Goal: Task Accomplishment & Management: Manage account settings

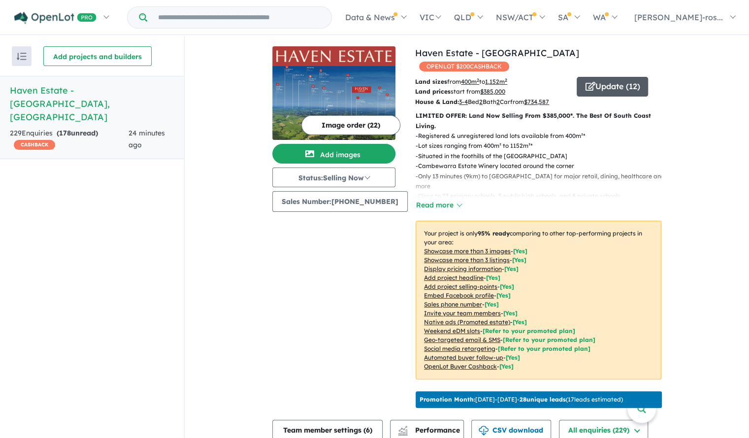
click at [629, 77] on button "Update ( 12 )" at bounding box center [611, 87] width 71 height 20
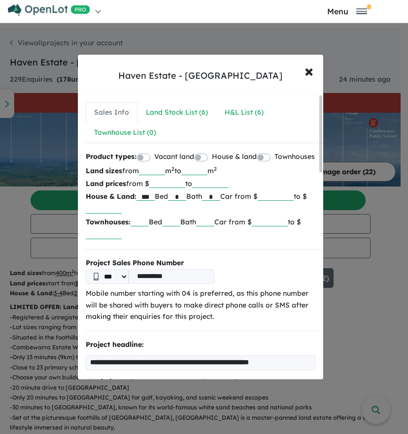
click at [292, 201] on input "******" at bounding box center [275, 196] width 36 height 10
click at [288, 201] on input "******" at bounding box center [275, 196] width 36 height 10
click at [293, 201] on input "******" at bounding box center [275, 196] width 36 height 10
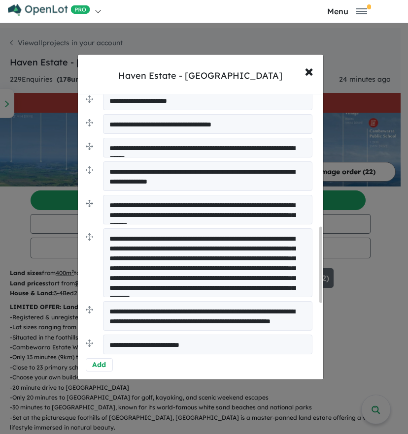
scroll to position [500, 0]
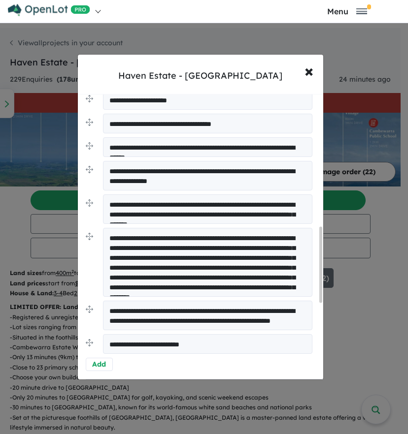
type input "******"
click at [247, 273] on textarea "**********" at bounding box center [207, 262] width 209 height 69
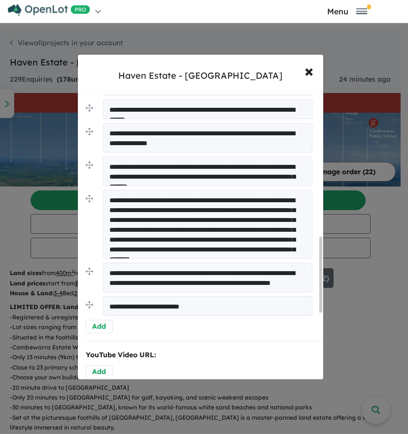
scroll to position [538, 0]
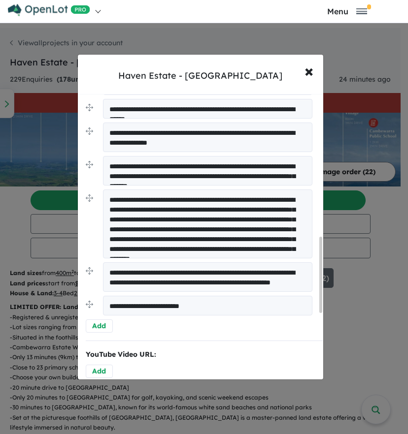
drag, startPoint x: 262, startPoint y: 252, endPoint x: 276, endPoint y: 277, distance: 29.1
click at [276, 277] on ul "**********" at bounding box center [200, 114] width 229 height 409
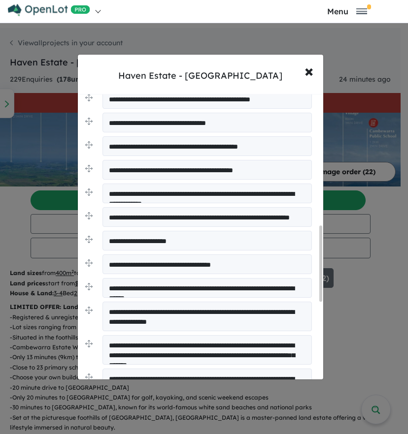
scroll to position [789, 0]
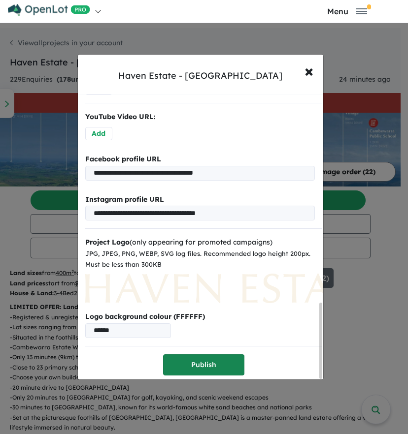
click at [216, 367] on button "Publish" at bounding box center [203, 364] width 81 height 21
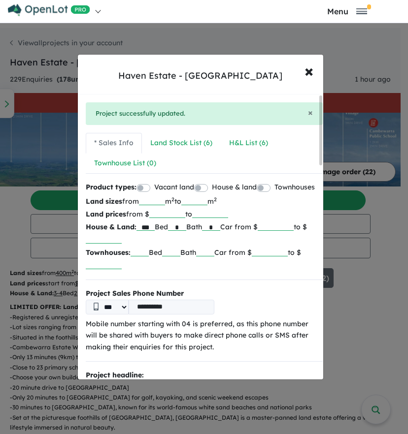
scroll to position [0, 0]
click at [232, 138] on div "H&L List ( 6 )" at bounding box center [248, 143] width 39 height 12
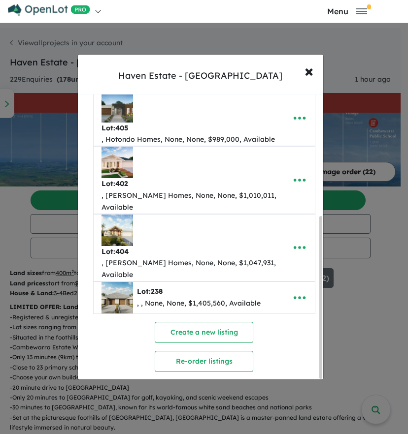
scroll to position [214, 0]
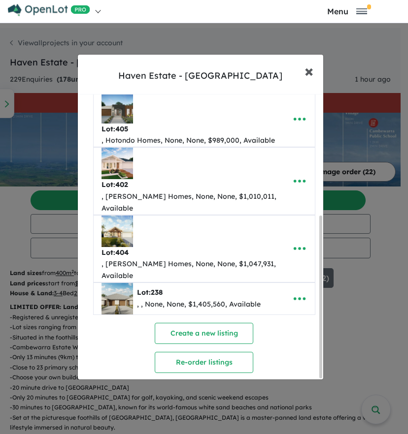
click at [303, 67] on button "× Close" at bounding box center [308, 71] width 29 height 27
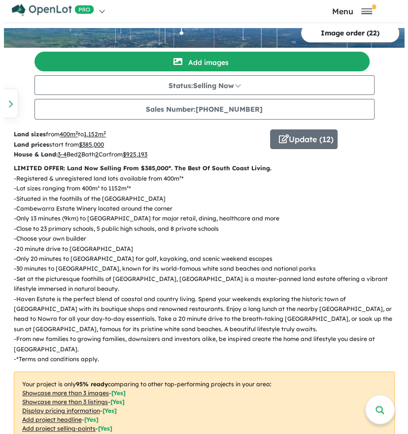
scroll to position [0, 0]
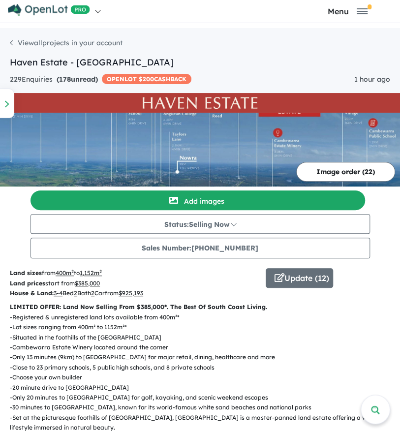
click at [325, 168] on button "Image order ( 22 )" at bounding box center [345, 172] width 99 height 20
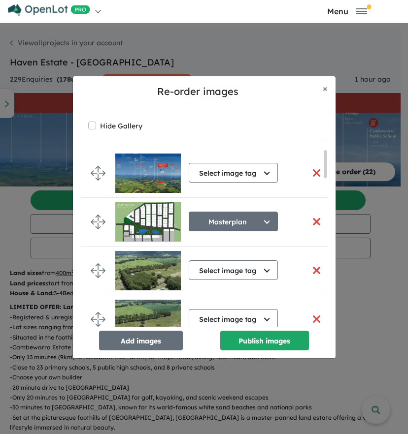
click at [161, 170] on img at bounding box center [147, 173] width 65 height 39
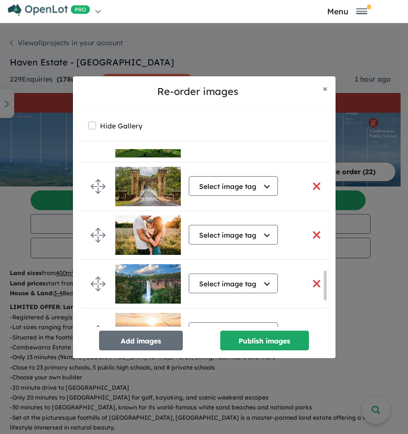
scroll to position [886, 0]
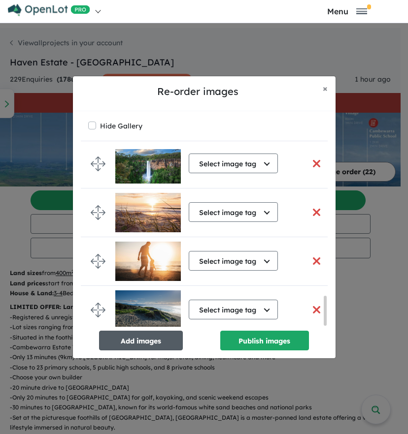
click at [147, 343] on button "Add images" at bounding box center [141, 341] width 84 height 20
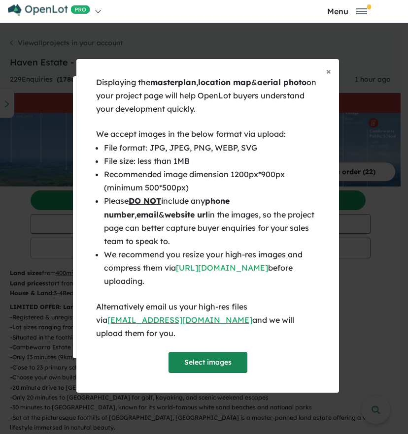
click at [198, 357] on button "Select images" at bounding box center [207, 362] width 79 height 21
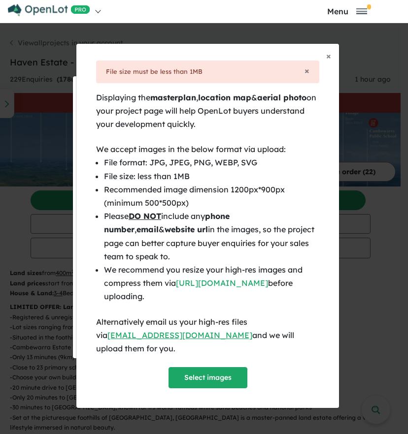
scroll to position [9, 0]
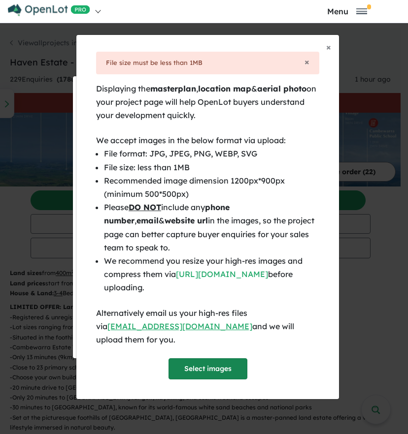
click at [207, 365] on button "Select images" at bounding box center [207, 368] width 79 height 21
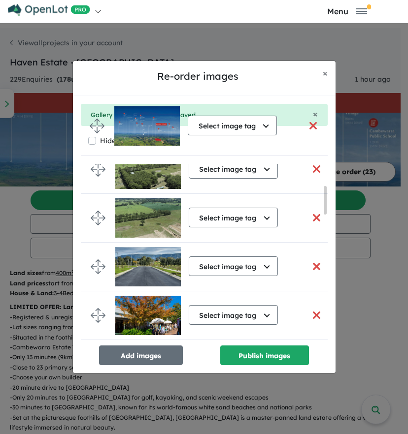
scroll to position [0, 0]
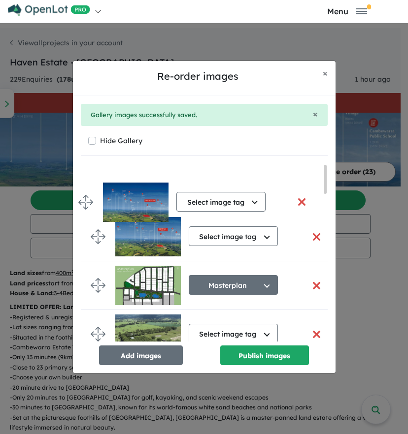
drag, startPoint x: 96, startPoint y: 320, endPoint x: 86, endPoint y: 198, distance: 123.0
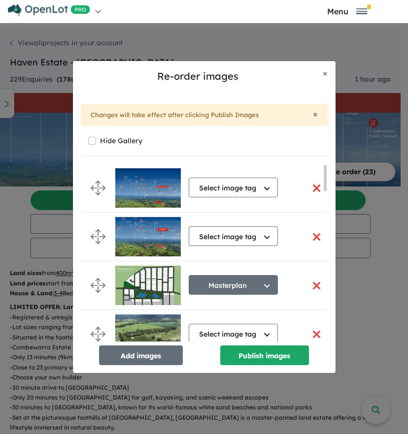
click at [316, 238] on button "button" at bounding box center [316, 236] width 21 height 21
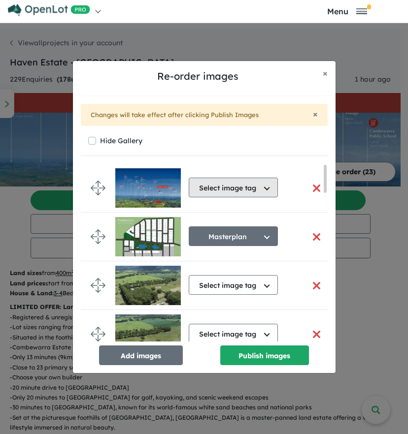
click at [256, 191] on button "Select image tag" at bounding box center [233, 188] width 89 height 20
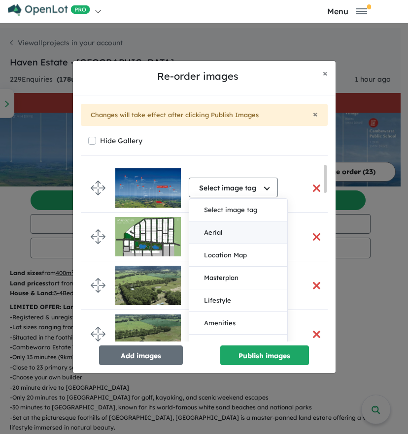
click at [249, 233] on button "Aerial" at bounding box center [238, 232] width 98 height 23
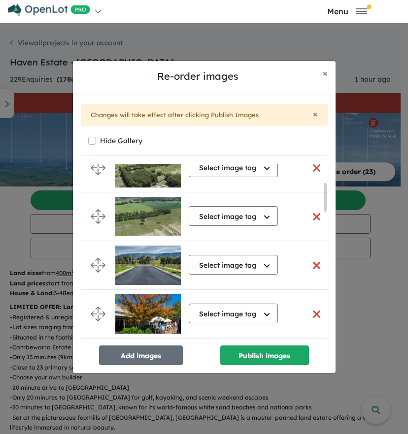
scroll to position [119, 0]
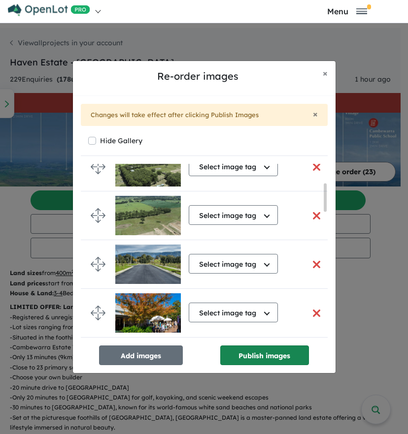
click at [263, 355] on button "Publish images" at bounding box center [264, 356] width 89 height 20
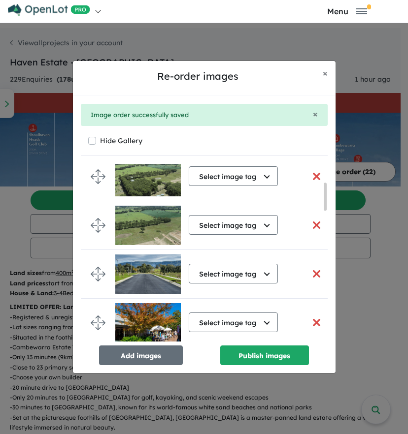
scroll to position [115, 0]
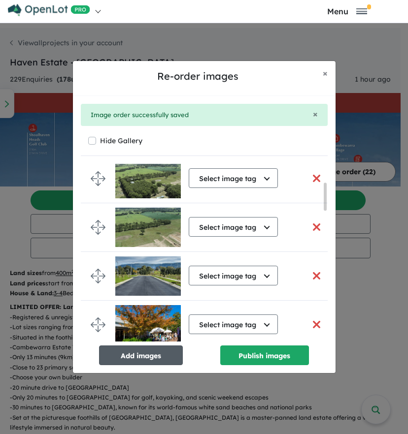
click at [145, 360] on button "Add images" at bounding box center [141, 356] width 84 height 20
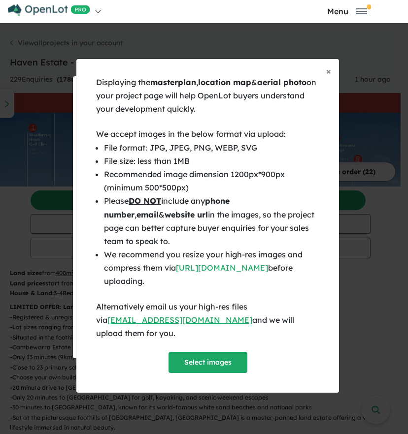
scroll to position [114, 0]
click at [203, 359] on button "Select images" at bounding box center [207, 362] width 79 height 21
click at [384, 293] on div "× Close Displaying the masterplan , location map & aerial photo on your project…" at bounding box center [204, 217] width 408 height 434
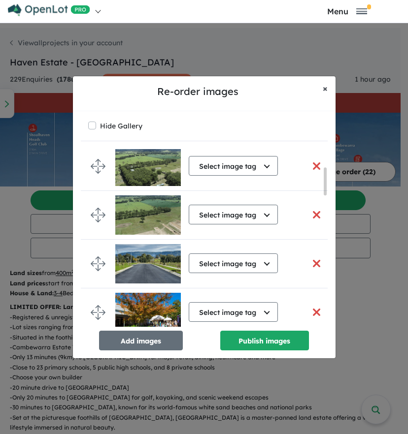
click at [325, 84] on span "×" at bounding box center [324, 88] width 5 height 11
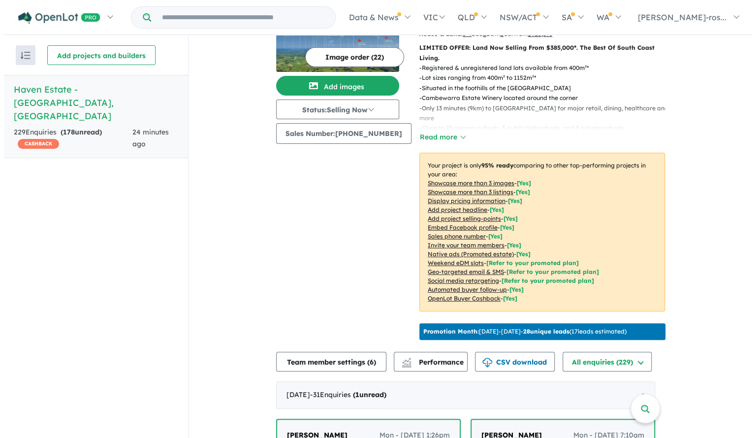
scroll to position [0, 0]
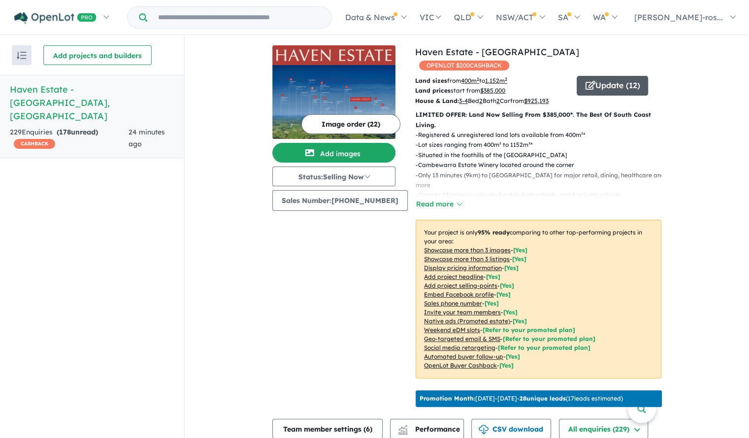
click at [605, 77] on button "Update ( 12 )" at bounding box center [611, 86] width 71 height 20
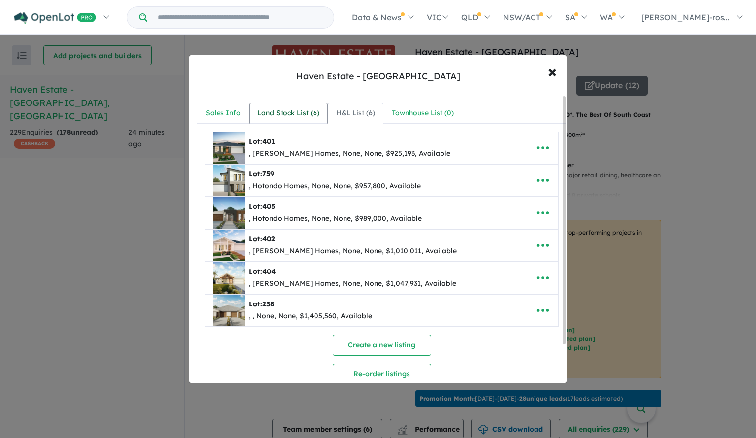
click at [289, 120] on link "Land Stock List ( 6 )" at bounding box center [288, 113] width 79 height 21
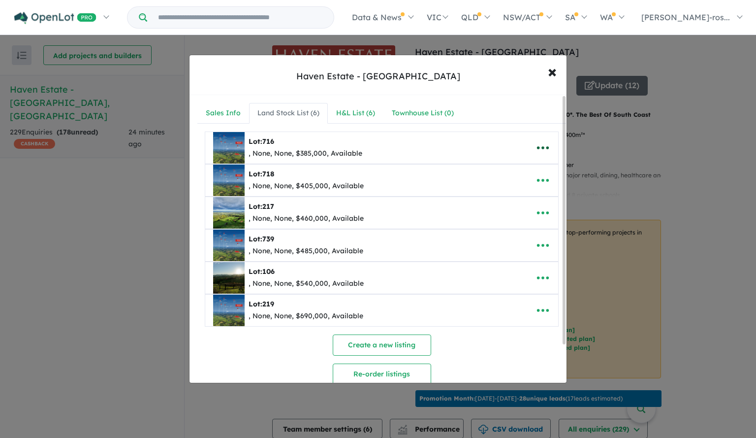
click at [541, 140] on icon "button" at bounding box center [542, 147] width 15 height 15
click at [518, 172] on link "Edit" at bounding box center [521, 172] width 73 height 23
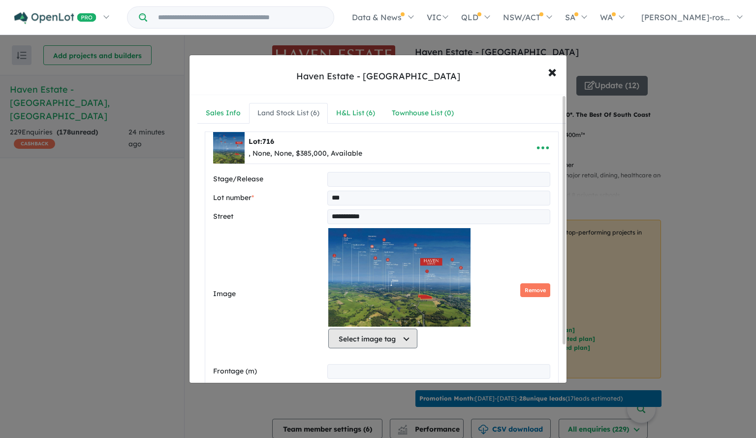
click at [381, 338] on button "Select image tag" at bounding box center [372, 338] width 89 height 20
click at [528, 287] on button "Remove" at bounding box center [535, 290] width 30 height 14
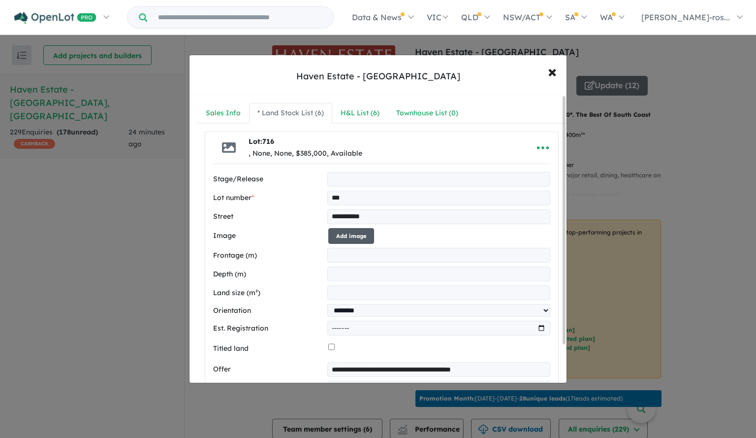
click at [351, 231] on button "Add image" at bounding box center [351, 236] width 46 height 16
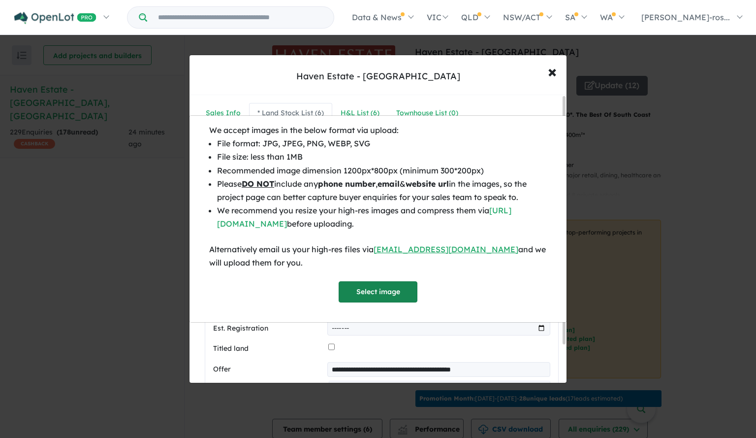
click at [376, 296] on button "Select image" at bounding box center [378, 291] width 79 height 21
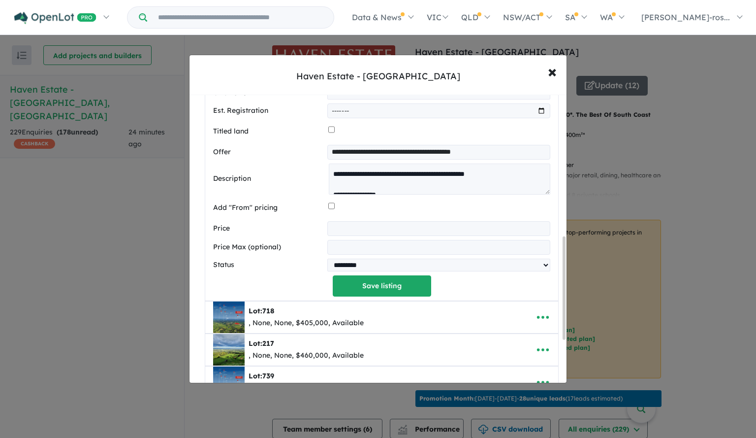
scroll to position [516, 0]
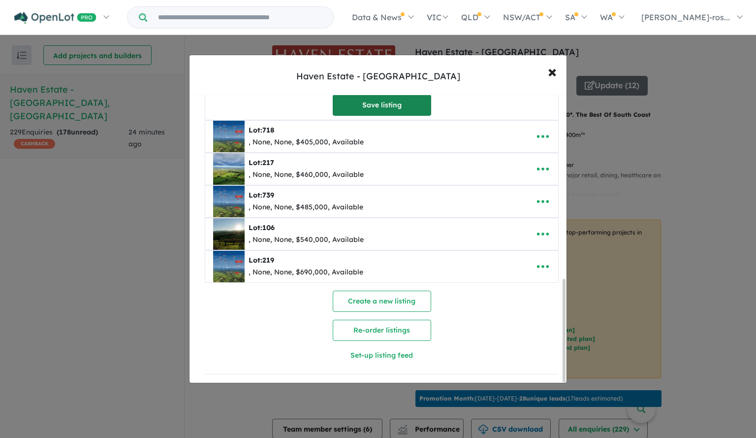
click at [395, 103] on button "Save listing" at bounding box center [382, 104] width 98 height 21
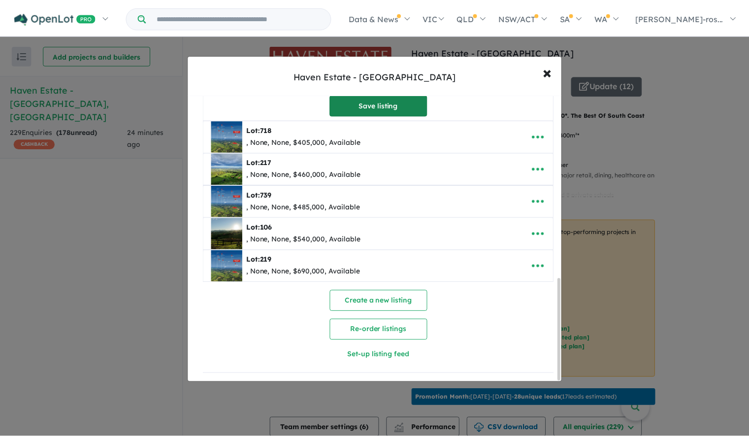
scroll to position [0, 0]
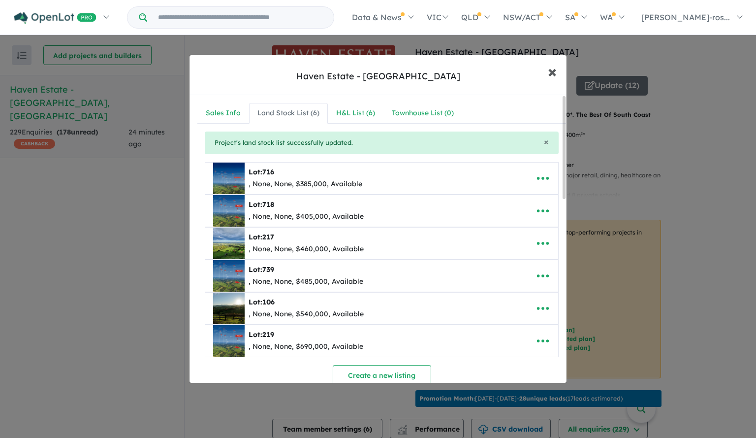
click at [551, 72] on span "×" at bounding box center [552, 71] width 9 height 21
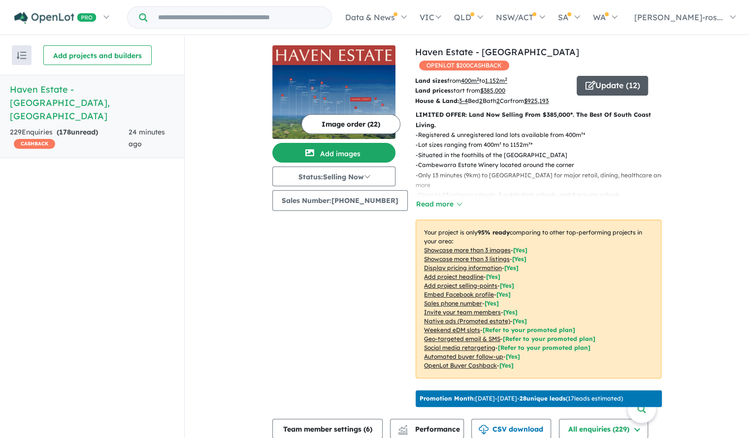
click at [606, 80] on button "Update ( 12 )" at bounding box center [611, 86] width 71 height 20
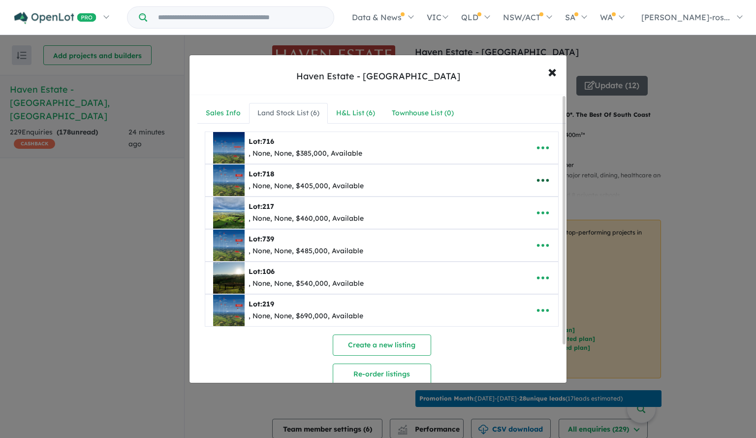
click at [538, 177] on icon "button" at bounding box center [542, 180] width 15 height 15
click at [524, 202] on link "Edit" at bounding box center [521, 204] width 73 height 23
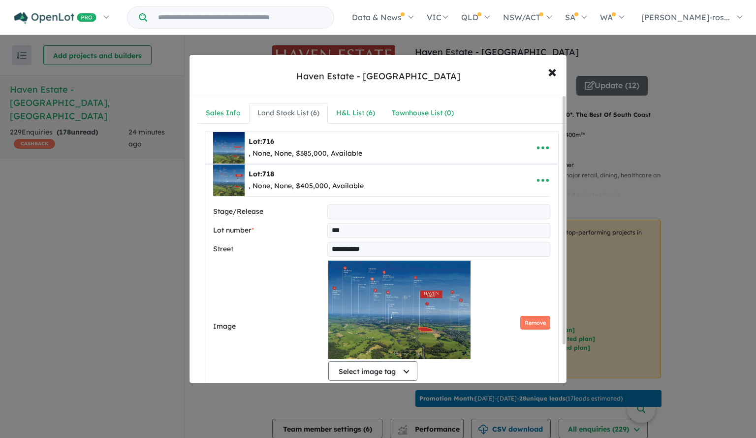
click at [359, 209] on input "text" at bounding box center [438, 211] width 223 height 15
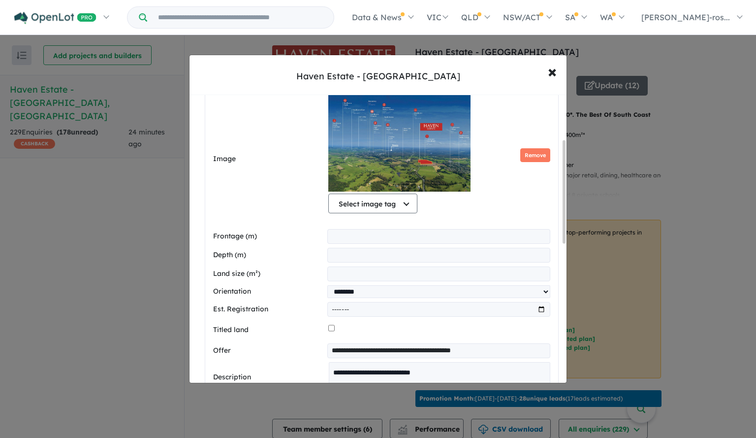
scroll to position [108, 0]
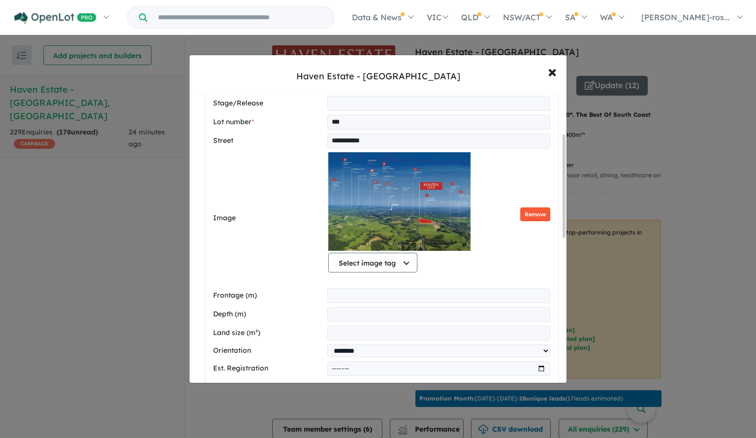
click at [537, 208] on button "Remove" at bounding box center [535, 214] width 30 height 14
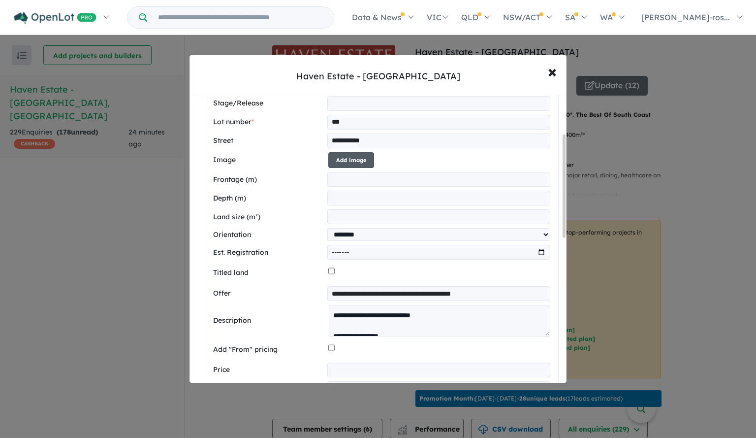
click at [366, 158] on button "Add image" at bounding box center [351, 160] width 46 height 16
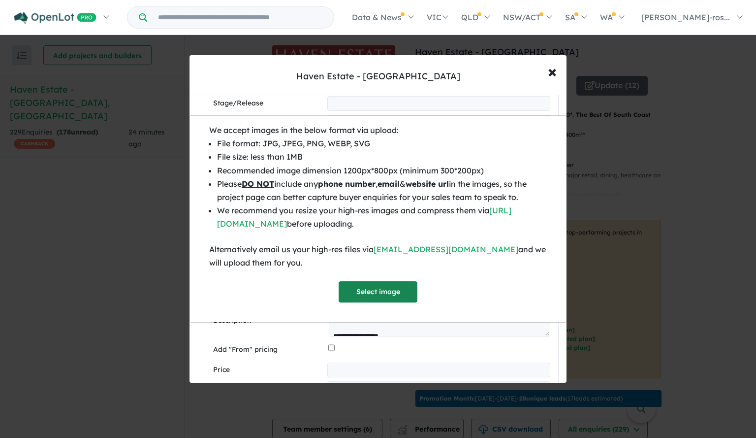
click at [382, 293] on button "Select image" at bounding box center [378, 291] width 79 height 21
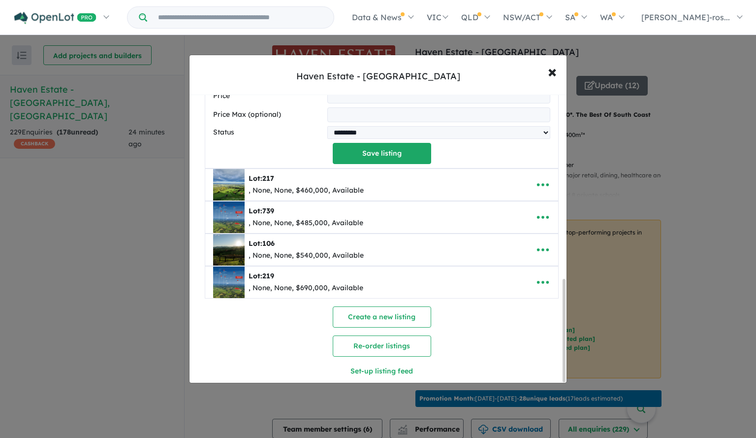
scroll to position [516, 0]
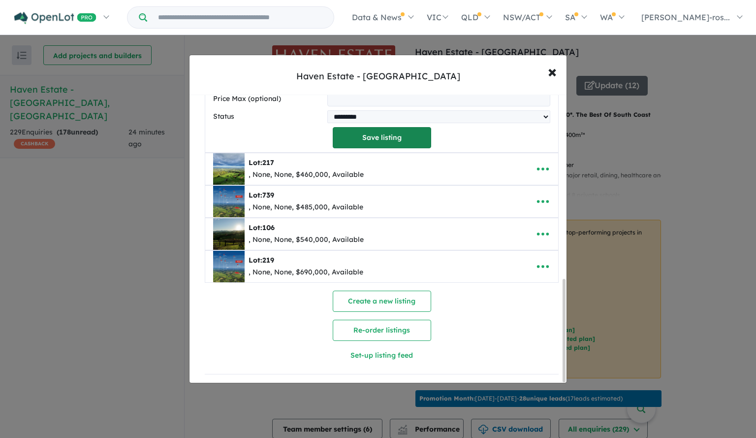
click at [375, 139] on button "Save listing" at bounding box center [382, 137] width 98 height 21
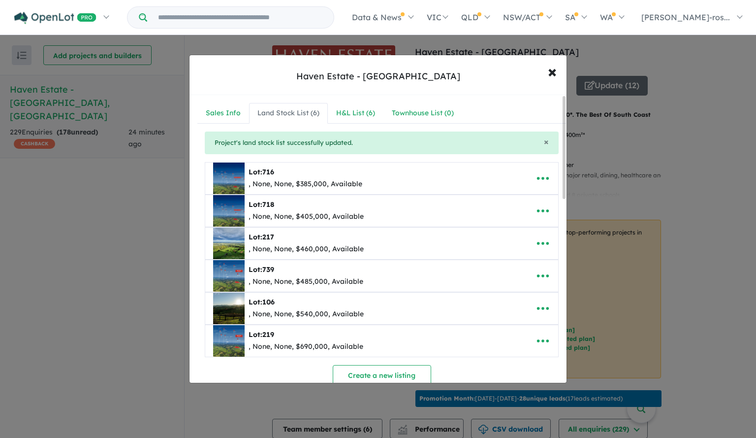
click at [270, 245] on div ", None, None, $460,000, Available" at bounding box center [306, 249] width 115 height 12
click at [540, 238] on icon "button" at bounding box center [542, 243] width 15 height 15
click at [515, 260] on link "Edit" at bounding box center [521, 267] width 73 height 23
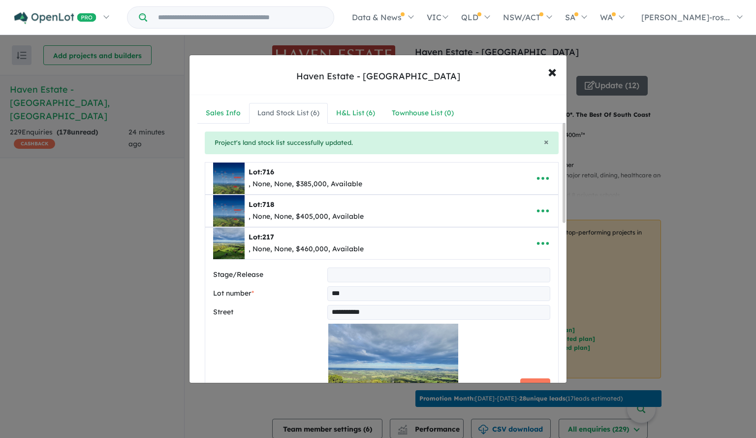
scroll to position [137, 0]
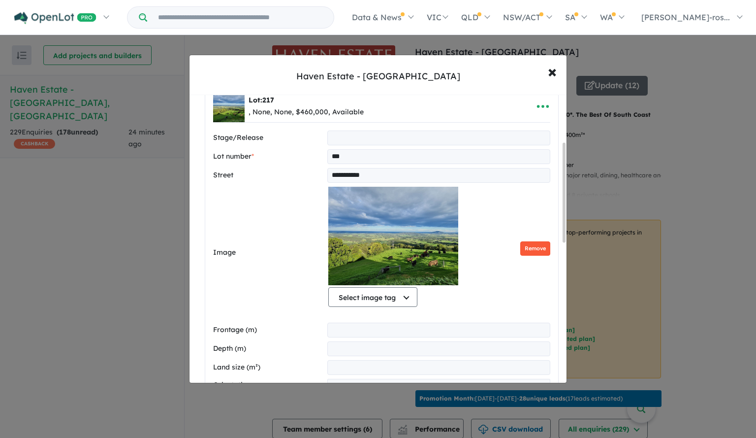
click at [535, 246] on button "Remove" at bounding box center [535, 248] width 30 height 14
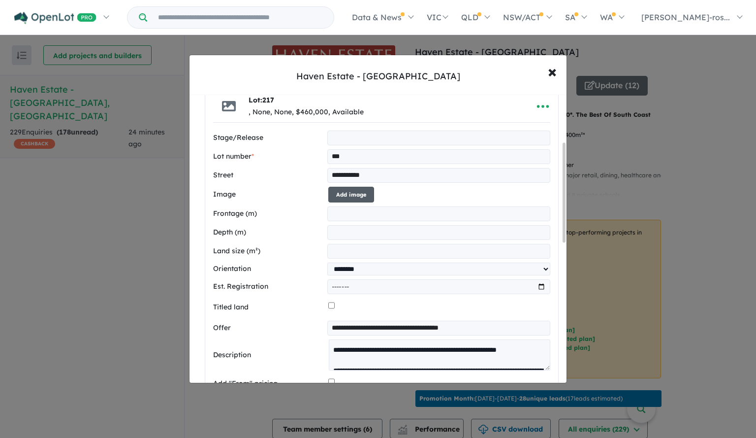
click at [357, 189] on button "Add image" at bounding box center [351, 195] width 46 height 16
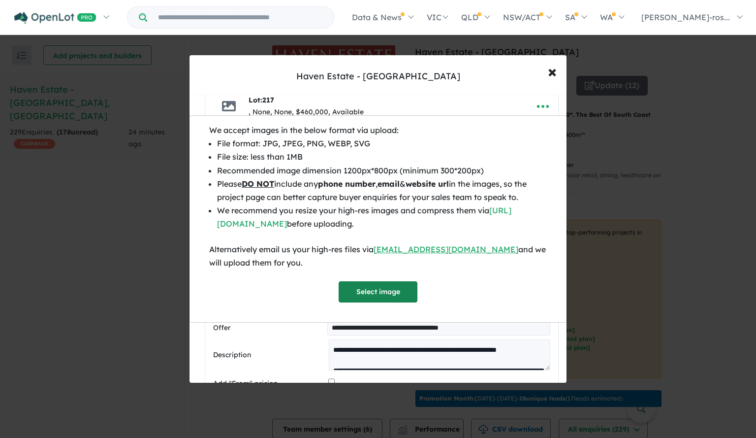
click at [369, 295] on button "Select image" at bounding box center [378, 291] width 79 height 21
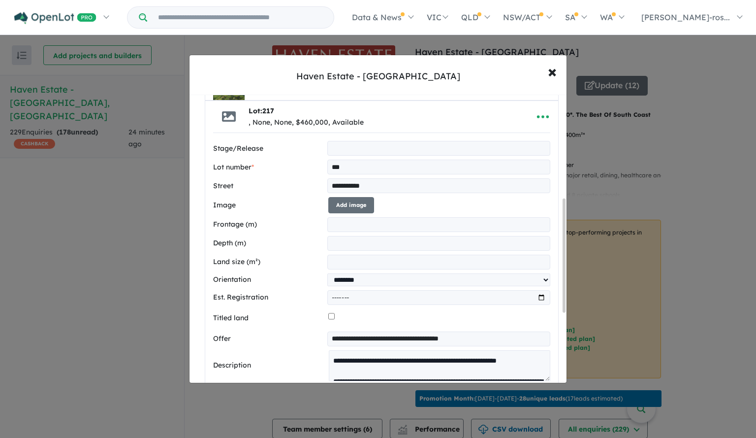
scroll to position [441, 0]
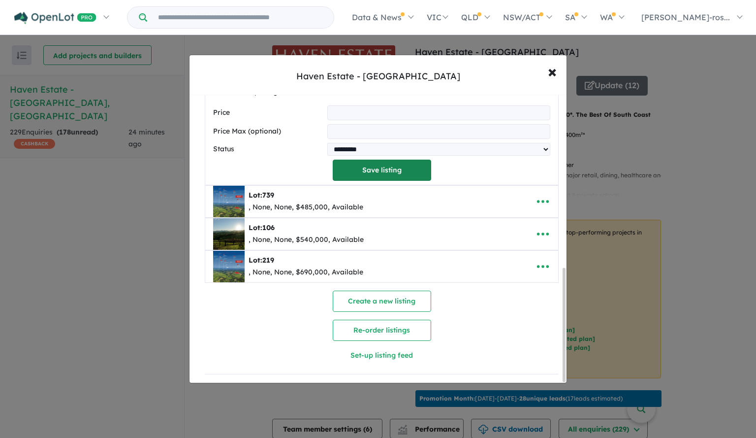
click at [399, 171] on button "Save listing" at bounding box center [382, 169] width 98 height 21
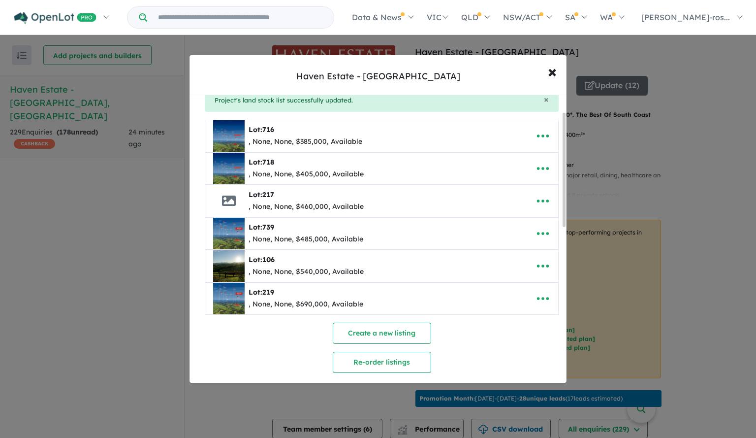
scroll to position [0, 0]
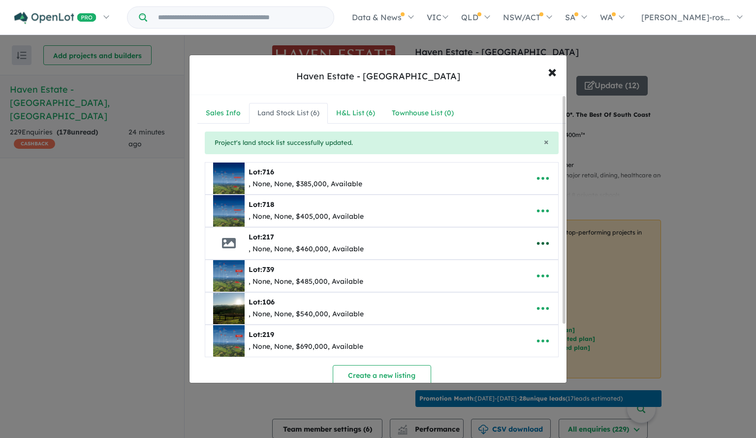
click at [535, 242] on icon "button" at bounding box center [542, 243] width 15 height 15
click at [519, 264] on link "Edit" at bounding box center [521, 267] width 73 height 23
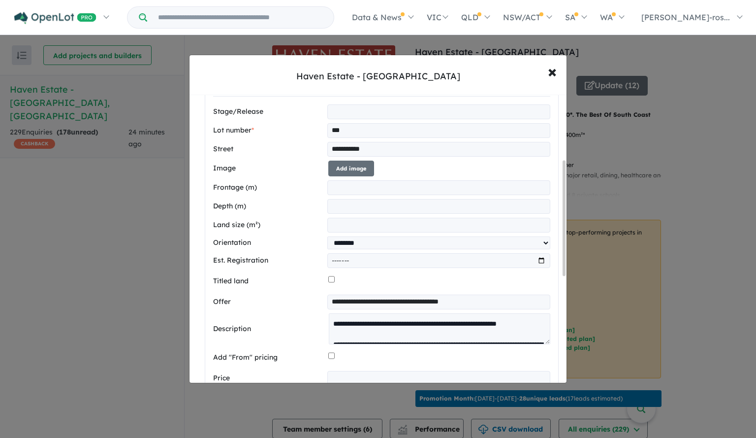
scroll to position [162, 0]
click at [348, 163] on button "Add image" at bounding box center [351, 169] width 46 height 16
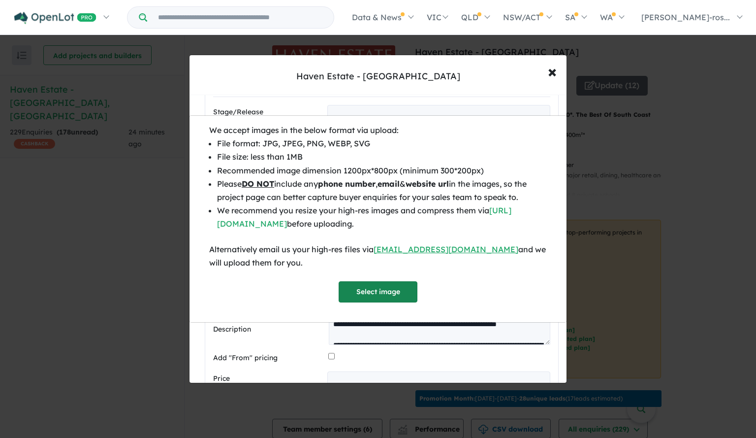
click at [377, 291] on button "Select image" at bounding box center [378, 291] width 79 height 21
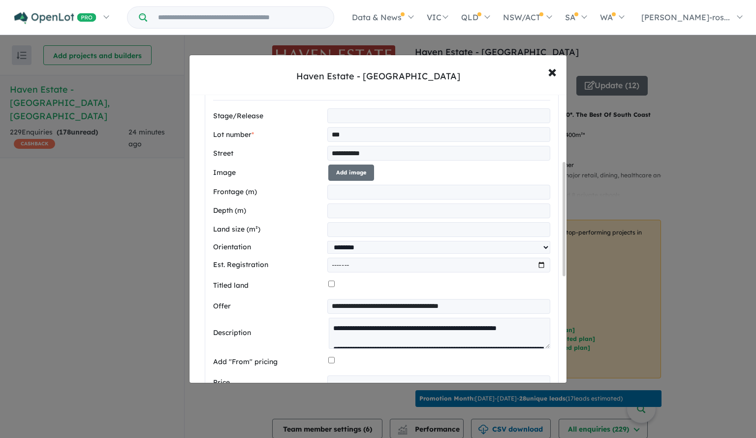
scroll to position [170, 0]
click at [341, 174] on button "Add image" at bounding box center [351, 172] width 46 height 16
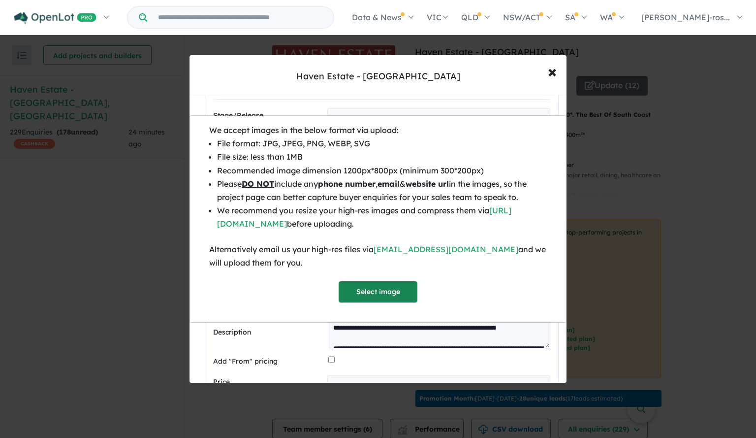
click at [372, 291] on button "Select image" at bounding box center [378, 291] width 79 height 21
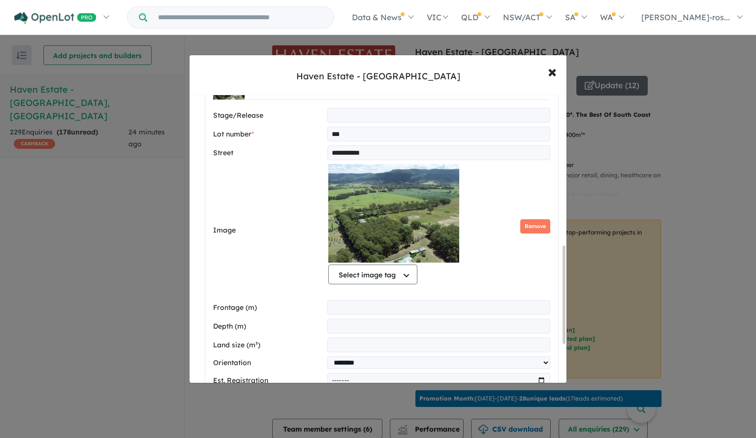
scroll to position [557, 0]
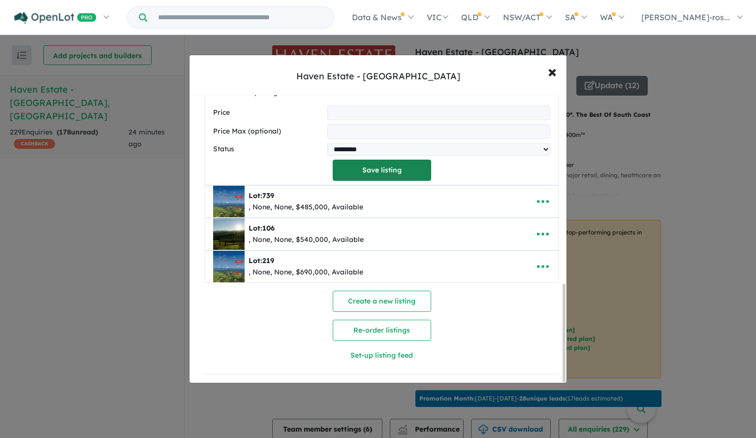
click at [378, 159] on button "Save listing" at bounding box center [382, 169] width 98 height 21
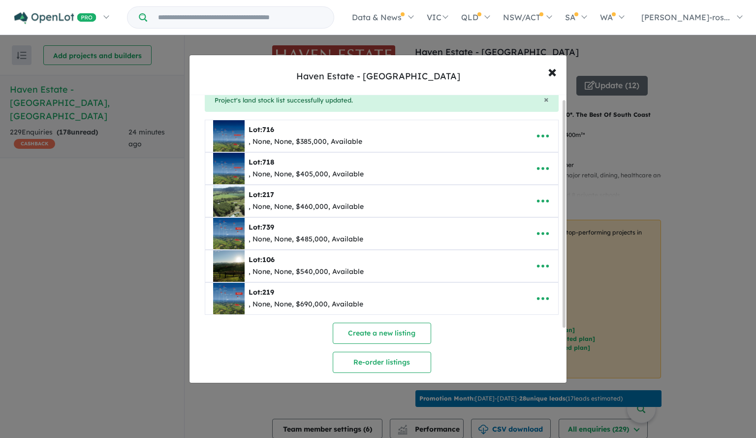
scroll to position [0, 0]
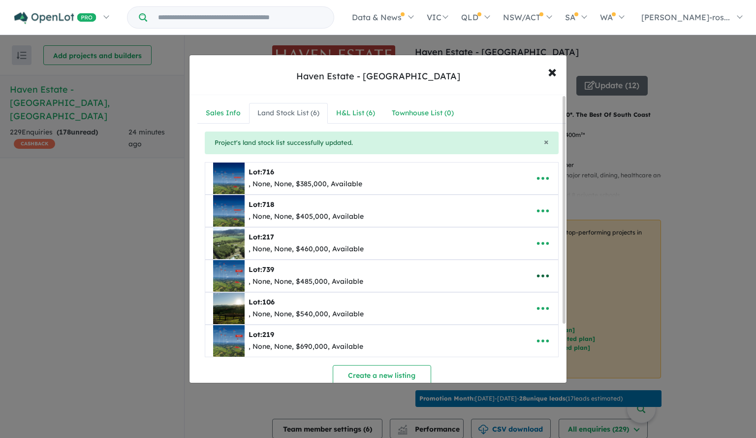
click at [541, 273] on icon "button" at bounding box center [542, 275] width 15 height 15
click at [517, 297] on link "Edit" at bounding box center [521, 299] width 73 height 23
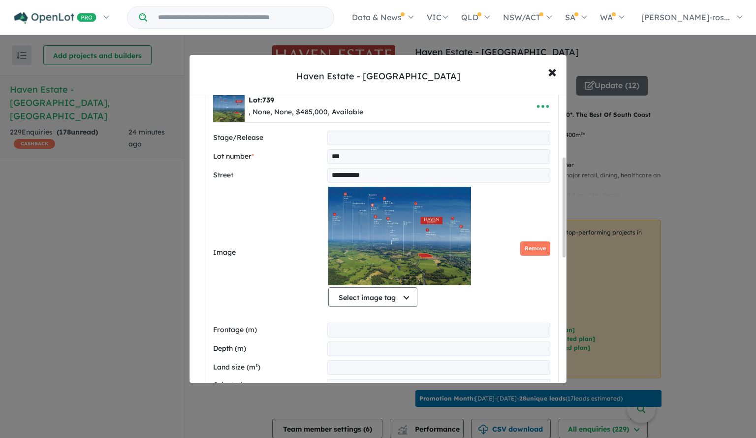
scroll to position [180, 0]
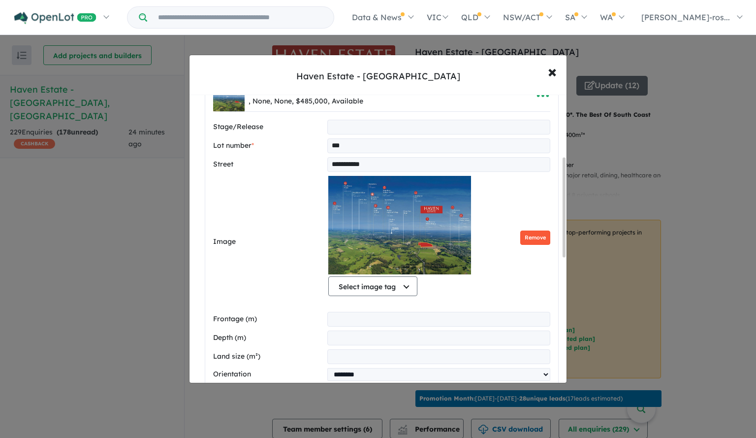
click at [526, 230] on button "Remove" at bounding box center [535, 237] width 30 height 14
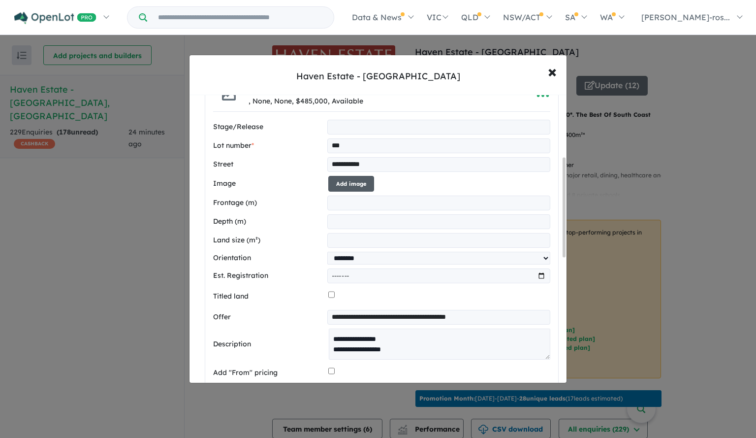
click at [347, 183] on button "Add image" at bounding box center [351, 184] width 46 height 16
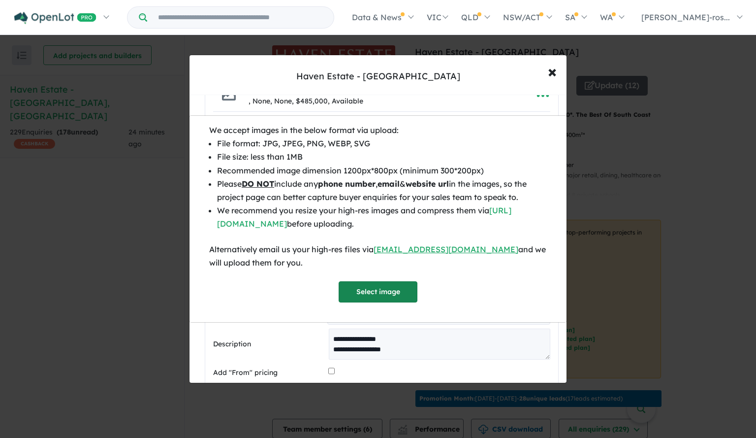
click at [381, 302] on button "Select image" at bounding box center [378, 291] width 79 height 21
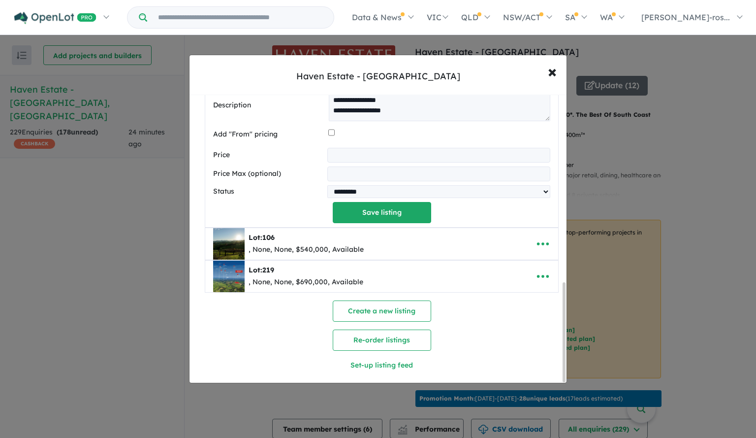
scroll to position [546, 0]
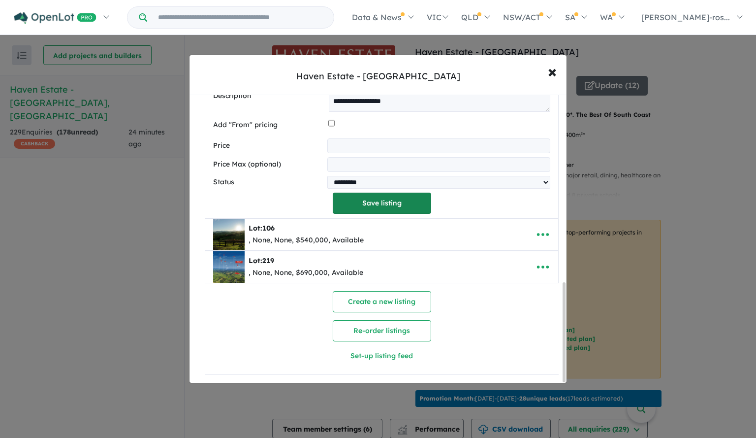
click at [381, 206] on button "Save listing" at bounding box center [382, 202] width 98 height 21
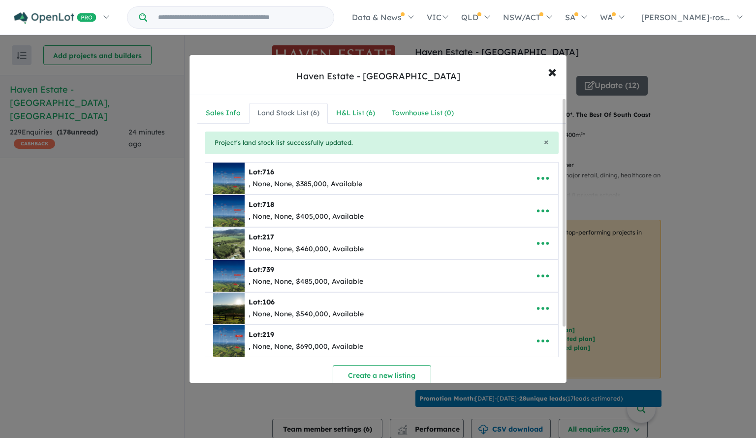
scroll to position [0, 0]
click at [537, 301] on icon "button" at bounding box center [542, 308] width 15 height 15
click at [511, 238] on link "Edit" at bounding box center [521, 239] width 73 height 23
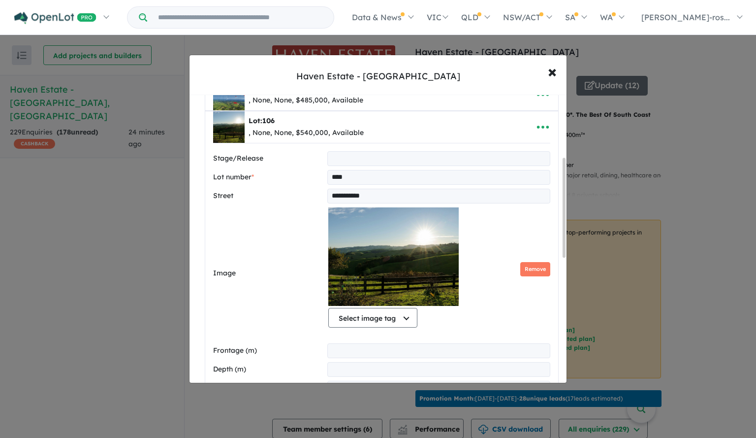
scroll to position [182, 0]
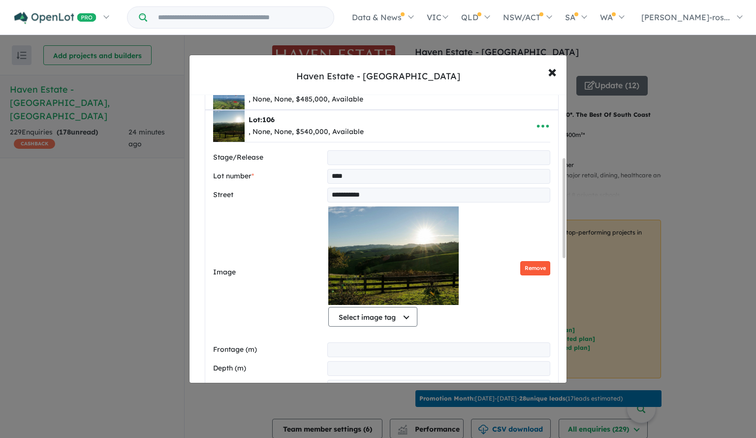
click at [532, 265] on button "Remove" at bounding box center [535, 268] width 30 height 14
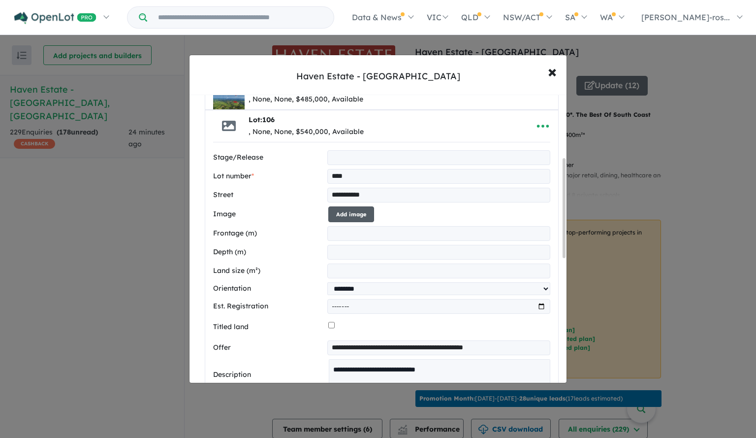
click at [360, 214] on button "Add image" at bounding box center [351, 214] width 46 height 16
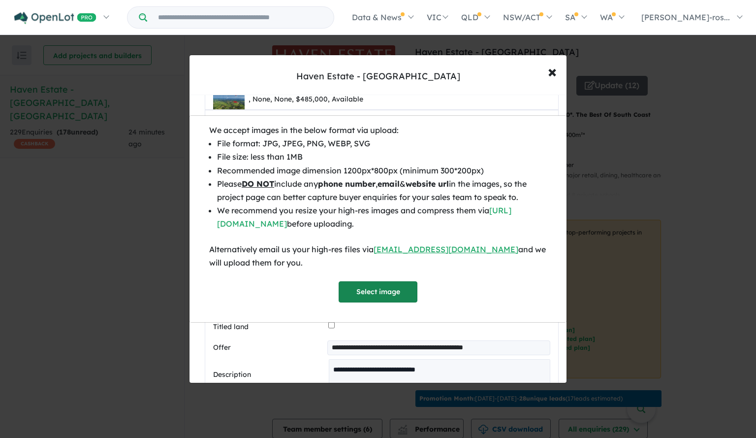
click at [376, 298] on button "Select image" at bounding box center [378, 291] width 79 height 21
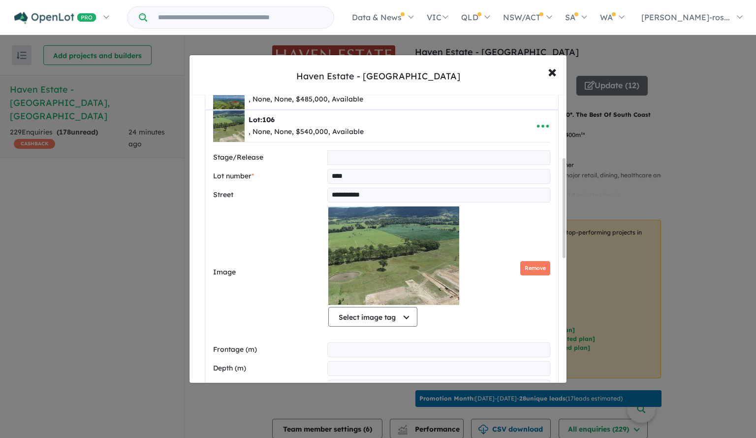
scroll to position [546, 0]
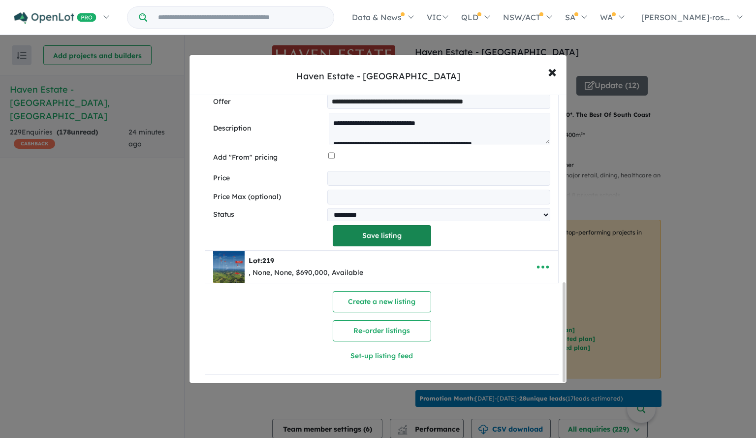
click at [382, 232] on button "Save listing" at bounding box center [382, 235] width 98 height 21
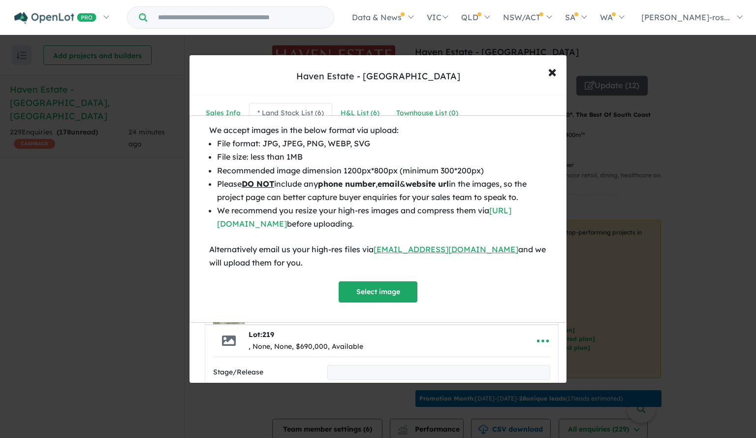
scroll to position [257, 0]
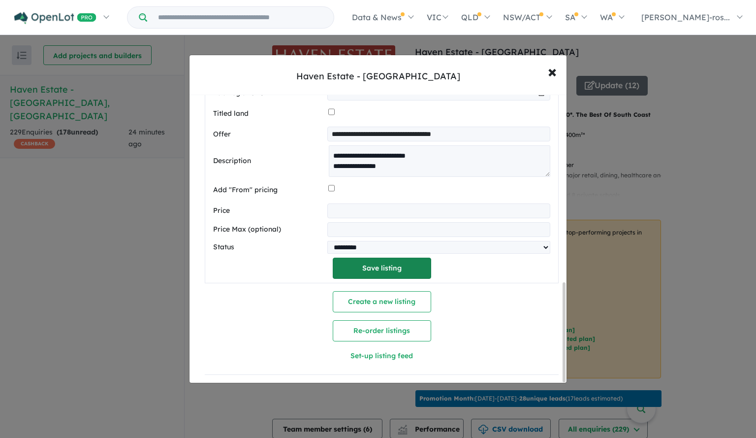
click at [389, 269] on button "Save listing" at bounding box center [382, 267] width 98 height 21
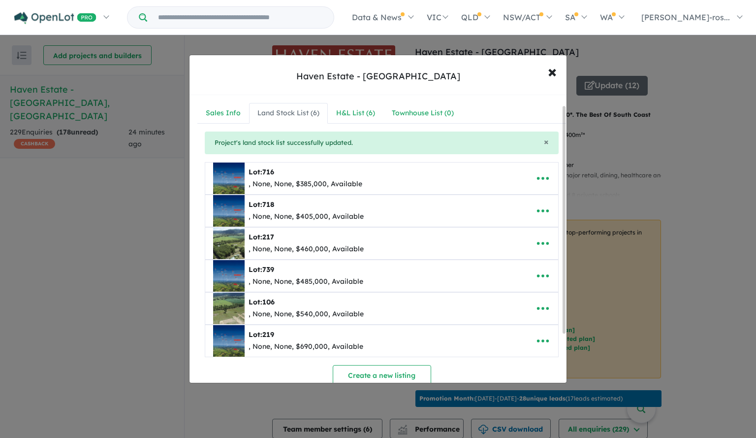
scroll to position [0, 0]
click at [362, 115] on div "H&L List ( 6 )" at bounding box center [355, 113] width 39 height 12
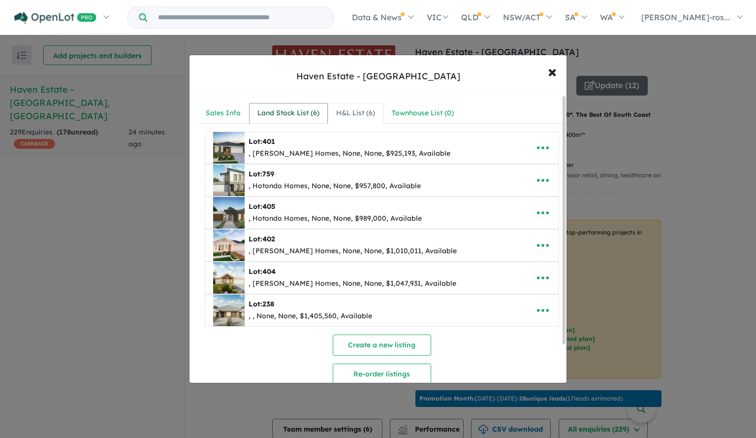
click at [279, 115] on div "Land Stock List ( 6 )" at bounding box center [288, 113] width 62 height 12
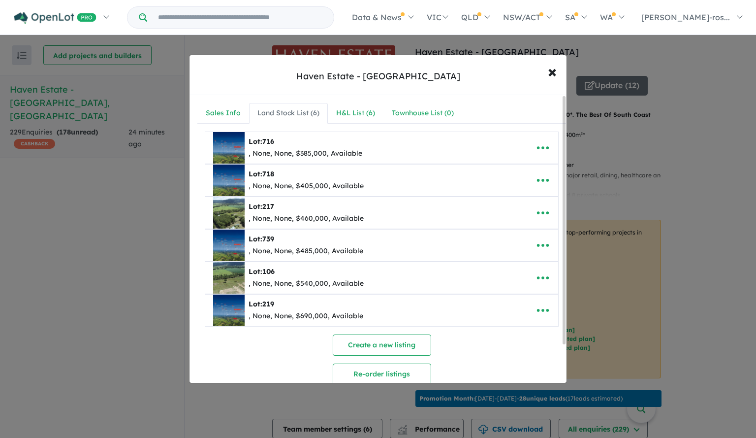
drag, startPoint x: 86, startPoint y: 335, endPoint x: 93, endPoint y: 347, distance: 14.1
drag, startPoint x: 93, startPoint y: 347, endPoint x: 498, endPoint y: 89, distance: 480.6
click at [498, 89] on div "Haven Estate - Cambewarra × Close" at bounding box center [377, 75] width 377 height 40
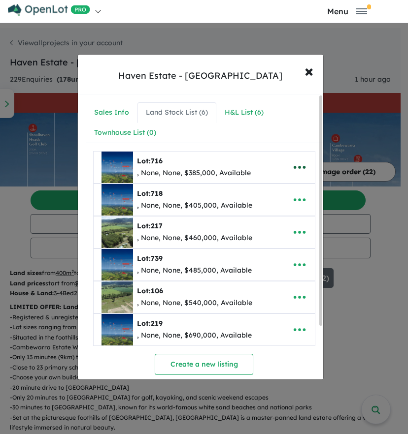
click at [292, 161] on icon "button" at bounding box center [299, 167] width 15 height 15
click at [272, 188] on link "Edit" at bounding box center [277, 192] width 73 height 23
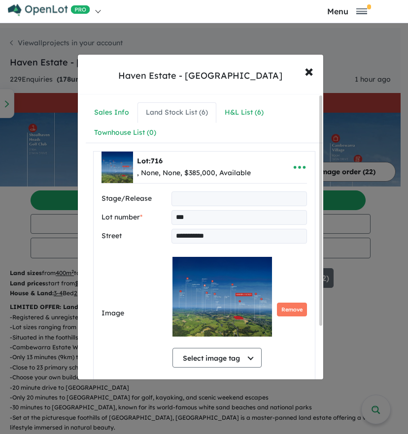
click at [216, 229] on input "**********" at bounding box center [238, 236] width 135 height 15
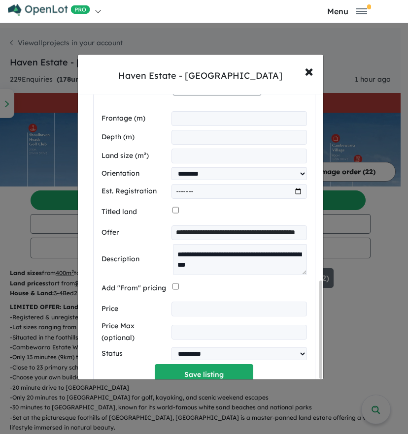
scroll to position [547, 0]
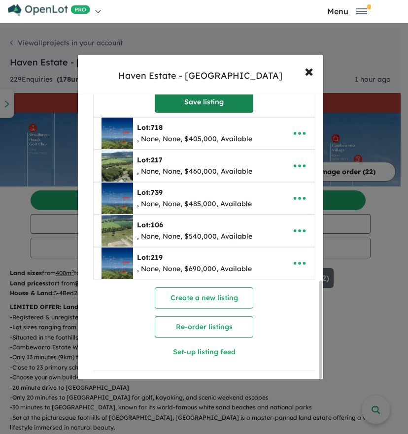
type input "**********"
click at [186, 105] on button "Save listing" at bounding box center [204, 102] width 98 height 21
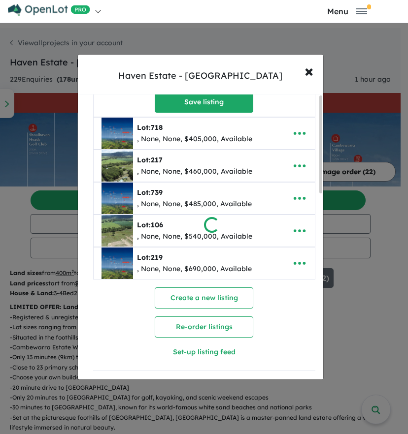
scroll to position [0, 0]
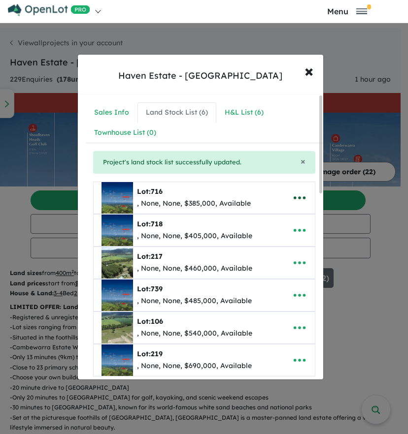
click at [297, 197] on icon "button" at bounding box center [299, 197] width 15 height 15
click at [279, 219] on link "Edit" at bounding box center [277, 222] width 73 height 23
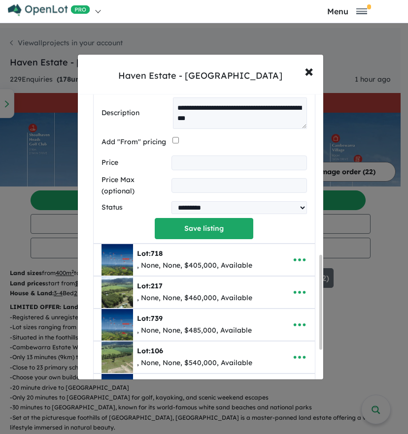
scroll to position [578, 0]
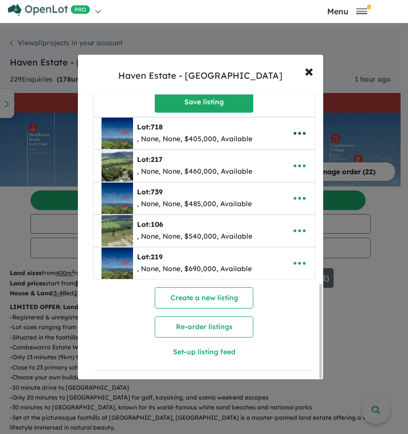
click at [297, 129] on icon "button" at bounding box center [299, 133] width 15 height 15
click at [199, 193] on div "Lot: 739" at bounding box center [194, 193] width 115 height 12
click at [297, 194] on icon "button" at bounding box center [299, 198] width 15 height 15
click at [267, 214] on link "Edit" at bounding box center [277, 223] width 73 height 23
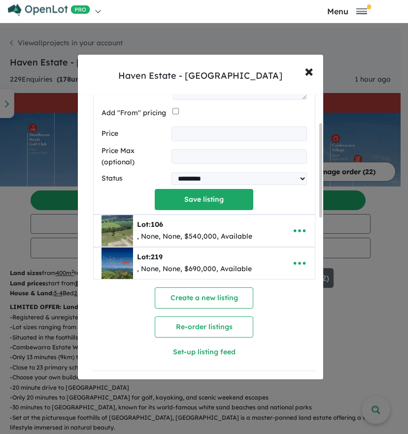
scroll to position [85, 0]
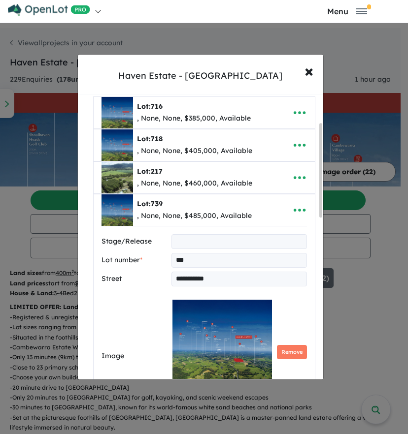
click at [201, 277] on input "**********" at bounding box center [238, 279] width 135 height 15
paste input "*"
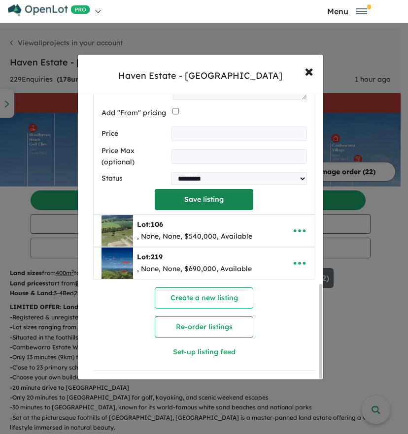
type input "**********"
click at [209, 191] on button "Save listing" at bounding box center [204, 199] width 98 height 21
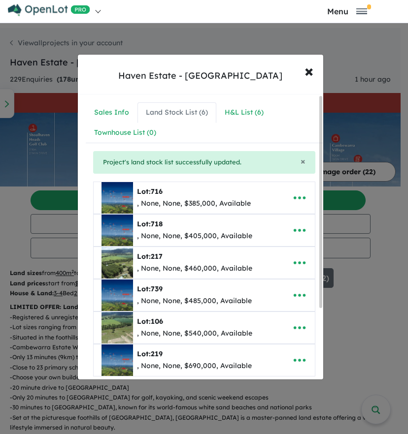
scroll to position [97, 0]
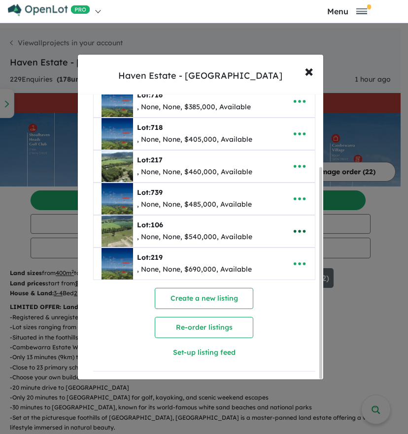
click at [297, 224] on icon "button" at bounding box center [299, 231] width 15 height 15
click at [312, 153] on div "**********" at bounding box center [204, 213] width 237 height 317
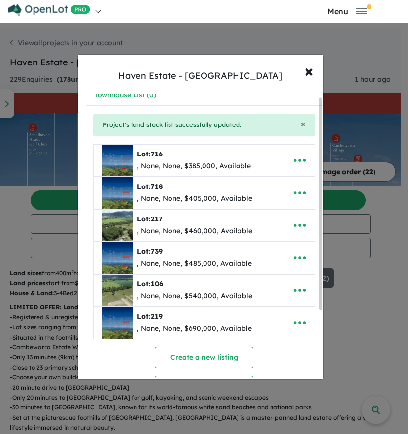
scroll to position [0, 0]
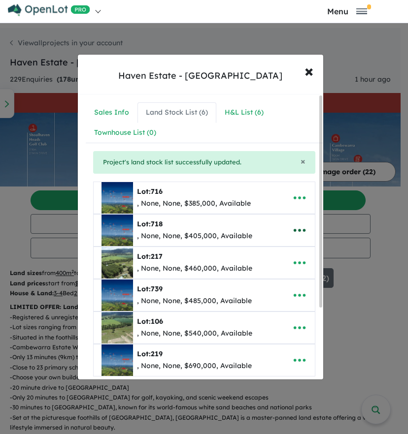
click at [295, 231] on icon "button" at bounding box center [299, 230] width 15 height 15
click at [275, 252] on link "Edit" at bounding box center [277, 254] width 73 height 23
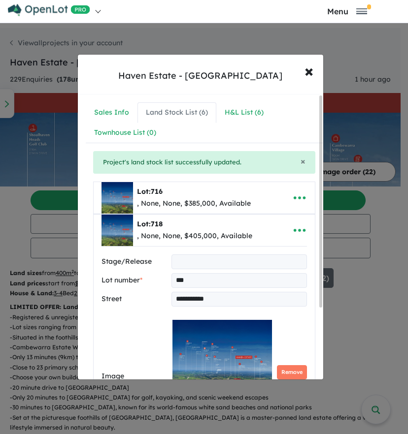
click at [203, 292] on input "**********" at bounding box center [238, 299] width 135 height 15
click at [202, 292] on input "**********" at bounding box center [238, 299] width 135 height 15
click at [200, 292] on input "**********" at bounding box center [238, 299] width 135 height 15
click at [219, 297] on input "**********" at bounding box center [238, 299] width 135 height 15
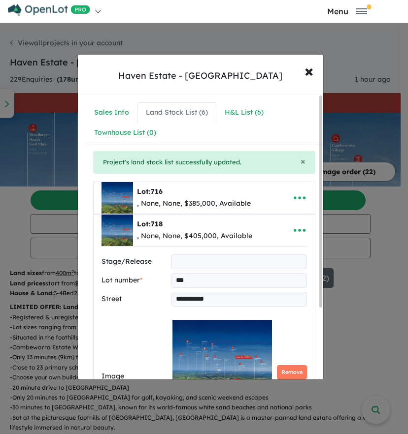
click at [218, 297] on input "**********" at bounding box center [238, 299] width 135 height 15
paste input "**"
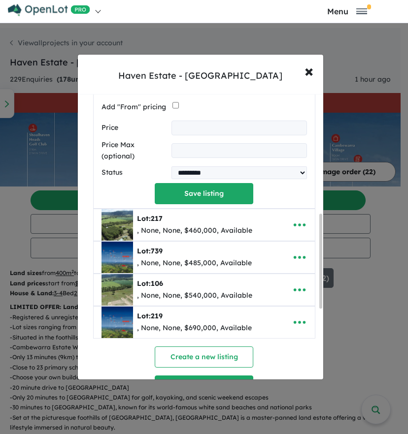
scroll to position [578, 0]
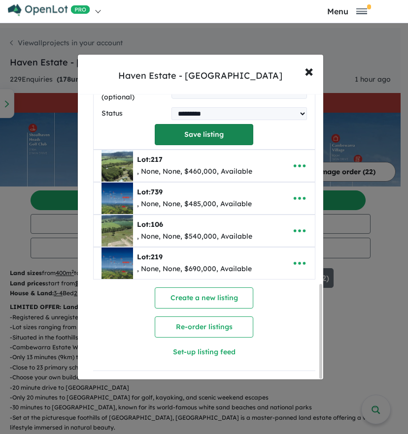
type input "**********"
click at [213, 130] on button "Save listing" at bounding box center [204, 134] width 98 height 21
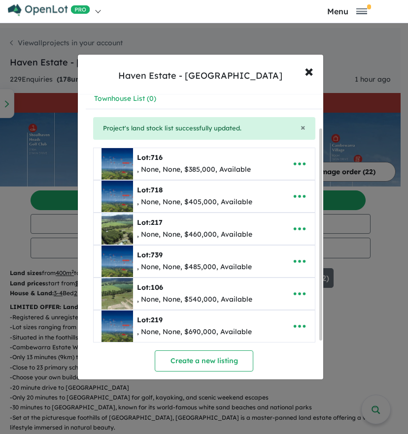
scroll to position [49, 0]
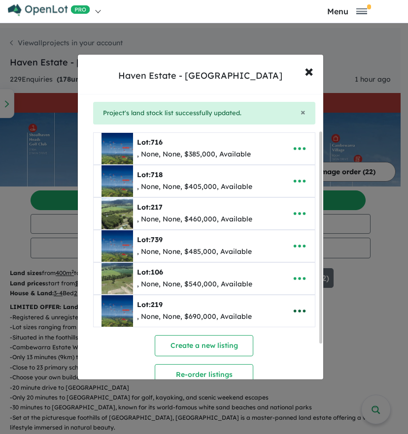
click at [300, 305] on icon "button" at bounding box center [299, 311] width 15 height 15
click at [272, 241] on link "Edit" at bounding box center [277, 242] width 73 height 23
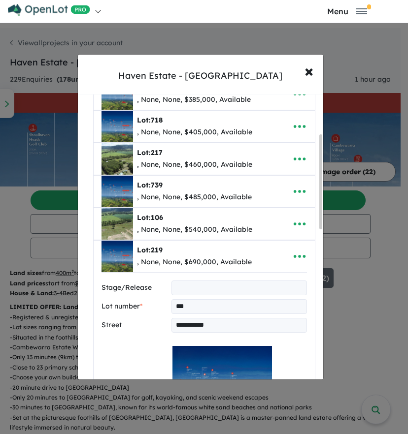
scroll to position [148, 0]
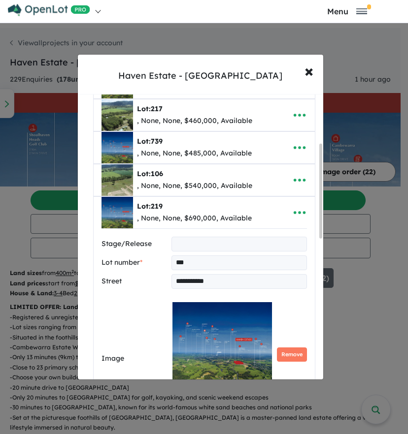
click at [211, 274] on input "**********" at bounding box center [238, 281] width 135 height 15
paste input "***"
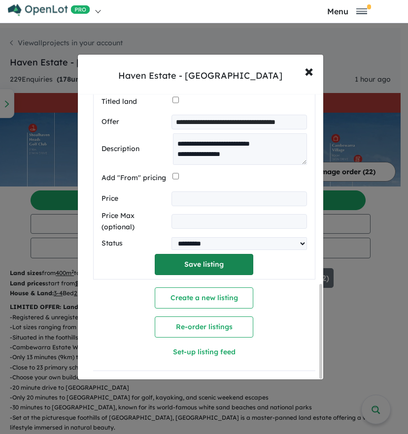
type input "**********"
click at [180, 261] on button "Save listing" at bounding box center [204, 264] width 98 height 21
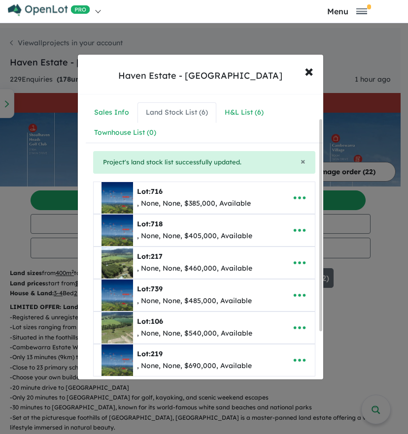
scroll to position [97, 0]
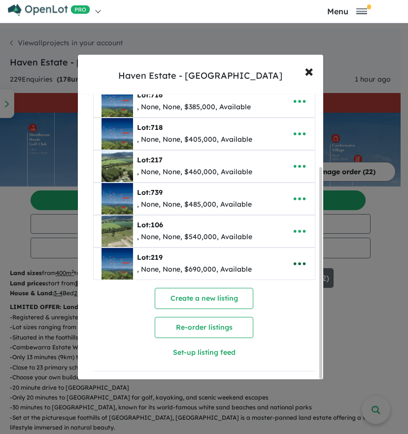
click at [303, 265] on button "button" at bounding box center [299, 263] width 31 height 23
click at [289, 280] on link "Edit" at bounding box center [277, 288] width 73 height 23
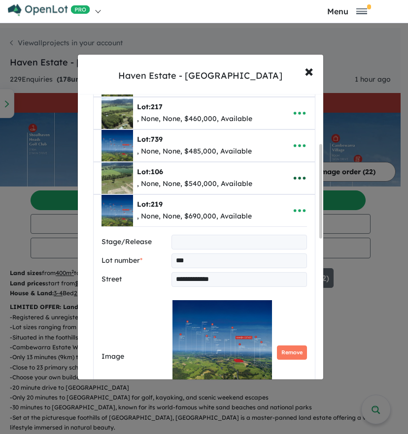
click at [303, 170] on button "button" at bounding box center [299, 178] width 31 height 23
click at [285, 198] on link "Edit" at bounding box center [277, 202] width 73 height 23
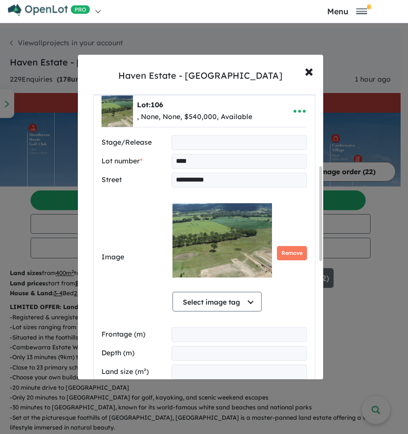
scroll to position [166, 0]
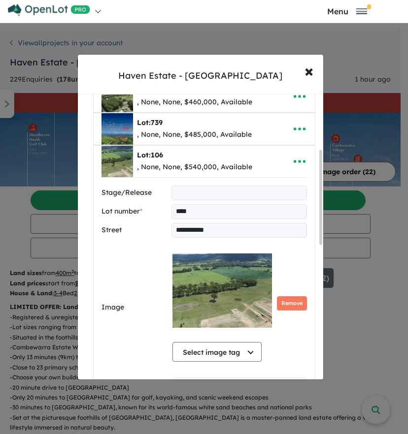
click at [201, 229] on input "**********" at bounding box center [238, 230] width 135 height 15
paste input "**********"
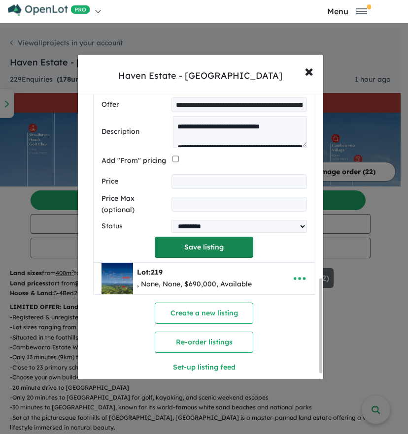
type input "**********"
click at [215, 237] on button "Save listing" at bounding box center [204, 247] width 98 height 21
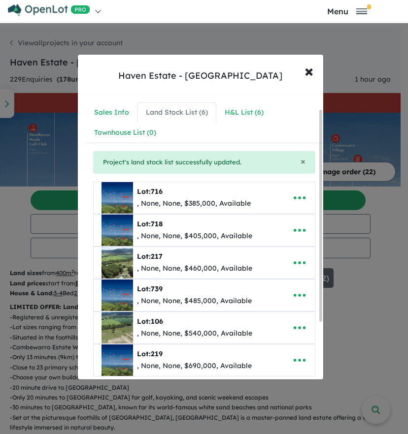
scroll to position [49, 0]
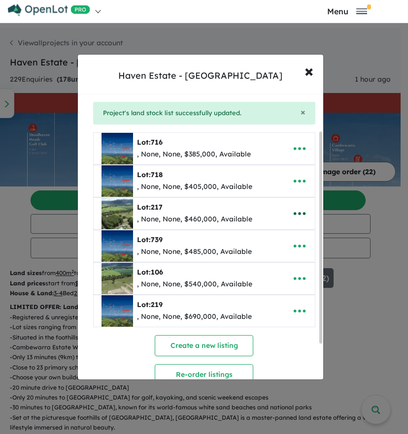
click at [297, 211] on icon "button" at bounding box center [299, 213] width 15 height 15
click at [285, 230] on link "Edit" at bounding box center [277, 237] width 73 height 23
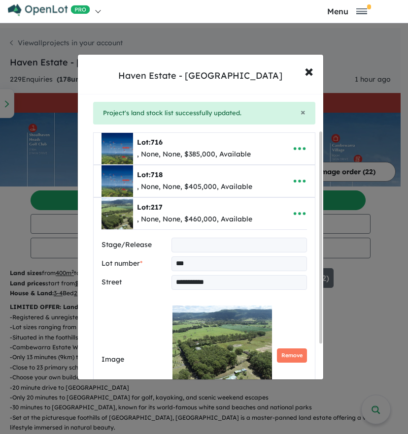
click at [212, 275] on input "**********" at bounding box center [238, 282] width 135 height 15
paste input "**"
click at [293, 352] on button "Remove" at bounding box center [292, 355] width 30 height 14
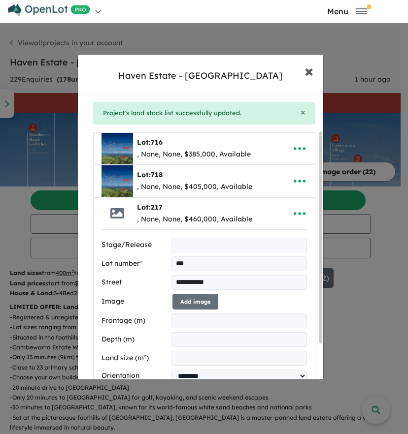
type input "**********"
click at [310, 70] on span "×" at bounding box center [308, 70] width 9 height 21
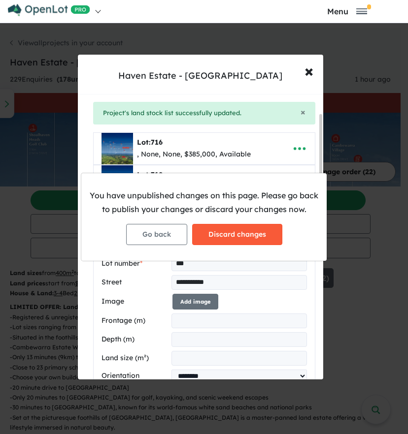
click at [247, 235] on button "Discard changes" at bounding box center [237, 234] width 90 height 21
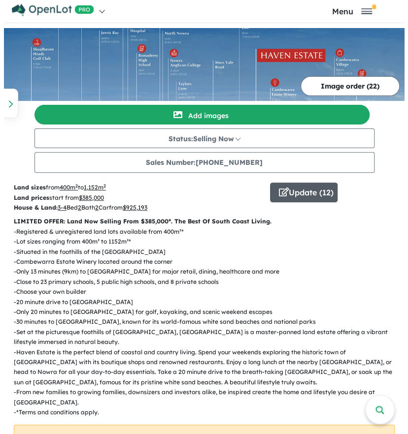
scroll to position [98, 0]
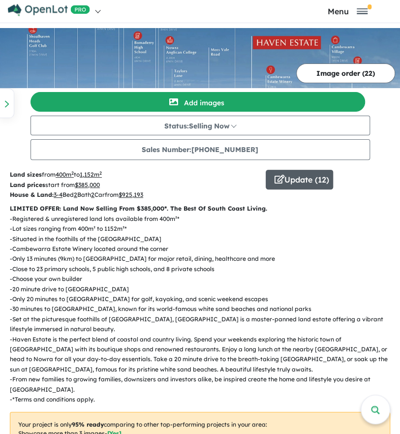
click at [317, 185] on button "Update ( 12 )" at bounding box center [299, 180] width 67 height 20
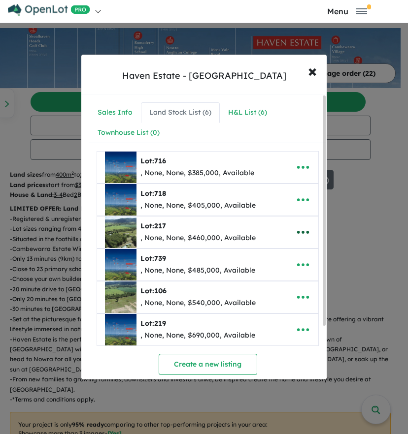
click at [304, 227] on icon "button" at bounding box center [302, 232] width 15 height 15
click at [276, 253] on link "Edit" at bounding box center [281, 257] width 73 height 23
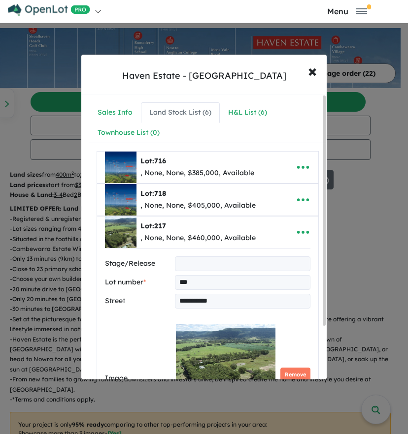
click at [225, 296] on input "**********" at bounding box center [242, 301] width 135 height 15
click at [224, 296] on input "**********" at bounding box center [242, 301] width 135 height 15
paste input "**"
type input "**********"
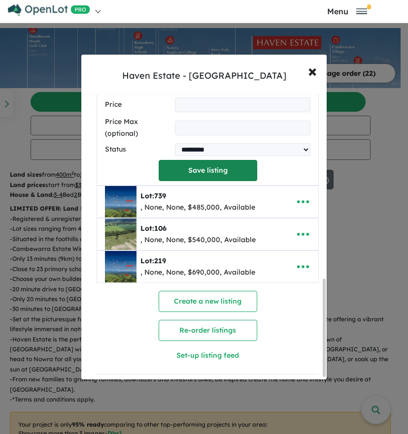
click at [210, 170] on button "Save listing" at bounding box center [207, 170] width 98 height 21
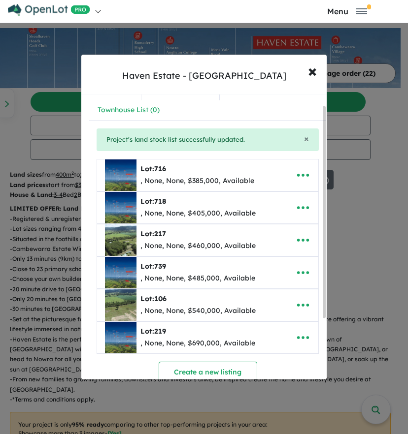
scroll to position [0, 0]
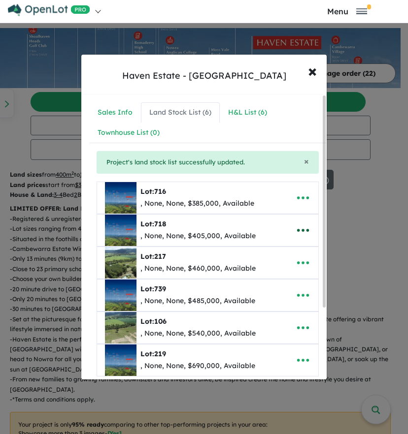
click at [304, 230] on icon "button" at bounding box center [302, 230] width 15 height 15
click at [295, 251] on link "Edit" at bounding box center [281, 254] width 73 height 23
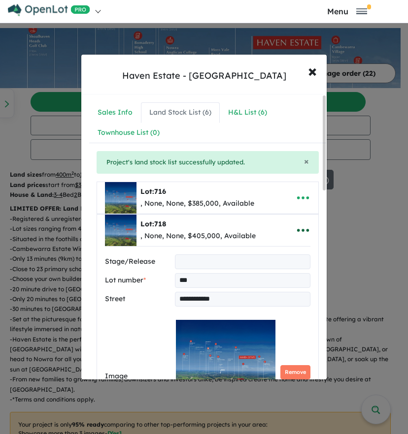
click at [299, 229] on icon "button" at bounding box center [303, 230] width 12 height 3
click at [301, 228] on icon "button" at bounding box center [302, 230] width 15 height 15
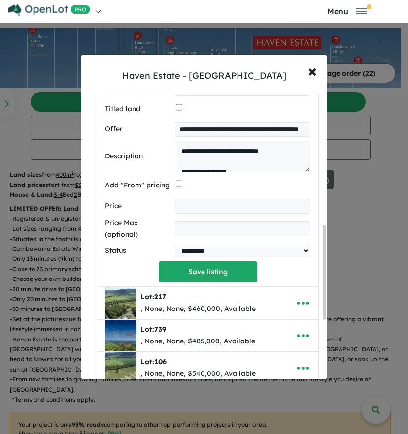
scroll to position [541, 0]
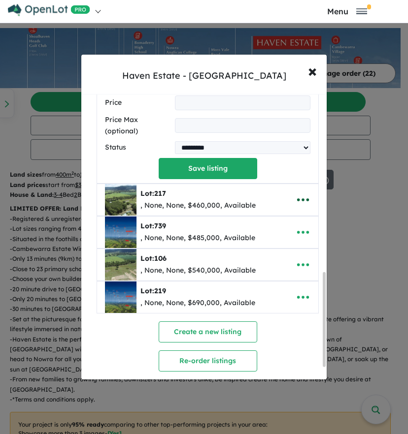
click at [298, 199] on icon "button" at bounding box center [303, 199] width 12 height 3
click at [298, 220] on link "Edit" at bounding box center [281, 224] width 73 height 23
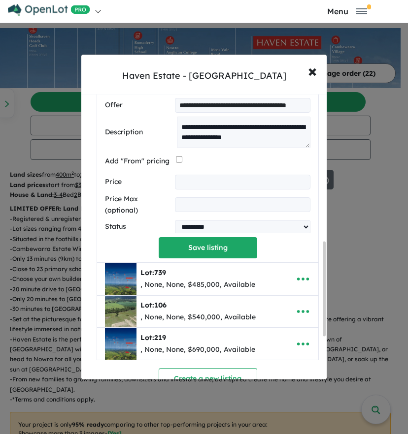
scroll to position [578, 0]
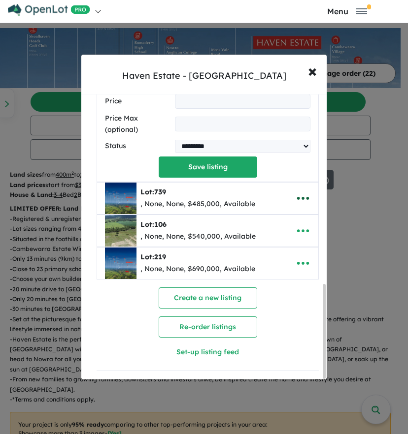
click at [297, 195] on icon "button" at bounding box center [302, 198] width 15 height 15
click at [294, 215] on link "Edit" at bounding box center [281, 223] width 73 height 23
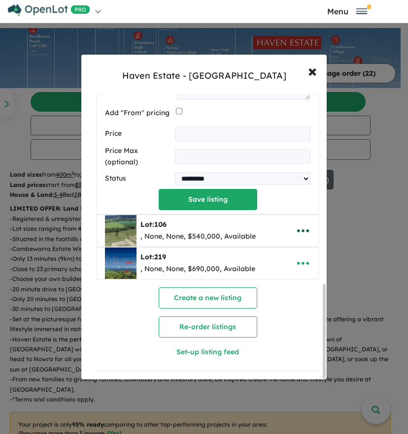
click at [300, 229] on icon "button" at bounding box center [303, 230] width 12 height 3
click at [296, 249] on link "Edit" at bounding box center [281, 255] width 73 height 23
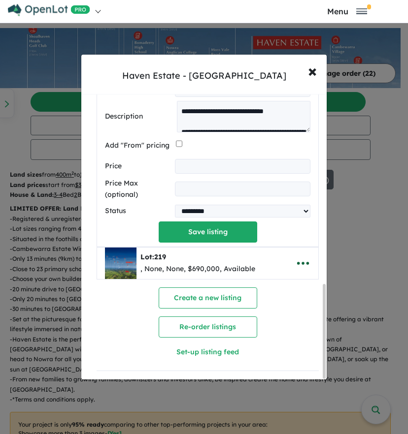
click at [302, 256] on icon "button" at bounding box center [302, 263] width 15 height 15
click at [299, 283] on link "Edit" at bounding box center [281, 288] width 73 height 23
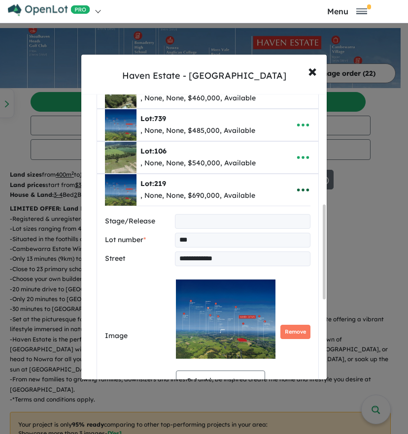
scroll to position [100, 0]
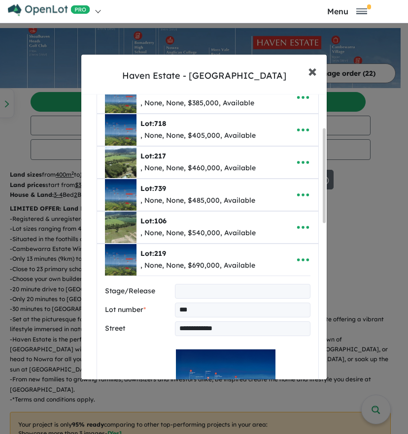
click at [317, 71] on button "× Close" at bounding box center [312, 71] width 29 height 27
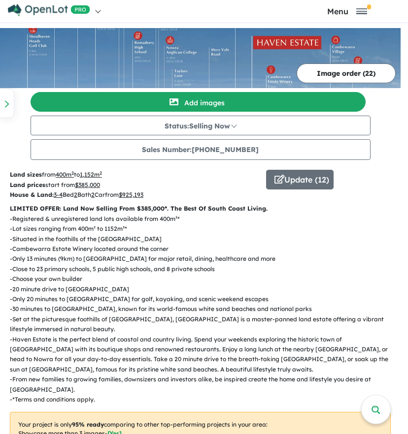
scroll to position [0, 0]
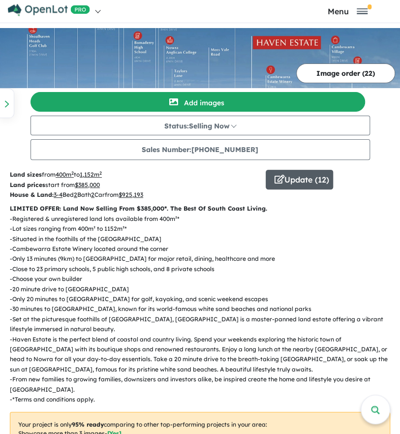
click at [312, 179] on button "Update ( 12 )" at bounding box center [299, 180] width 67 height 20
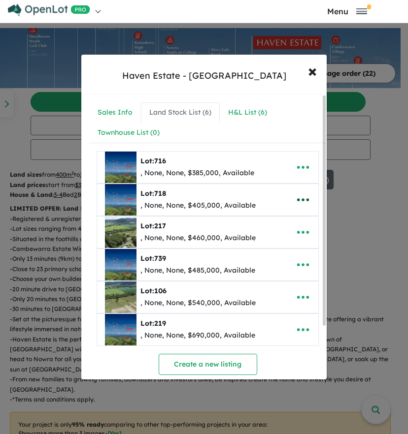
click at [295, 197] on icon "button" at bounding box center [302, 199] width 15 height 15
click at [284, 225] on link "Edit" at bounding box center [281, 224] width 73 height 23
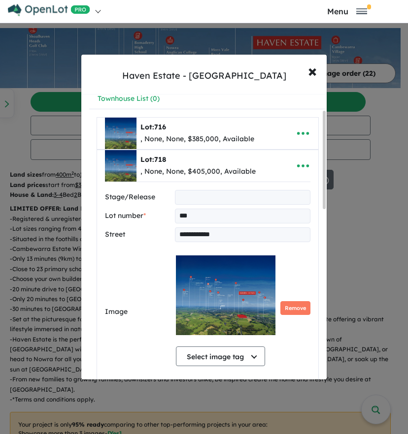
scroll to position [49, 0]
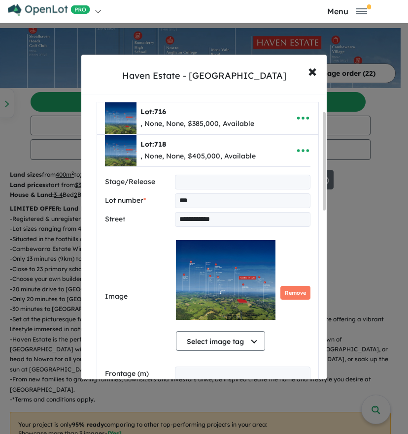
click at [370, 250] on div "**********" at bounding box center [204, 217] width 408 height 434
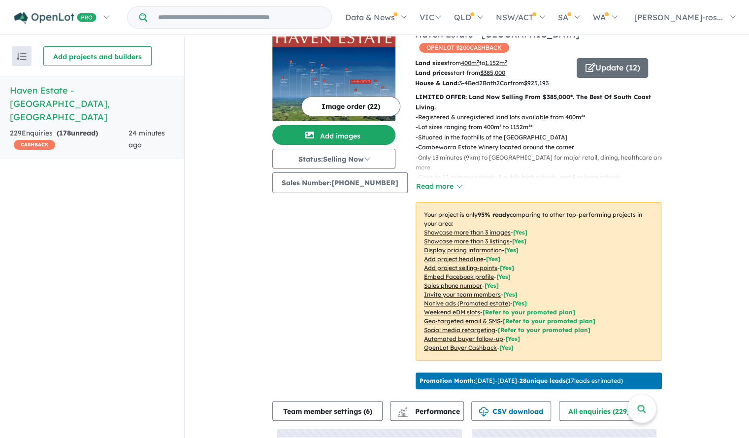
scroll to position [0, 0]
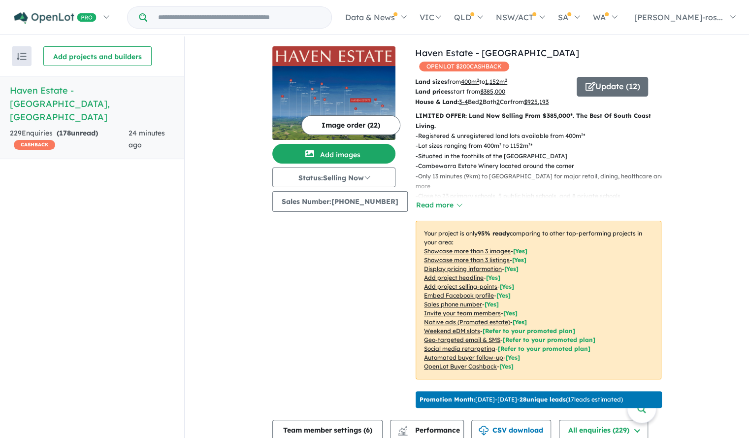
click at [98, 126] on link "Haven Estate - Cambewarra , NSW 229 Enquir ies ( 178 unread) CASHBACK 24 minute…" at bounding box center [92, 117] width 184 height 83
click at [79, 128] on strong "( 178 unread)" at bounding box center [77, 132] width 41 height 9
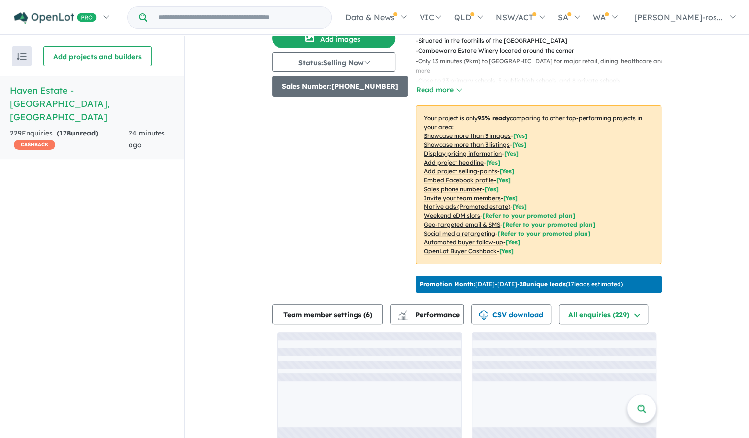
scroll to position [124, 0]
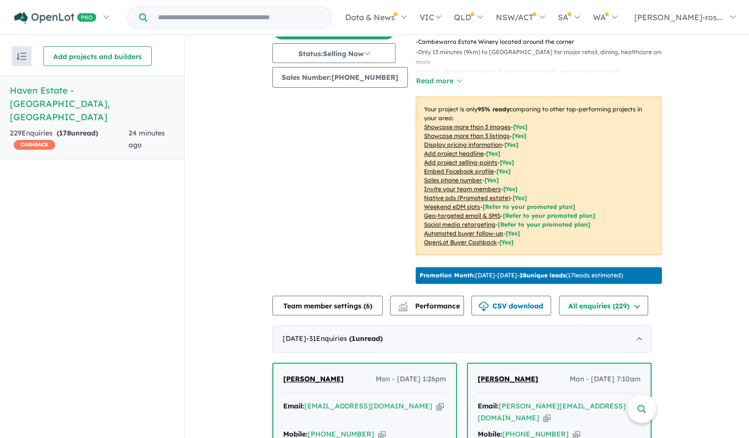
drag, startPoint x: 294, startPoint y: 215, endPoint x: 232, endPoint y: 208, distance: 61.9
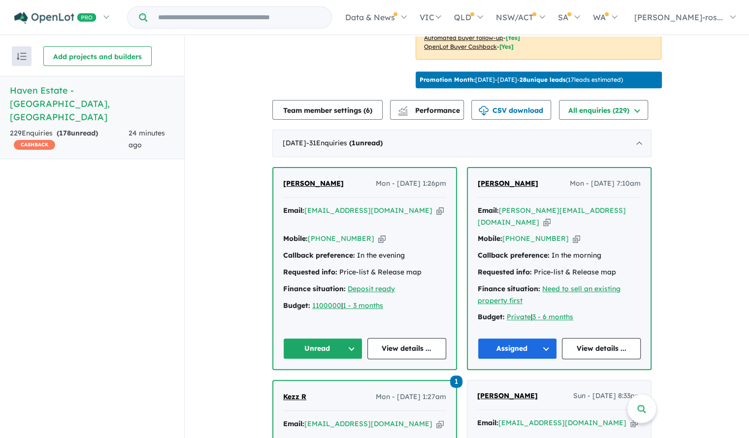
scroll to position [345, 0]
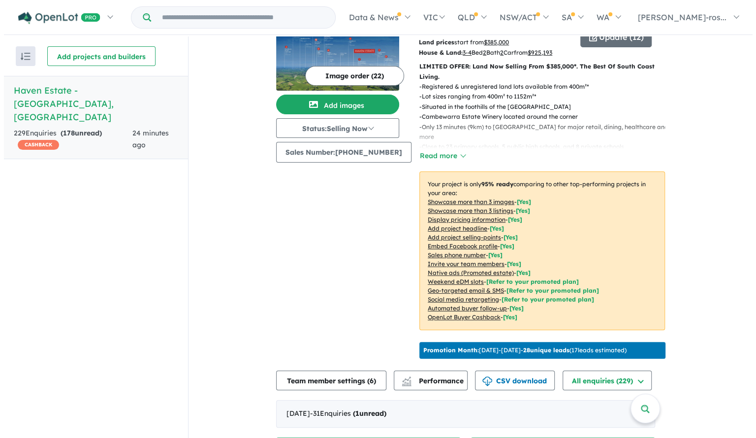
scroll to position [0, 0]
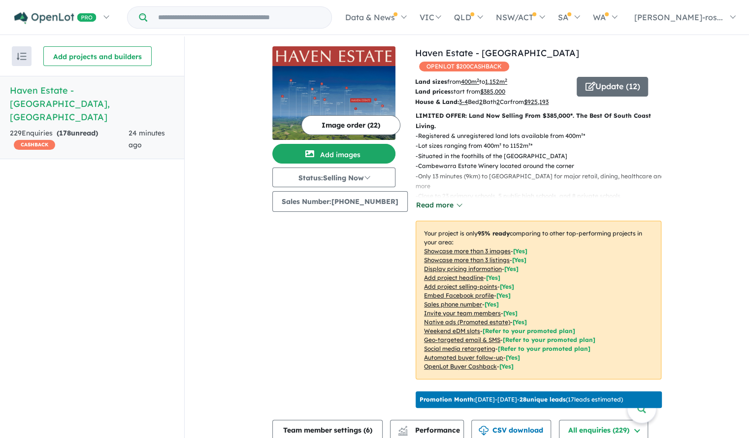
click at [415, 199] on button "Read more" at bounding box center [438, 204] width 46 height 11
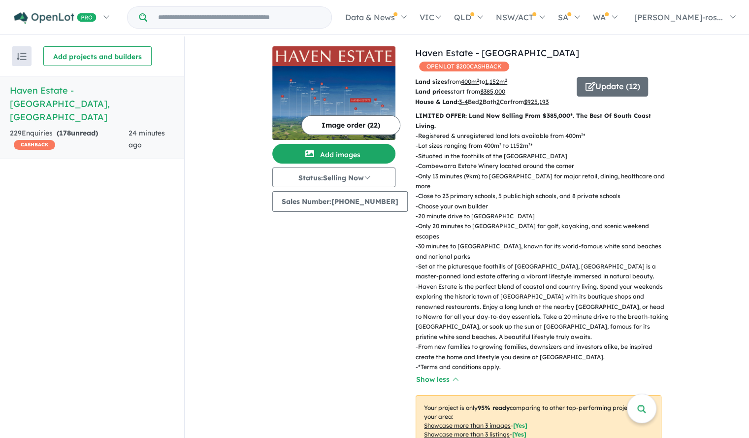
click at [344, 83] on img at bounding box center [333, 103] width 123 height 74
click at [614, 77] on button "Update ( 12 )" at bounding box center [611, 87] width 71 height 20
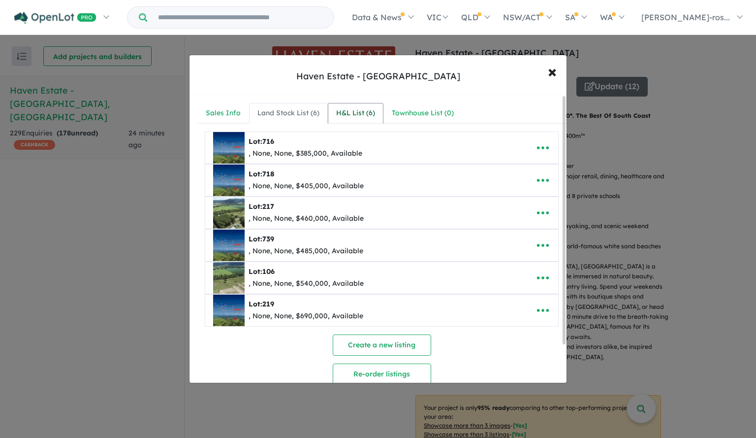
click at [360, 117] on div "H&L List ( 6 )" at bounding box center [355, 113] width 39 height 12
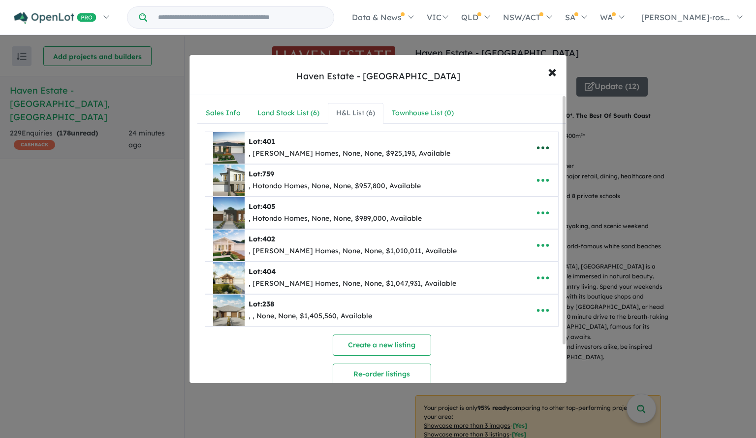
click at [539, 147] on icon "button" at bounding box center [543, 147] width 12 height 3
click at [529, 168] on link "Edit" at bounding box center [521, 172] width 73 height 23
select select "**"
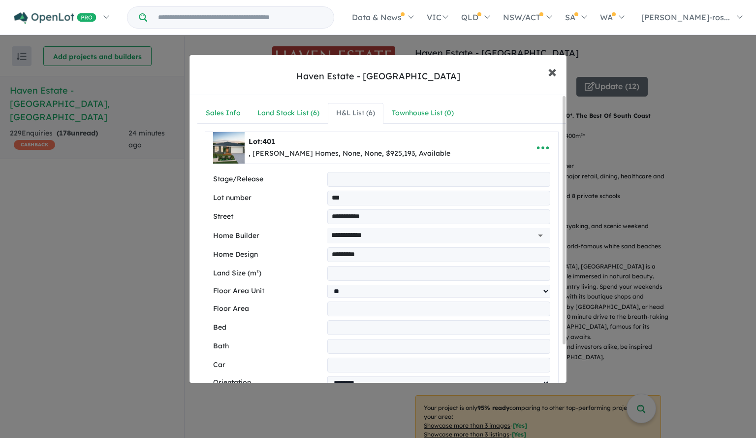
click at [550, 75] on span "×" at bounding box center [552, 71] width 9 height 21
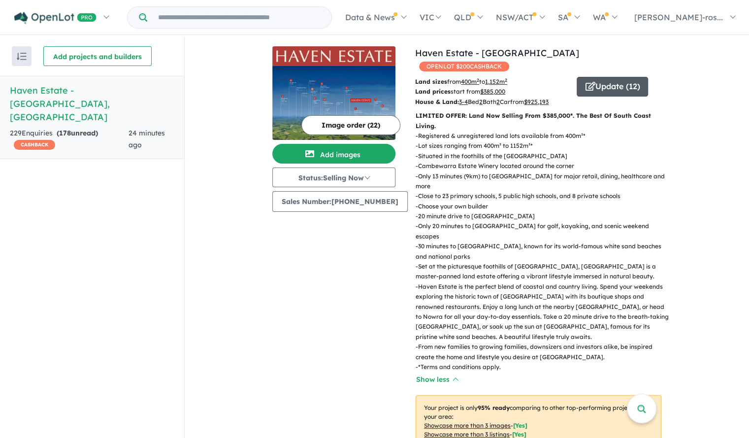
click at [604, 77] on button "Update ( 12 )" at bounding box center [611, 87] width 71 height 20
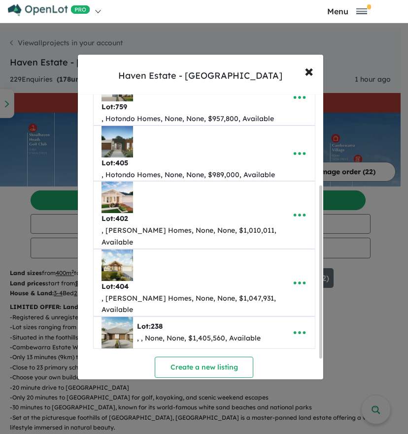
scroll to position [151, 0]
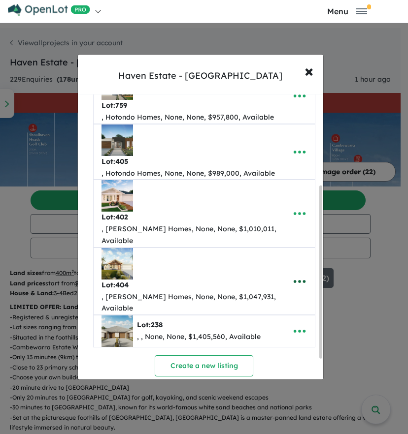
click at [294, 274] on icon "button" at bounding box center [299, 281] width 15 height 15
click at [279, 294] on link "Edit" at bounding box center [277, 305] width 73 height 23
select select "**"
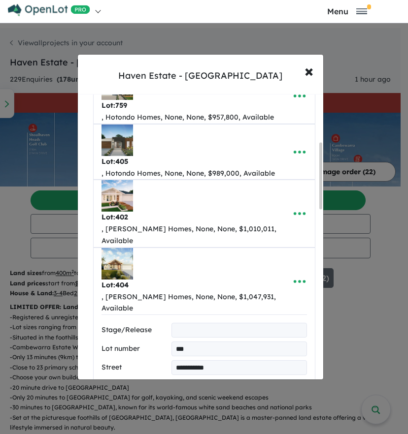
scroll to position [204, 0]
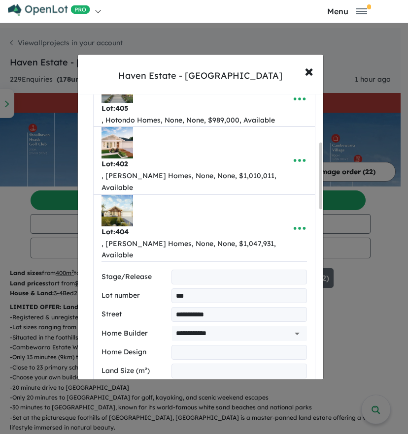
click at [208, 307] on input "**********" at bounding box center [238, 314] width 135 height 15
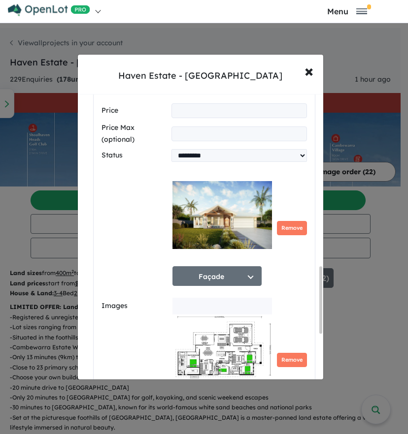
scroll to position [738, 0]
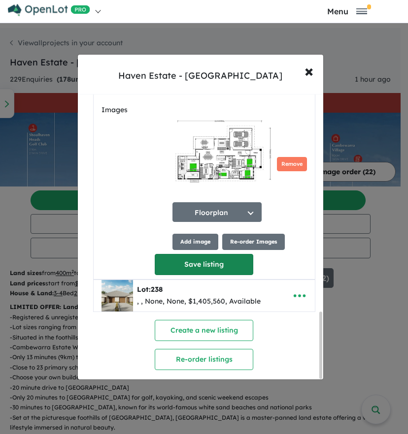
type input "**********"
click at [216, 254] on button "Save listing" at bounding box center [204, 264] width 98 height 21
select select "**"
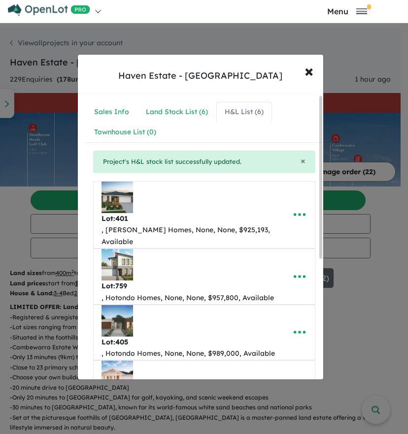
scroll to position [1, 0]
click at [296, 213] on icon "button" at bounding box center [299, 214] width 12 height 3
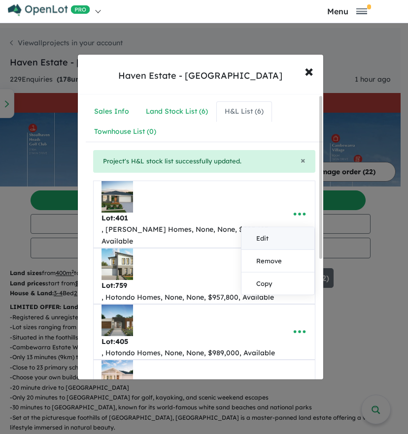
click at [283, 231] on link "Edit" at bounding box center [277, 238] width 73 height 23
select select "**"
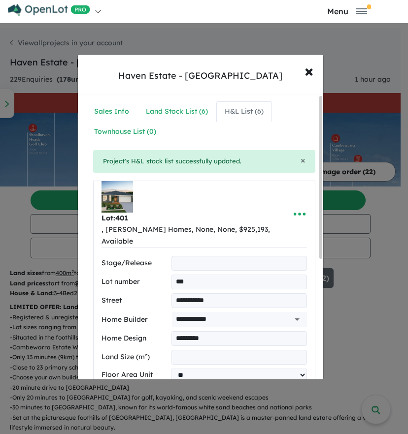
click at [218, 293] on input "**********" at bounding box center [238, 300] width 135 height 15
type input "**********"
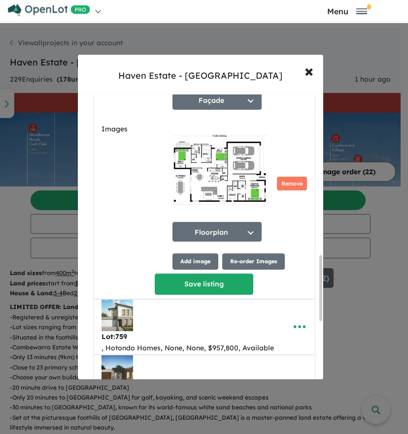
scroll to position [720, 0]
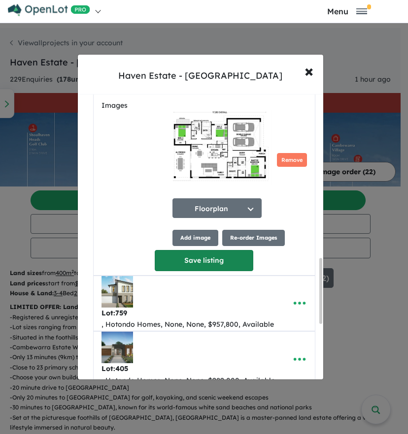
click at [221, 254] on button "Save listing" at bounding box center [204, 260] width 98 height 21
select select "**"
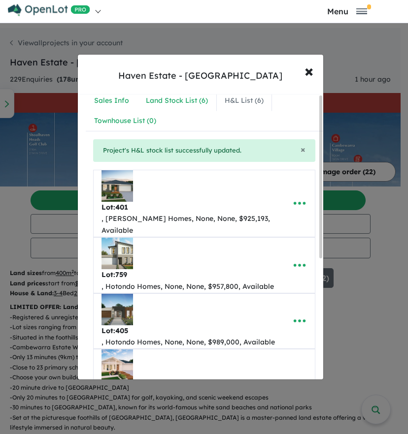
scroll to position [0, 0]
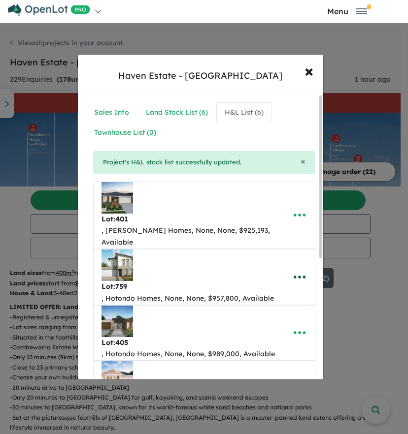
click at [299, 270] on icon "button" at bounding box center [299, 277] width 15 height 15
click at [287, 290] on link "Edit" at bounding box center [277, 301] width 73 height 23
select select "**"
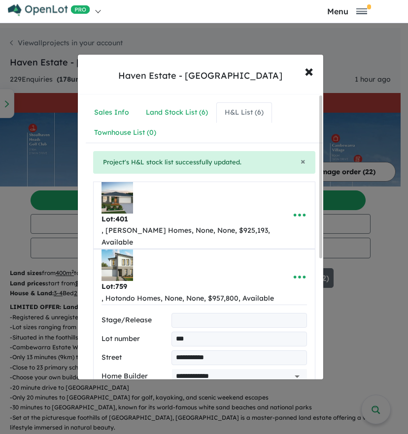
click at [190, 350] on input "**********" at bounding box center [238, 357] width 135 height 15
click at [199, 350] on input "**********" at bounding box center [238, 357] width 135 height 15
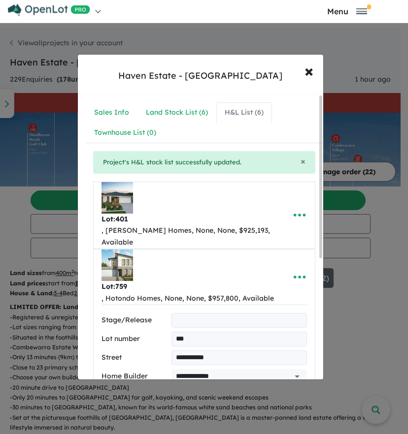
click at [199, 350] on input "**********" at bounding box center [238, 357] width 135 height 15
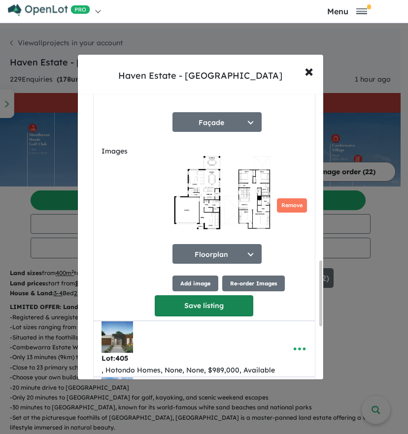
type input "**********"
click at [182, 296] on button "Save listing" at bounding box center [204, 305] width 98 height 21
select select "**"
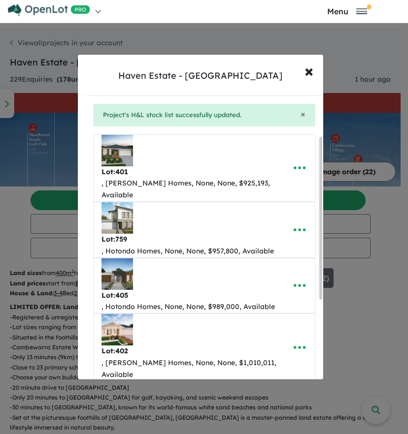
scroll to position [74, 0]
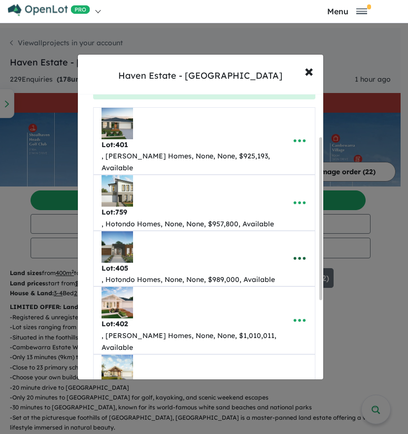
click at [297, 251] on icon "button" at bounding box center [299, 258] width 15 height 15
click at [287, 272] on link "Edit" at bounding box center [277, 283] width 73 height 23
select select "**"
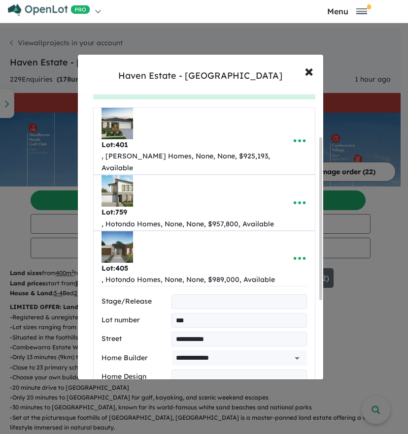
click at [231, 332] on input "**********" at bounding box center [238, 339] width 135 height 15
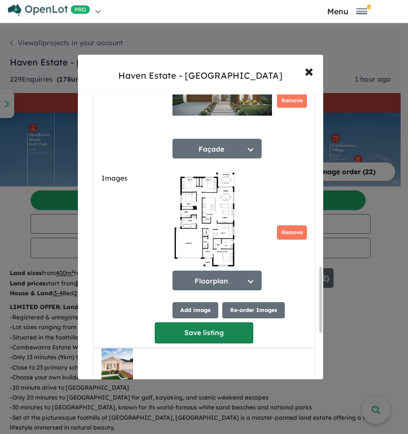
type input "**********"
click at [180, 323] on button "Save listing" at bounding box center [204, 332] width 98 height 21
select select "**"
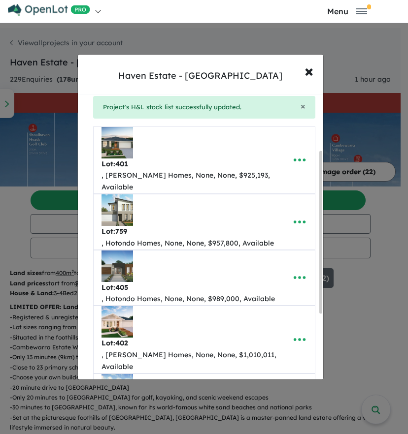
scroll to position [98, 0]
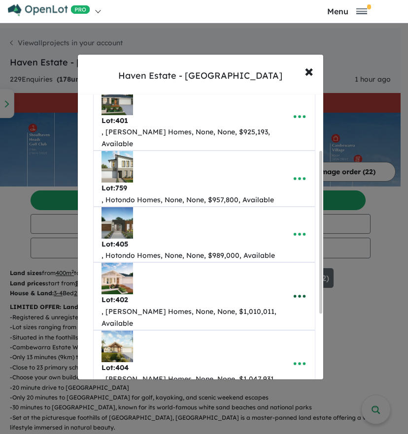
click at [296, 289] on icon "button" at bounding box center [299, 296] width 15 height 15
click at [285, 310] on link "Edit" at bounding box center [277, 321] width 73 height 23
select select "**"
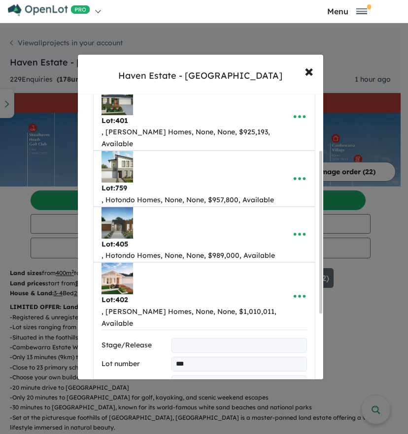
click at [196, 376] on input "**********" at bounding box center [238, 383] width 135 height 15
click at [197, 376] on input "**********" at bounding box center [238, 383] width 135 height 15
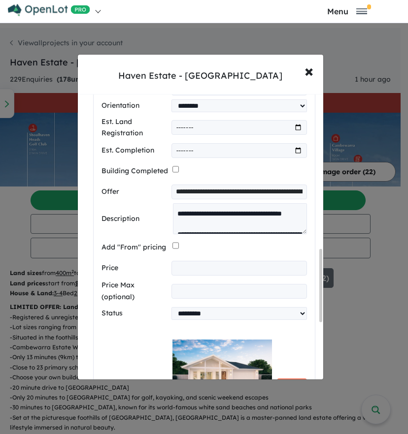
scroll to position [831, 0]
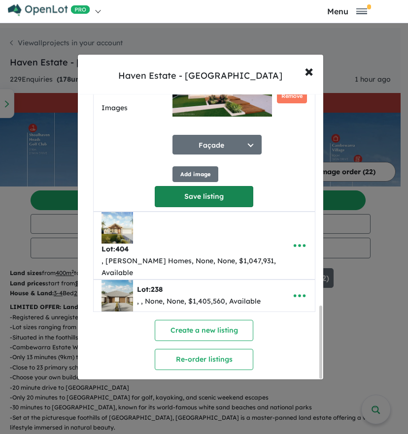
type input "*********"
click at [222, 186] on button "Save listing" at bounding box center [204, 196] width 98 height 21
select select "**"
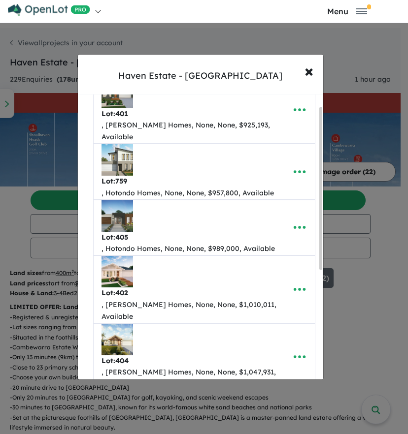
scroll to position [215, 0]
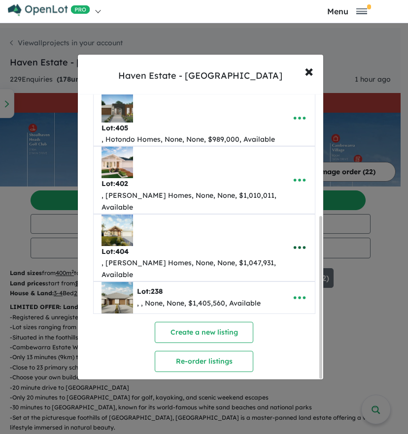
click at [300, 246] on icon "button" at bounding box center [299, 247] width 12 height 3
click at [292, 261] on link "Edit" at bounding box center [277, 272] width 73 height 23
select select "**"
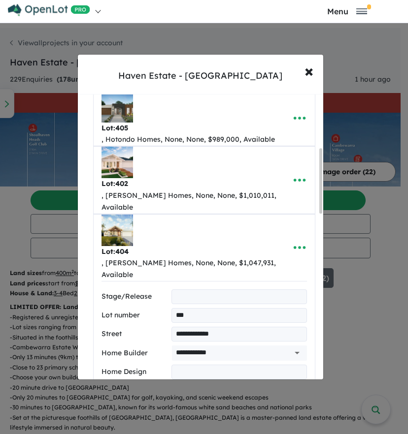
scroll to position [234, 0]
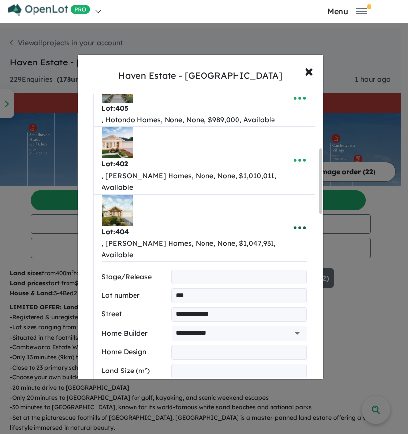
click at [300, 226] on icon "button" at bounding box center [299, 227] width 12 height 3
click at [320, 192] on div at bounding box center [320, 180] width 3 height 65
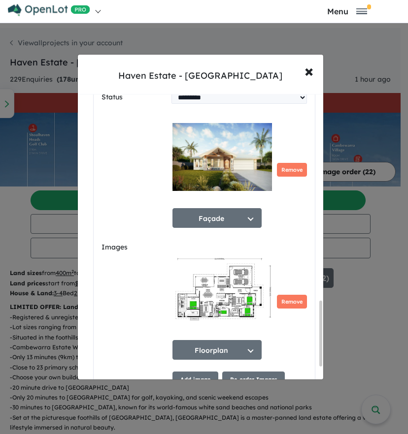
scroll to position [963, 0]
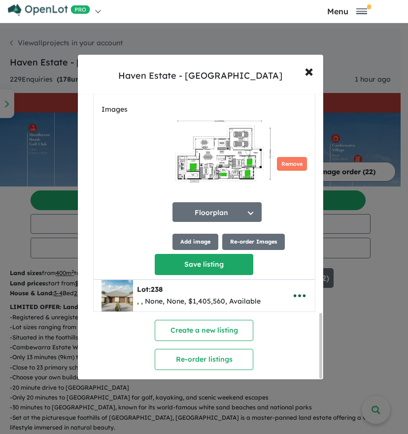
click at [296, 288] on icon "button" at bounding box center [299, 295] width 15 height 15
click at [286, 309] on link "Edit" at bounding box center [277, 320] width 73 height 23
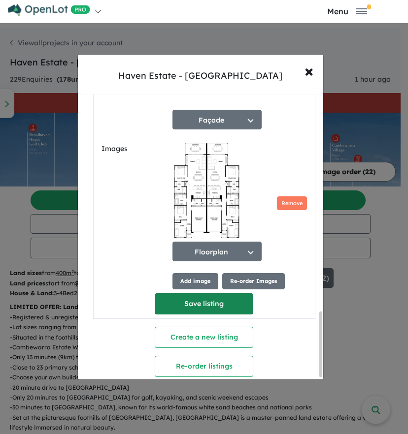
click at [210, 293] on button "Save listing" at bounding box center [204, 303] width 98 height 21
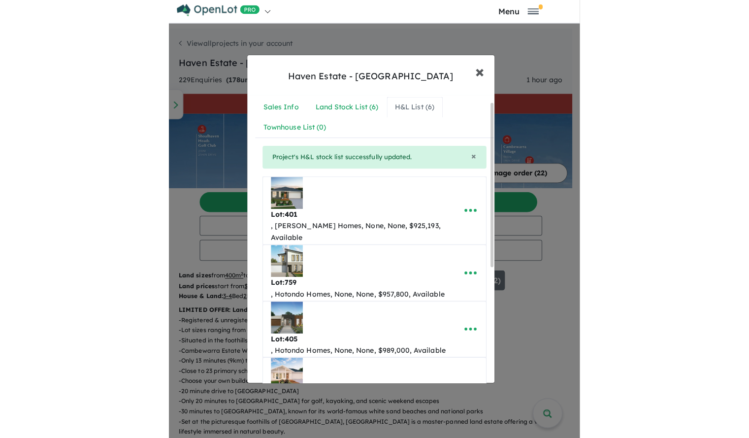
scroll to position [0, 0]
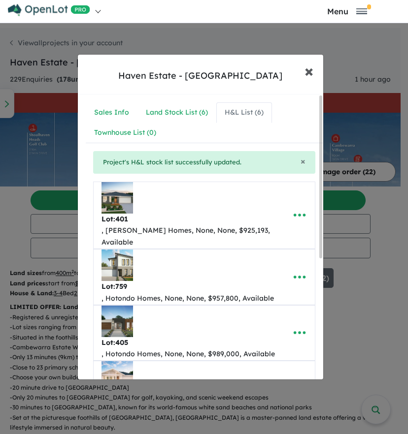
click at [310, 69] on span "×" at bounding box center [308, 70] width 9 height 21
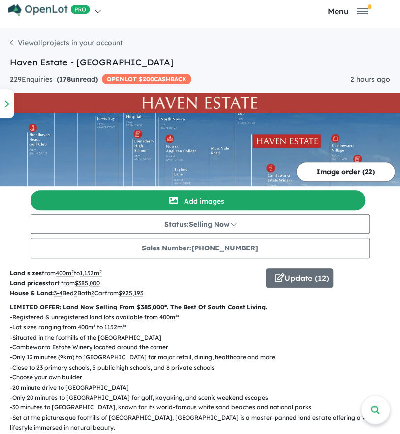
click at [184, 117] on img at bounding box center [200, 150] width 400 height 74
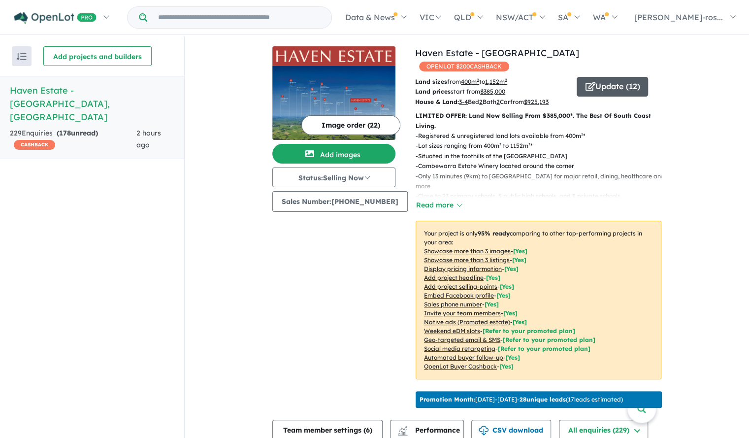
click at [620, 77] on button "Update ( 12 )" at bounding box center [611, 87] width 71 height 20
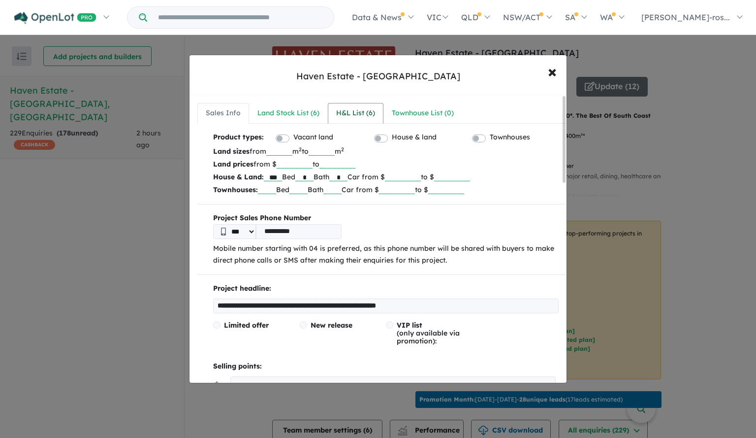
click at [339, 111] on div "H&L List ( 6 )" at bounding box center [355, 113] width 39 height 12
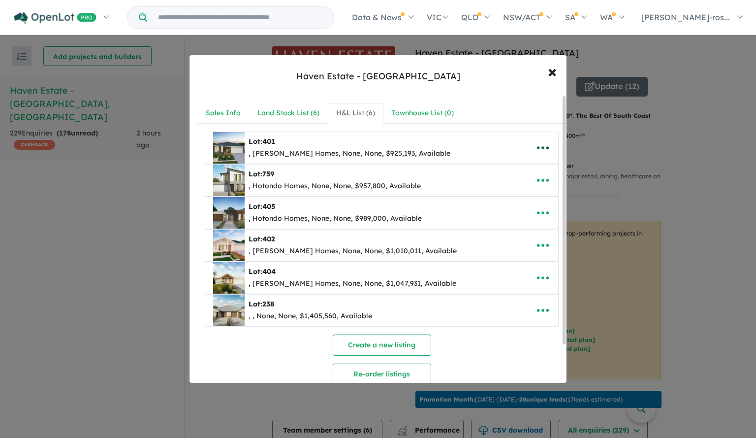
click at [537, 143] on icon "button" at bounding box center [542, 147] width 15 height 15
click at [524, 165] on link "Edit" at bounding box center [521, 172] width 73 height 23
select select "**"
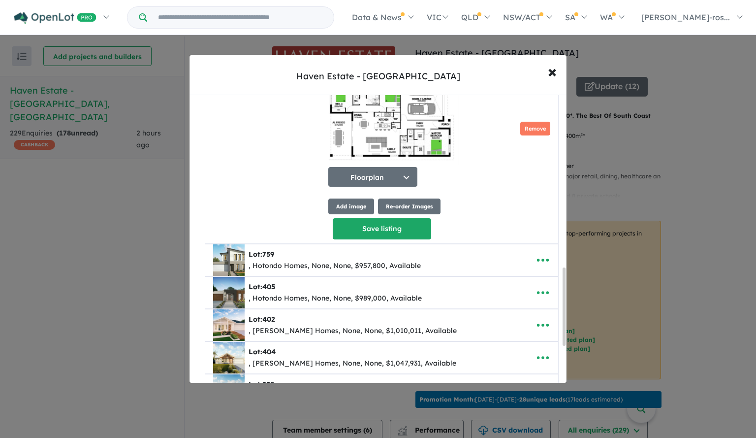
scroll to position [640, 0]
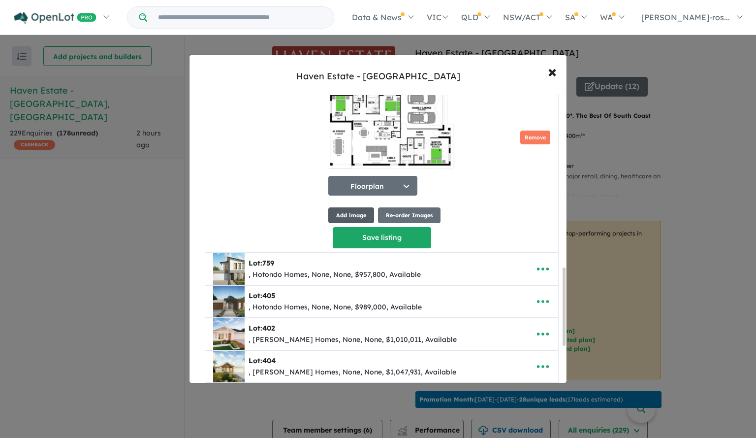
click at [356, 216] on button "Add image" at bounding box center [351, 215] width 46 height 16
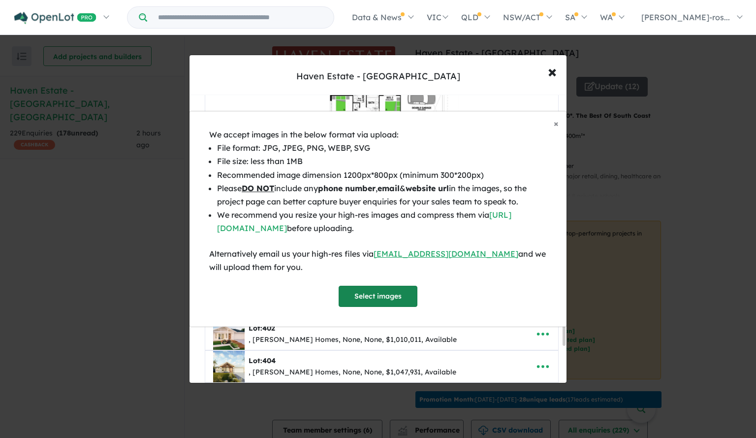
click at [379, 294] on button "Select images" at bounding box center [378, 295] width 79 height 21
select select "**"
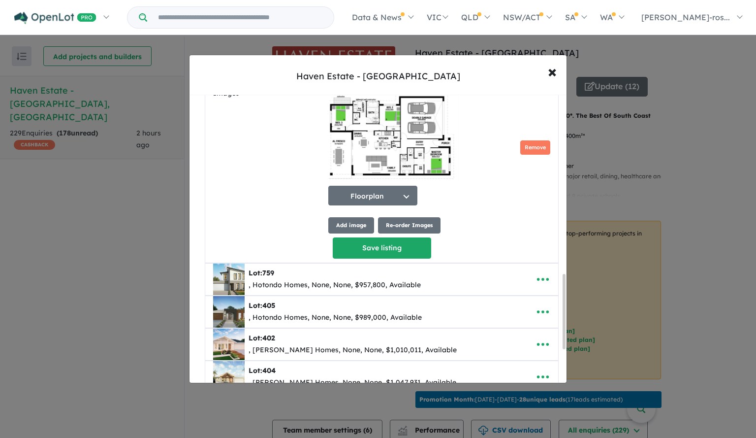
scroll to position [689, 0]
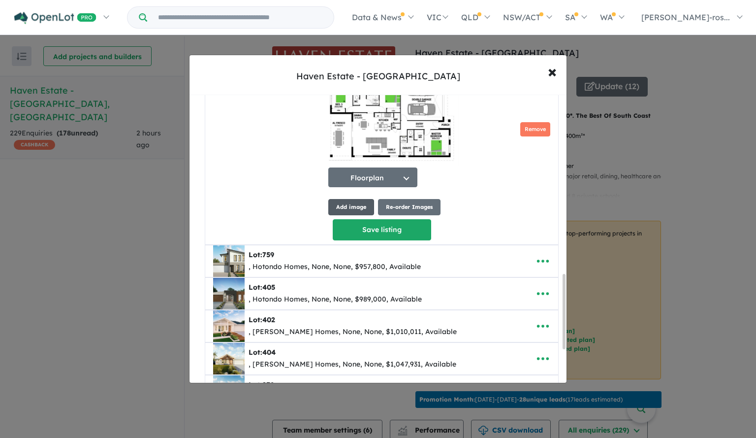
click at [346, 207] on button "Add image" at bounding box center [351, 207] width 46 height 16
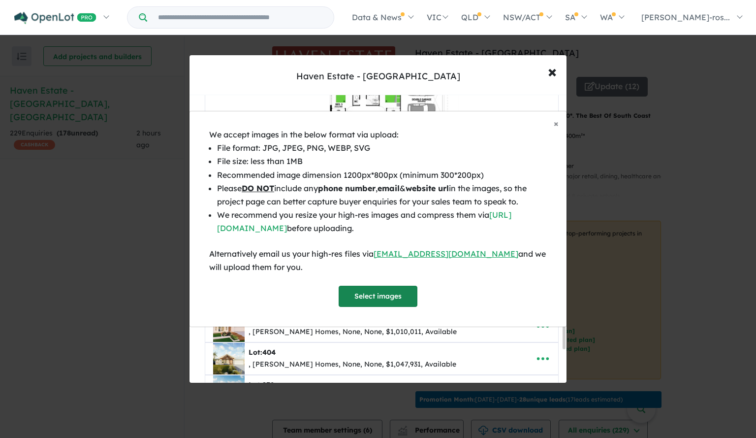
click at [388, 297] on button "Select images" at bounding box center [378, 295] width 79 height 21
select select "**"
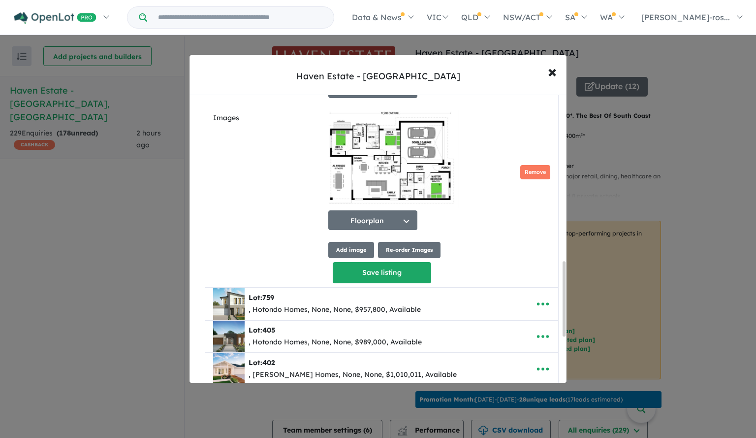
scroll to position [640, 0]
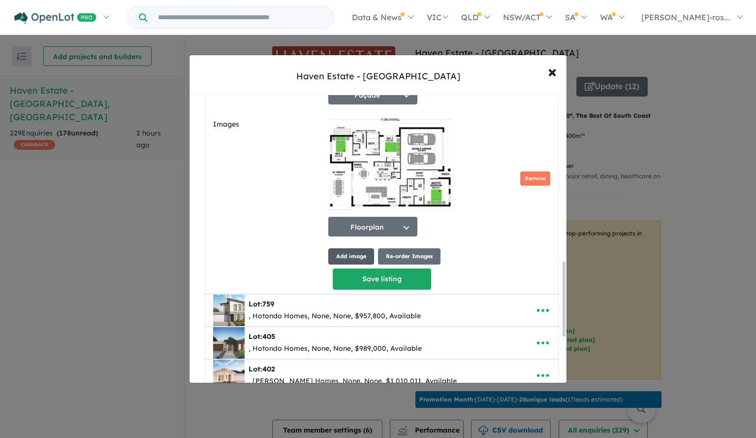
click at [364, 254] on button "Add image" at bounding box center [351, 256] width 46 height 16
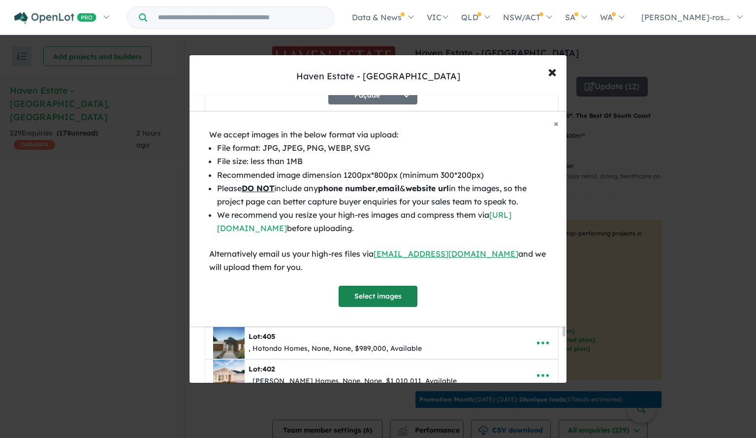
click at [365, 298] on button "Select images" at bounding box center [378, 295] width 79 height 21
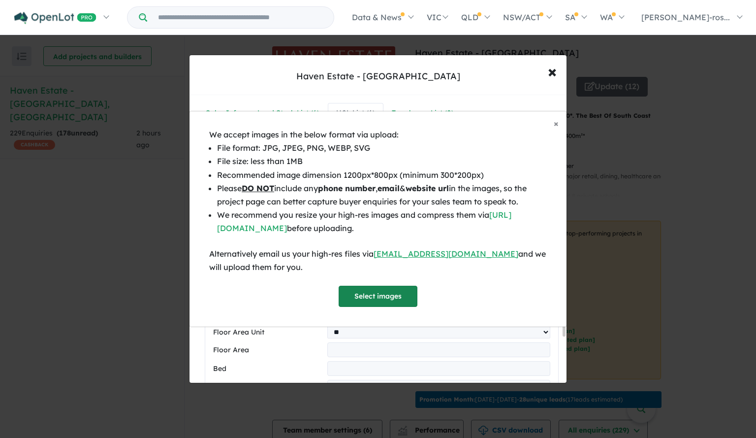
select select "**"
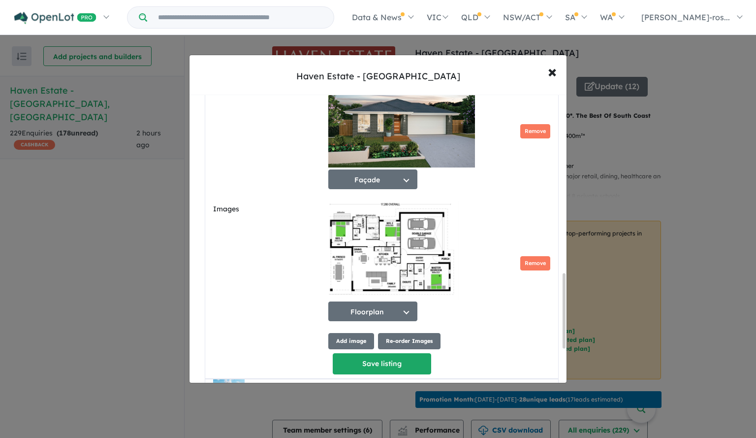
scroll to position [689, 0]
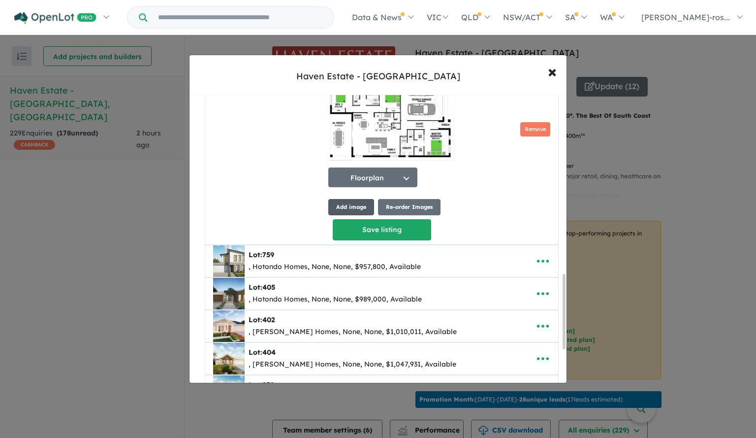
click at [366, 200] on button "Add image" at bounding box center [351, 207] width 46 height 16
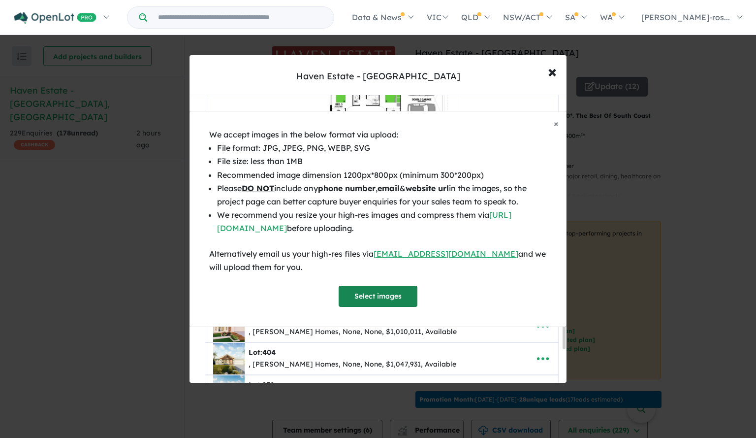
click at [382, 294] on button "Select images" at bounding box center [378, 295] width 79 height 21
select select "**"
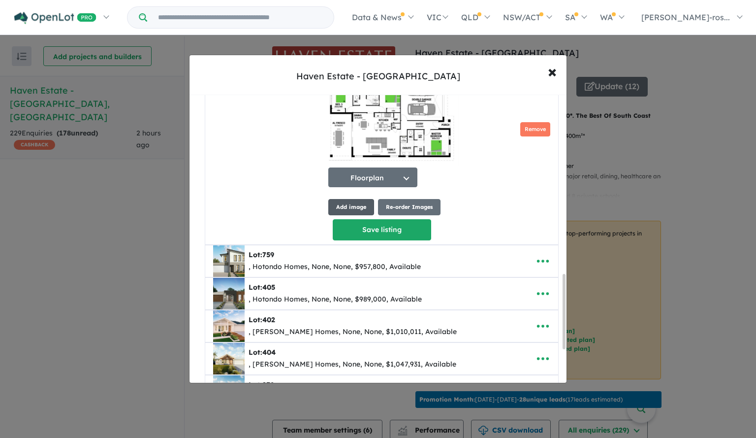
click at [345, 207] on button "Add image" at bounding box center [351, 207] width 46 height 16
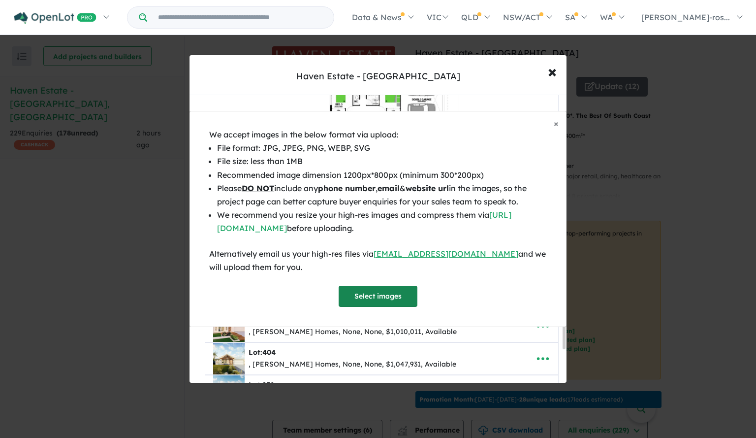
click at [386, 290] on button "Select images" at bounding box center [378, 295] width 79 height 21
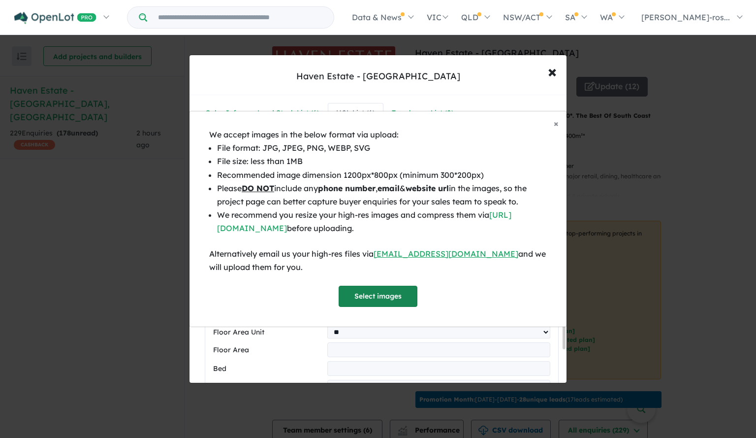
select select "**"
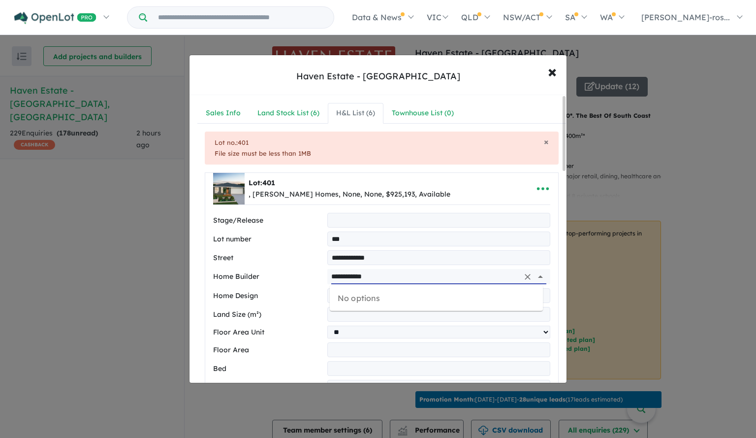
drag, startPoint x: 423, startPoint y: 281, endPoint x: 459, endPoint y: 289, distance: 36.3
drag, startPoint x: 459, startPoint y: 289, endPoint x: 310, endPoint y: 237, distance: 157.4
click at [310, 237] on label "Lot number" at bounding box center [268, 239] width 110 height 12
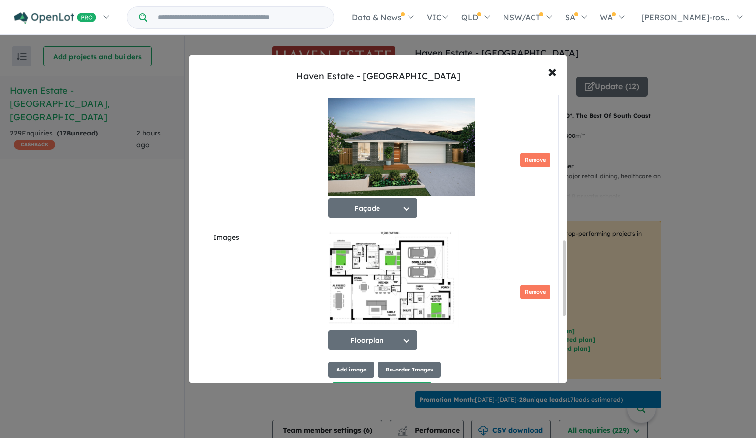
scroll to position [591, 0]
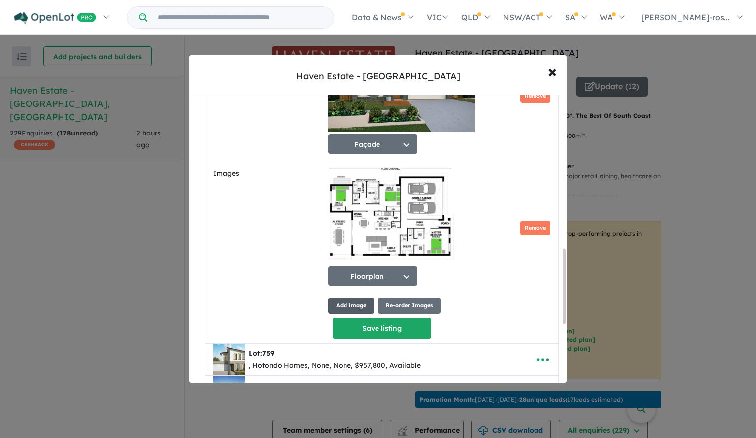
click at [357, 304] on button "Add image" at bounding box center [351, 305] width 46 height 16
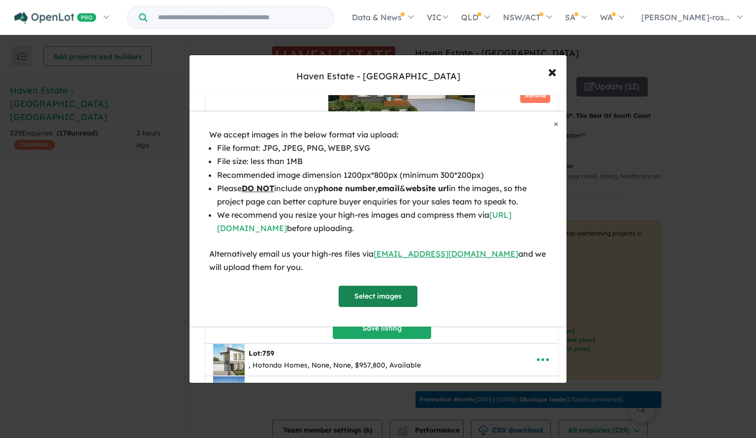
click at [375, 293] on button "Select images" at bounding box center [378, 295] width 79 height 21
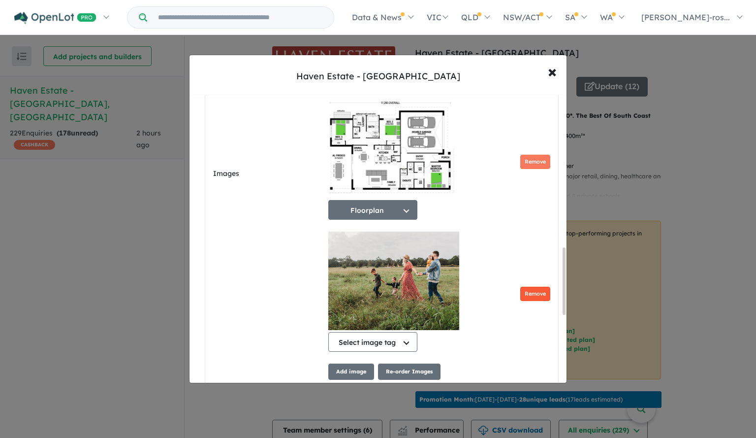
click at [535, 297] on button "Remove" at bounding box center [535, 293] width 30 height 14
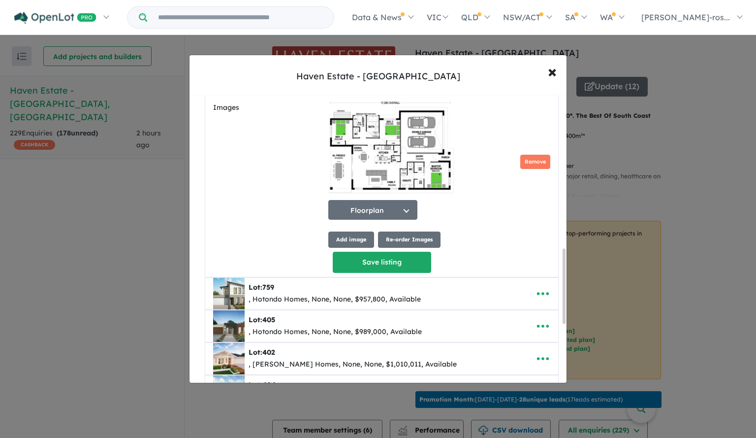
scroll to position [591, 0]
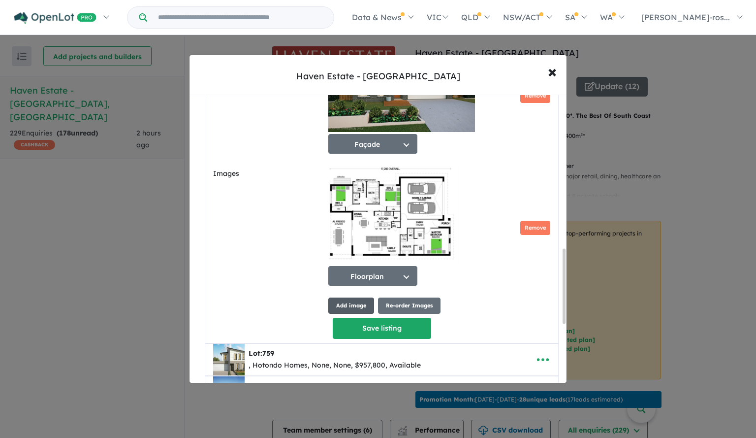
click at [350, 308] on button "Add image" at bounding box center [351, 305] width 46 height 16
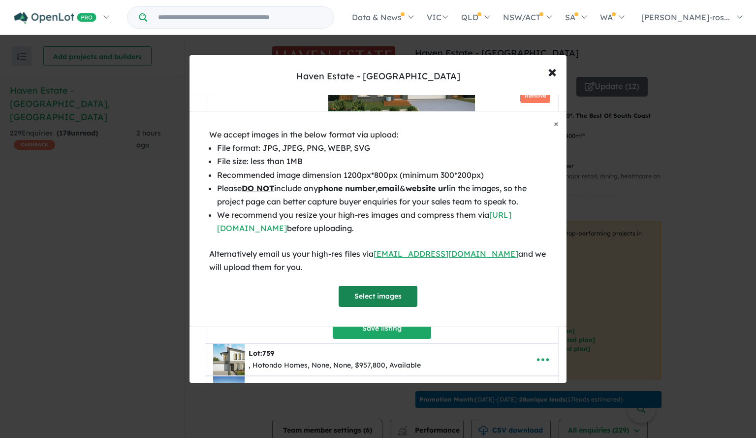
click at [370, 296] on button "Select images" at bounding box center [378, 295] width 79 height 21
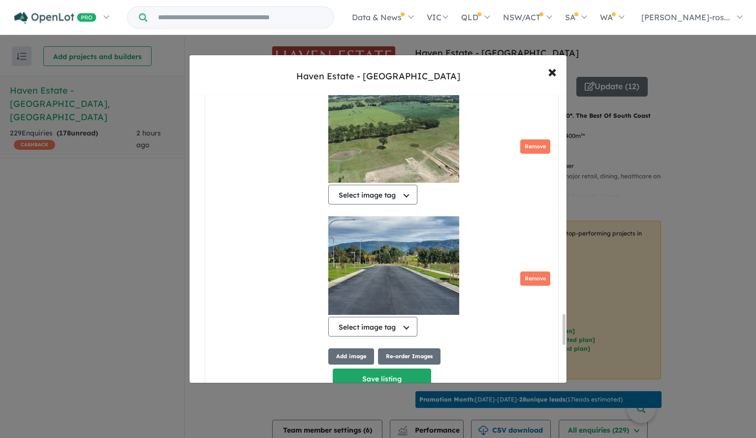
scroll to position [2304, 0]
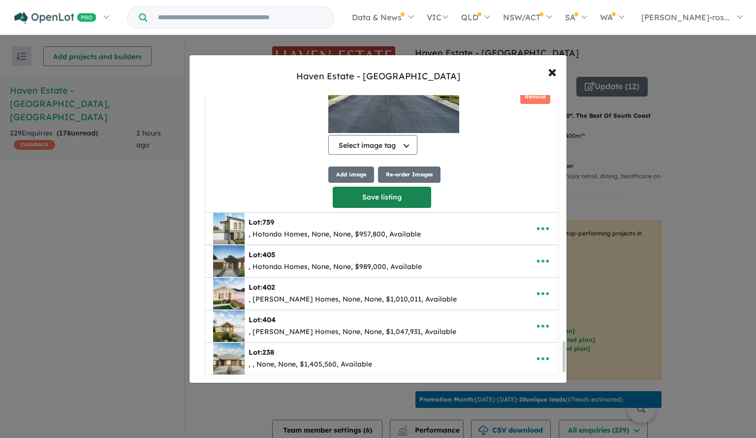
click at [359, 202] on button "Save listing" at bounding box center [382, 197] width 98 height 21
select select "**"
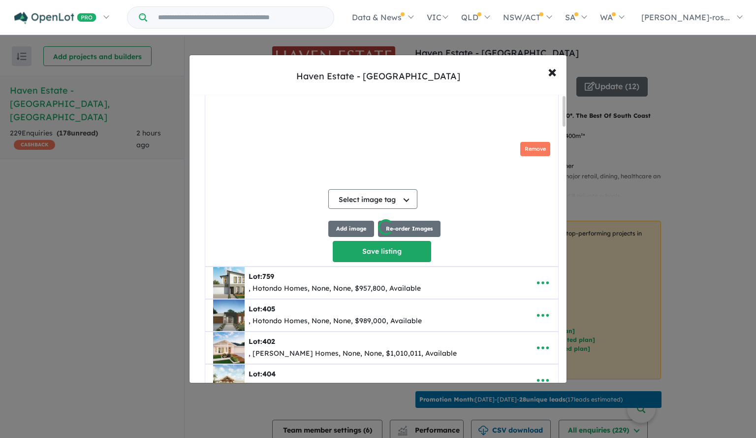
scroll to position [0, 0]
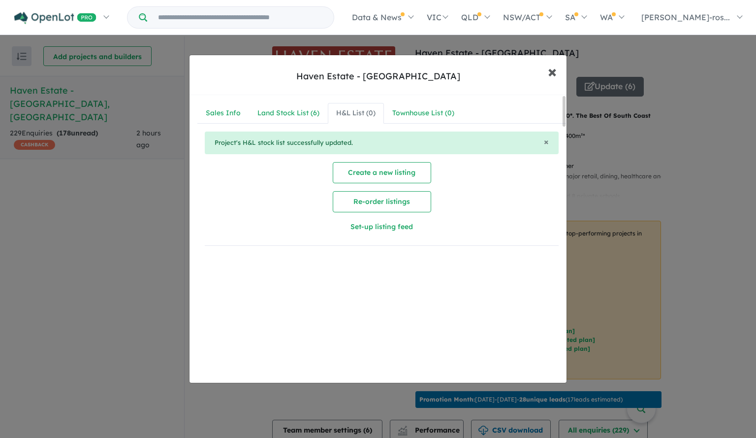
click at [550, 72] on span "×" at bounding box center [552, 71] width 9 height 21
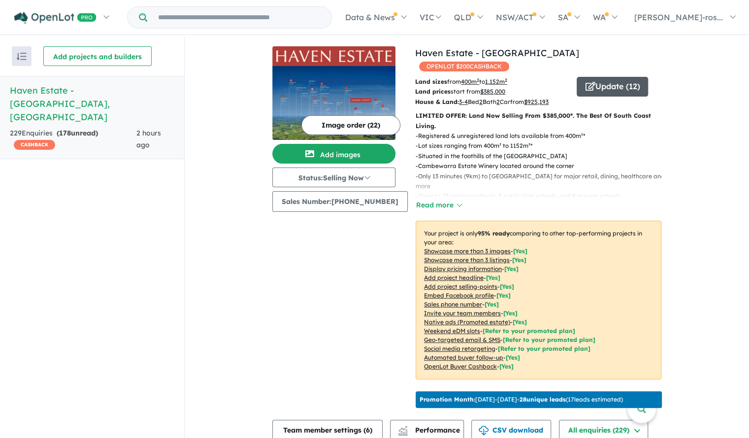
click at [629, 77] on button "Update ( 12 )" at bounding box center [611, 87] width 71 height 20
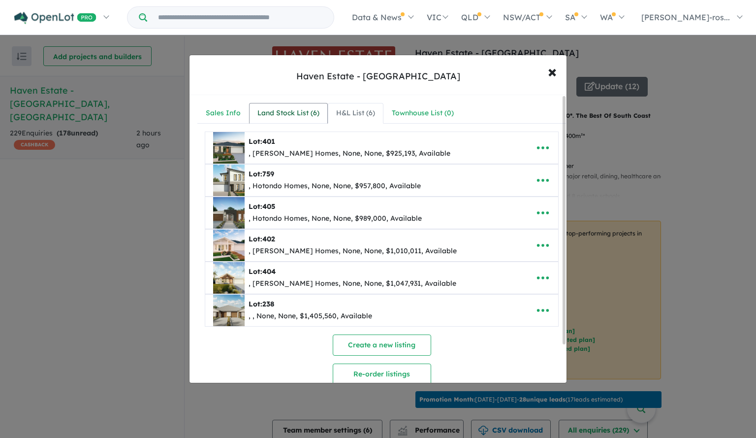
click at [298, 115] on div "Land Stock List ( 6 )" at bounding box center [288, 113] width 62 height 12
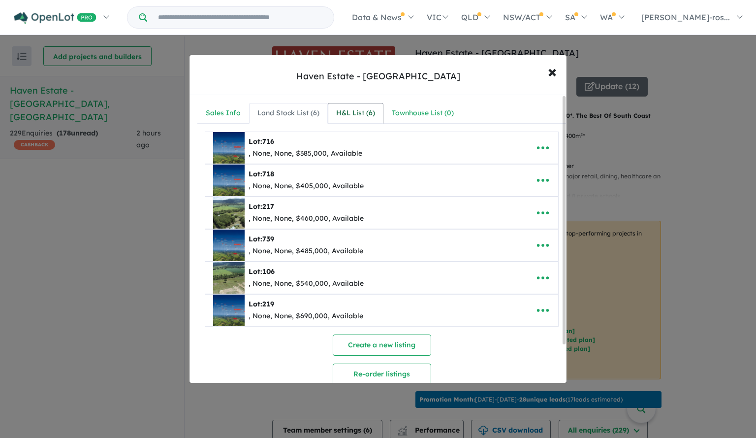
click at [367, 109] on div "H&L List ( 6 )" at bounding box center [355, 113] width 39 height 12
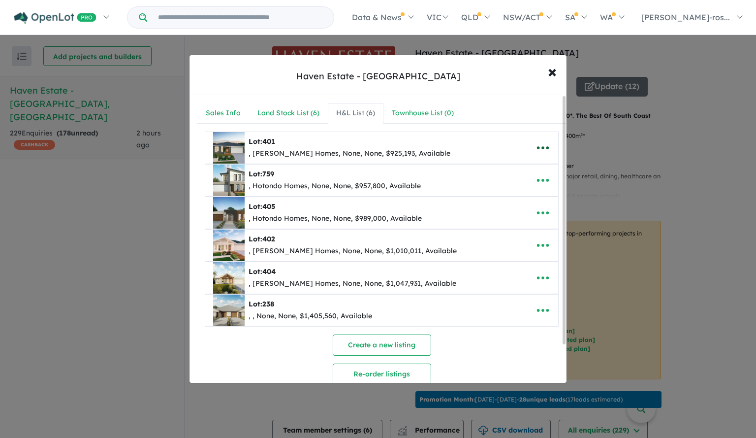
click at [540, 150] on icon "button" at bounding box center [542, 147] width 15 height 15
click at [532, 165] on link "Edit" at bounding box center [521, 172] width 73 height 23
select select "**"
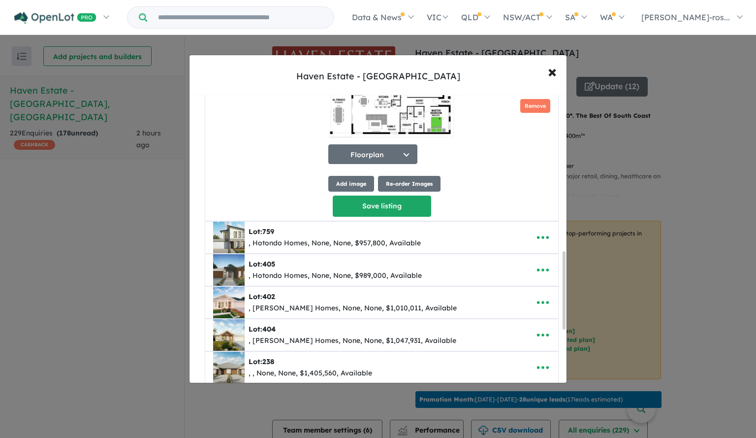
scroll to position [579, 0]
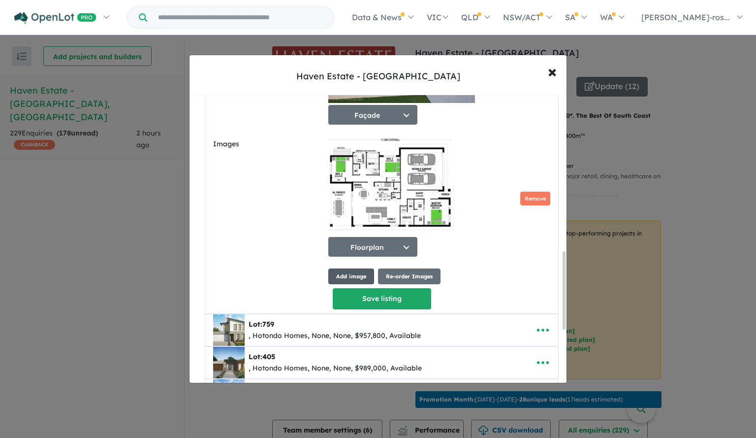
click at [346, 278] on button "Add image" at bounding box center [351, 276] width 46 height 16
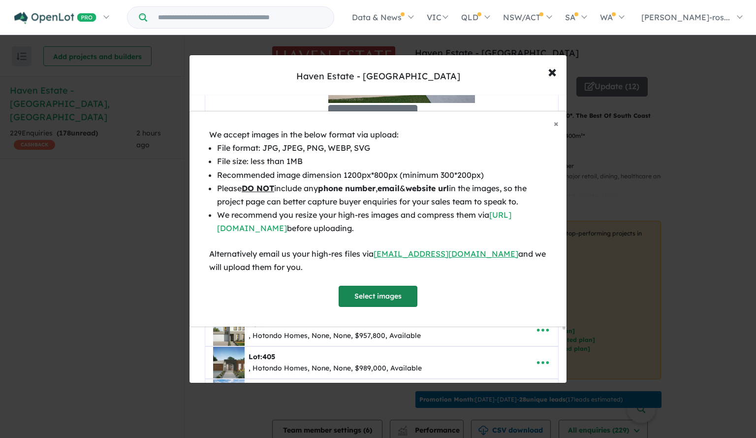
click at [367, 294] on button "Select images" at bounding box center [378, 295] width 79 height 21
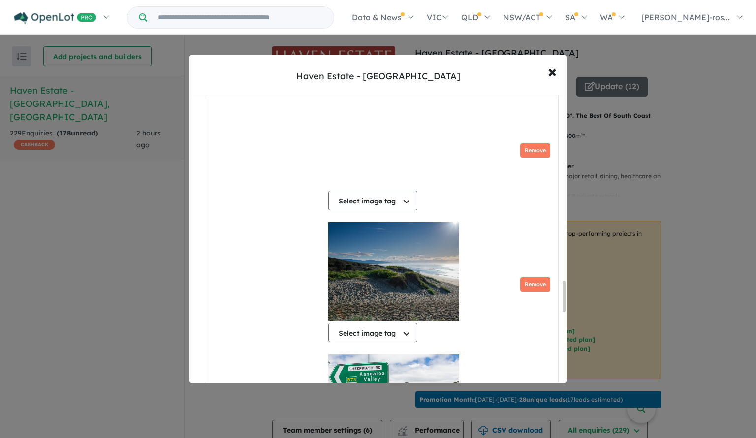
scroll to position [1490, 0]
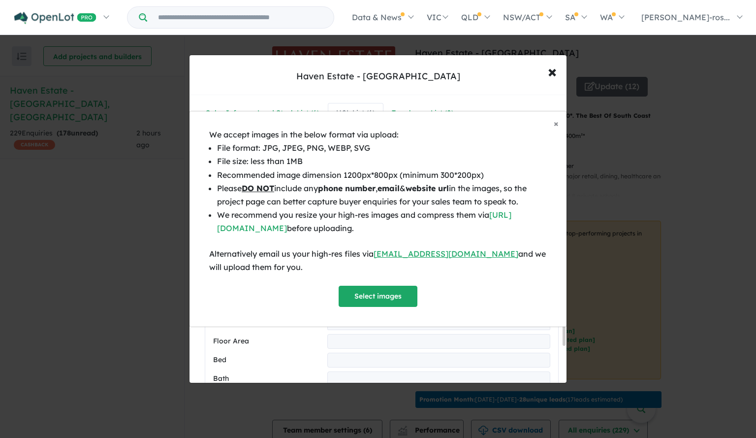
select select "**"
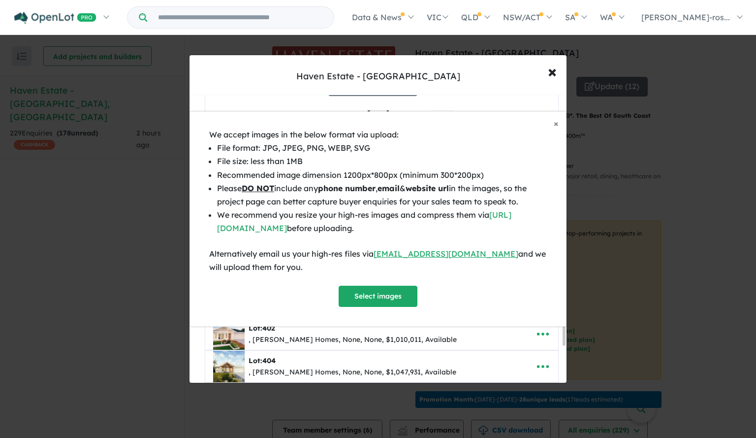
scroll to position [2272, 0]
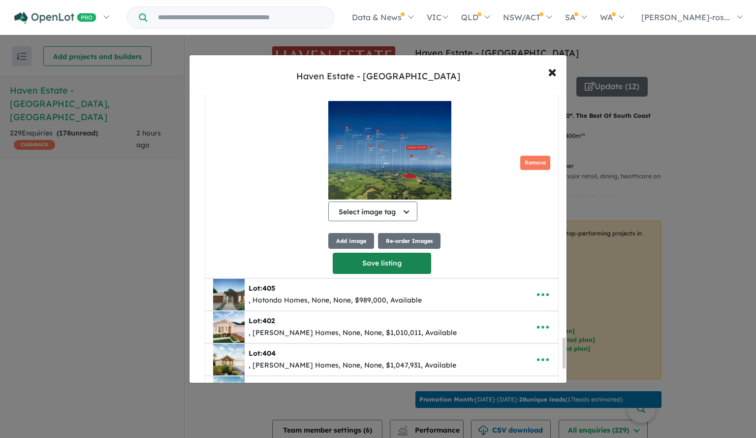
click at [358, 253] on button "Save listing" at bounding box center [382, 262] width 98 height 21
select select "**"
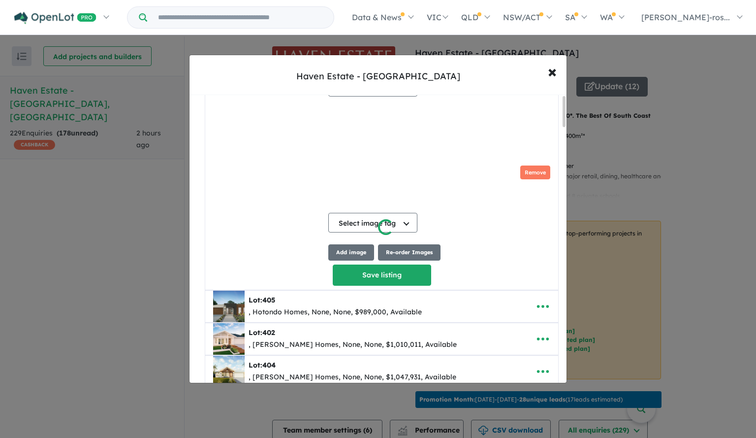
scroll to position [0, 0]
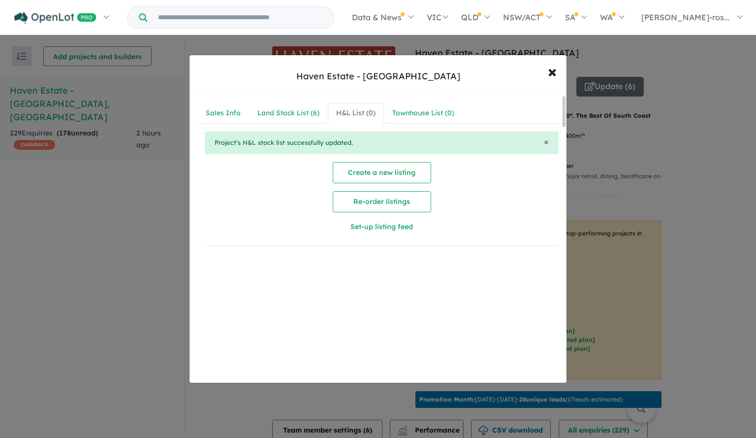
click at [344, 110] on div "H&L List ( 0 )" at bounding box center [355, 113] width 39 height 12
click at [265, 115] on div "Land Stock List ( 6 )" at bounding box center [288, 113] width 62 height 12
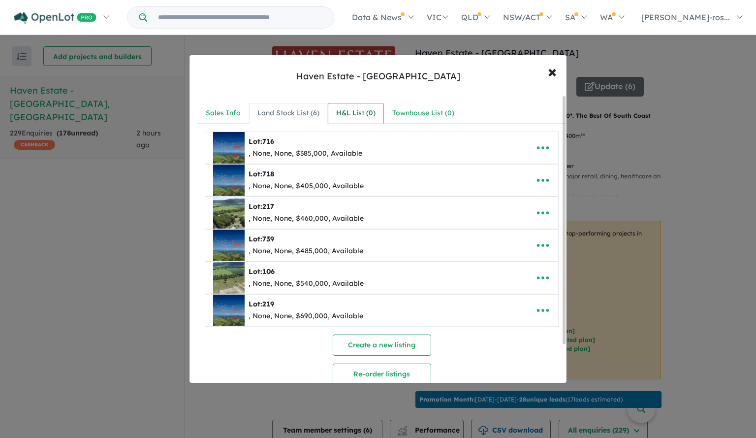
click at [371, 112] on div "H&L List ( 0 )" at bounding box center [355, 113] width 39 height 12
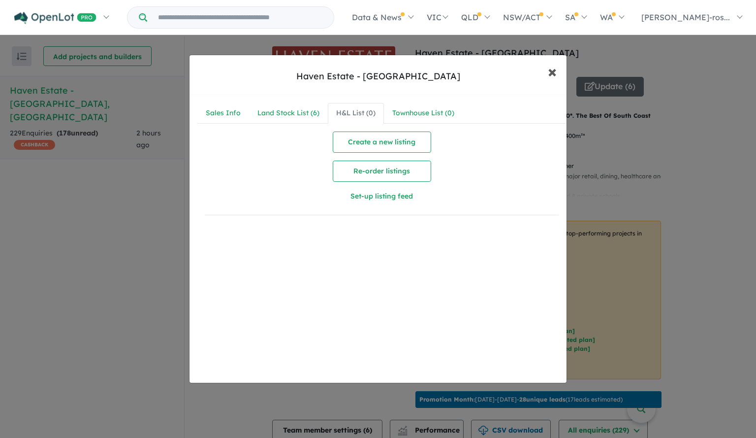
click at [551, 75] on span "×" at bounding box center [552, 71] width 9 height 21
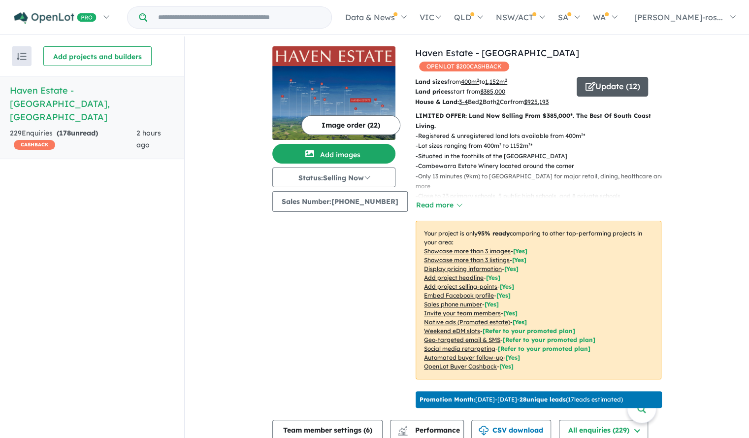
click at [595, 77] on button "Update ( 12 )" at bounding box center [611, 87] width 71 height 20
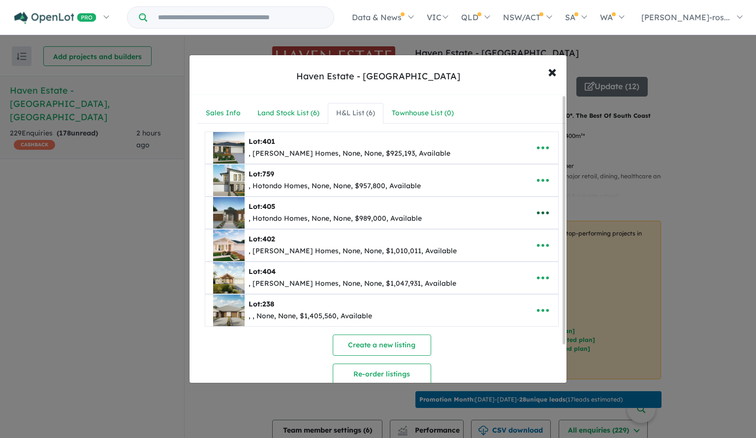
click at [539, 211] on icon "button" at bounding box center [543, 212] width 12 height 3
click at [517, 230] on link "Edit" at bounding box center [521, 237] width 73 height 23
select select "**"
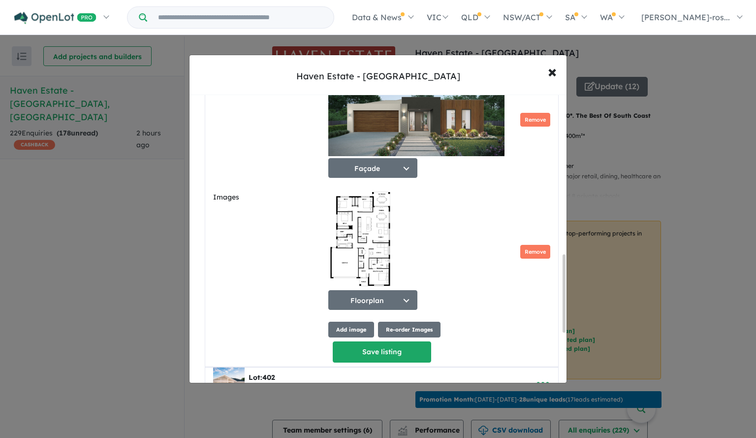
scroll to position [689, 0]
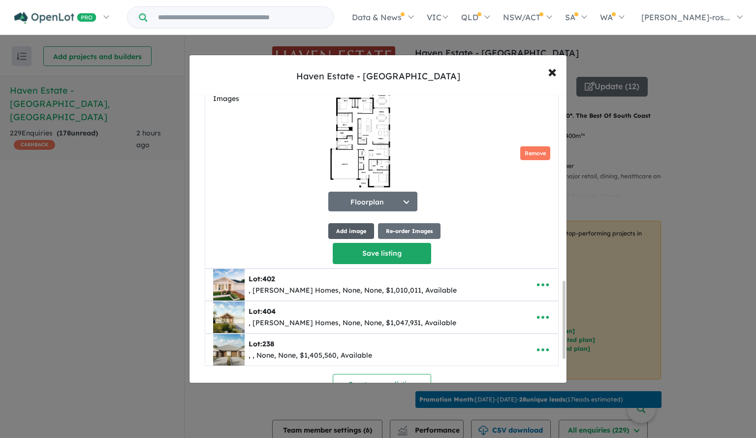
click at [355, 231] on button "Add image" at bounding box center [351, 231] width 46 height 16
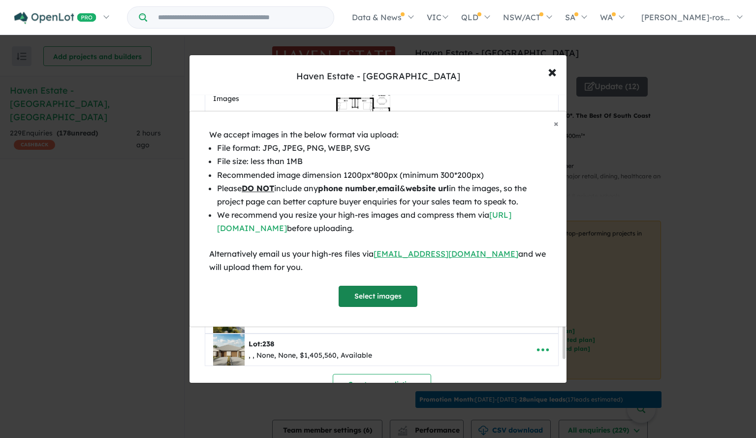
click at [406, 292] on button "Select images" at bounding box center [378, 295] width 79 height 21
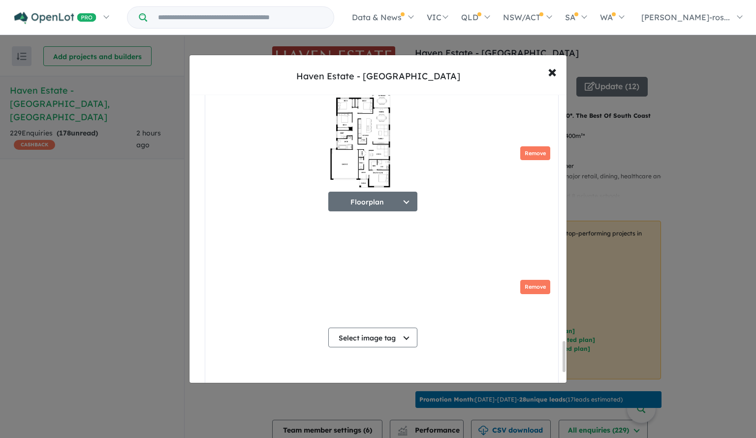
scroll to position [2304, 0]
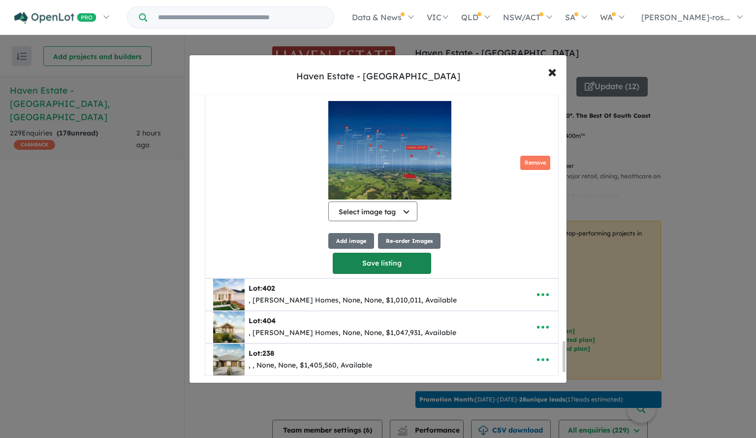
click at [386, 261] on button "Save listing" at bounding box center [382, 262] width 98 height 21
select select "**"
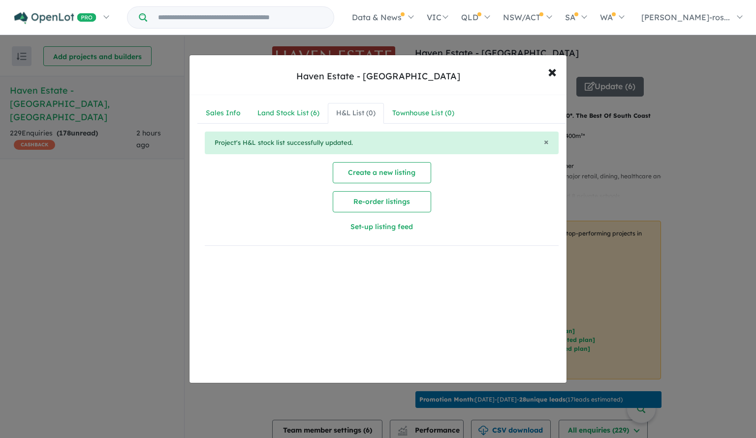
scroll to position [0, 0]
click at [554, 73] on span "×" at bounding box center [552, 71] width 9 height 21
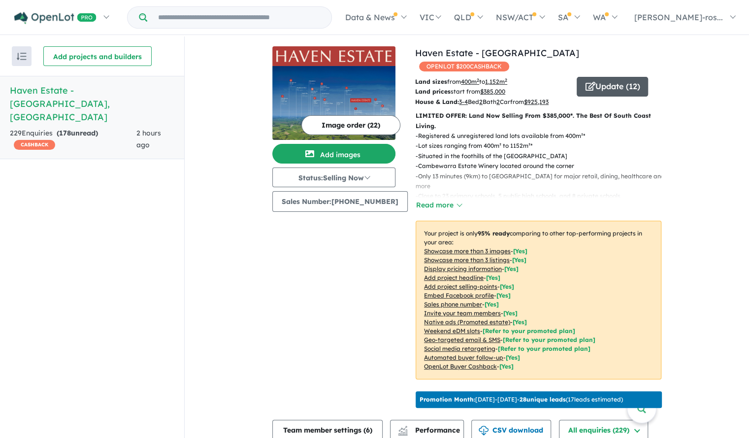
click at [585, 82] on icon "button" at bounding box center [590, 86] width 10 height 9
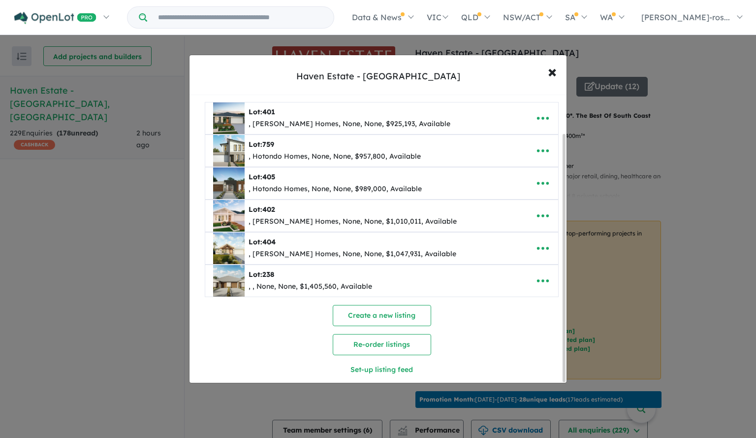
scroll to position [44, 0]
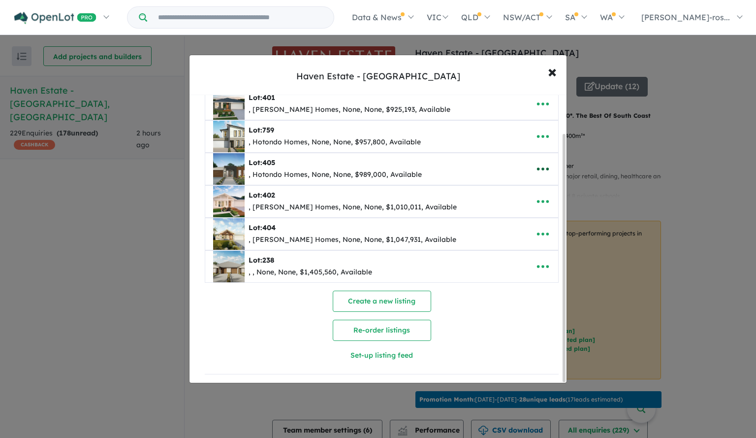
click at [542, 165] on icon "button" at bounding box center [542, 168] width 15 height 15
click at [537, 186] on link "Edit" at bounding box center [521, 193] width 73 height 23
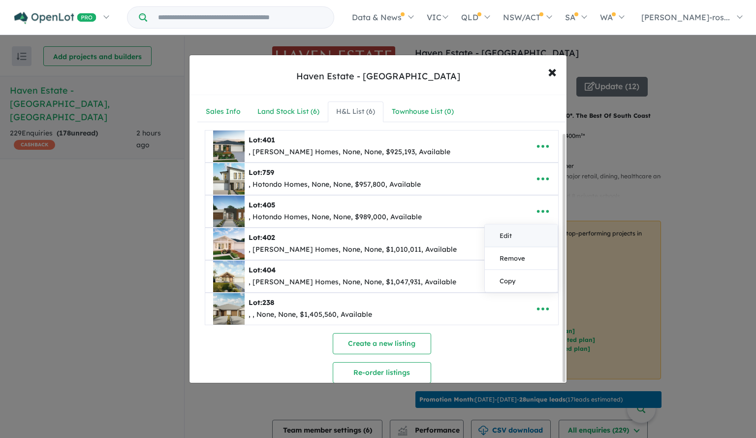
select select "**"
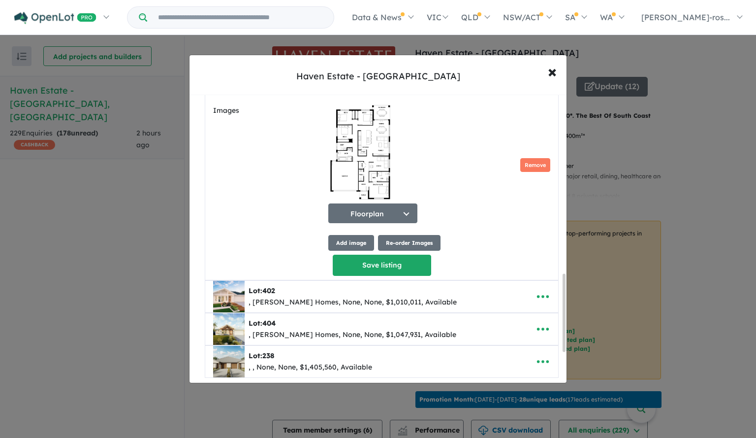
scroll to position [628, 0]
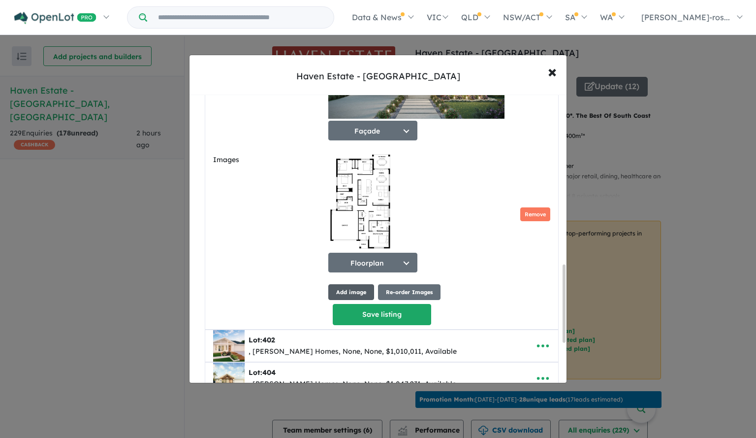
click at [355, 291] on button "Add image" at bounding box center [351, 292] width 46 height 16
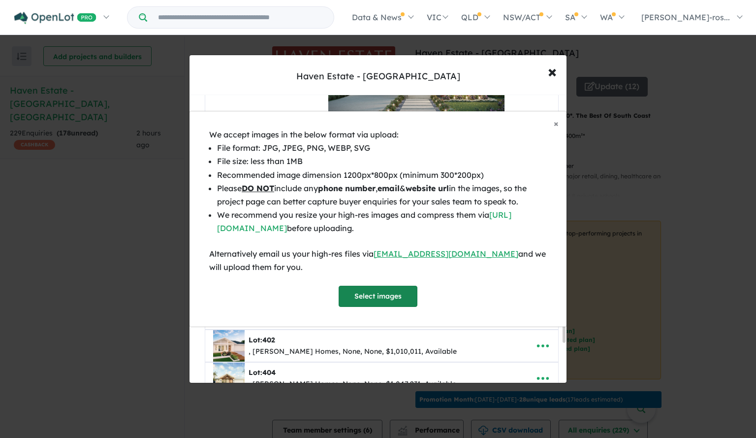
click at [356, 302] on button "Select images" at bounding box center [378, 295] width 79 height 21
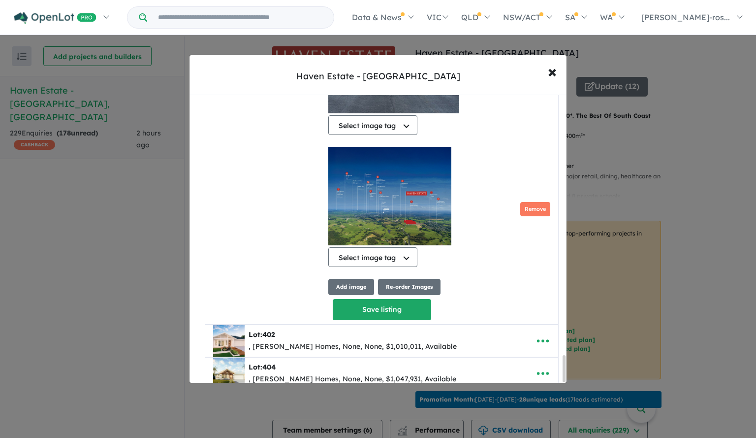
scroll to position [2796, 0]
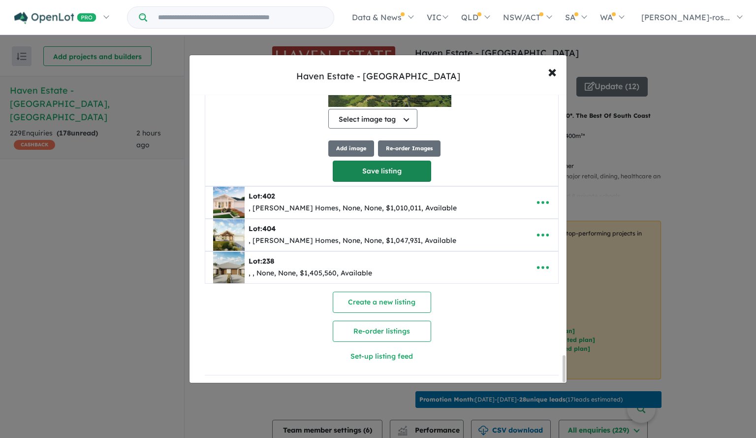
click at [381, 166] on button "Save listing" at bounding box center [382, 170] width 98 height 21
select select "**"
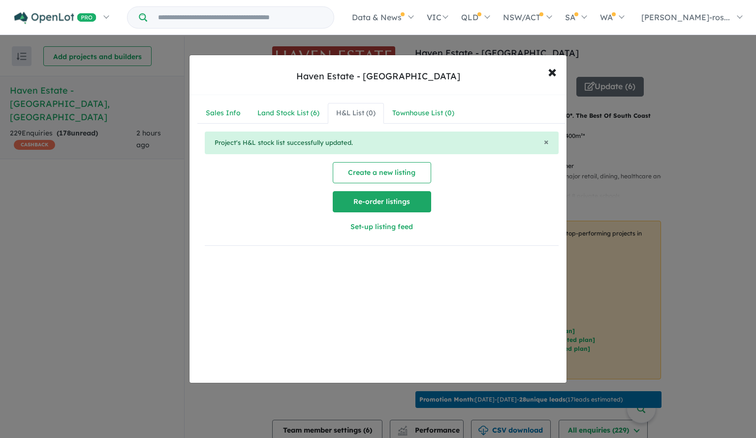
scroll to position [0, 0]
click at [549, 74] on span "×" at bounding box center [552, 71] width 9 height 21
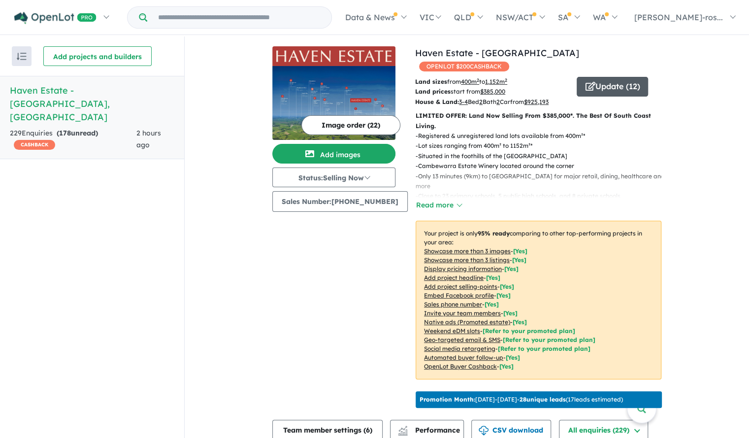
click at [604, 78] on button "Update ( 12 )" at bounding box center [611, 87] width 71 height 20
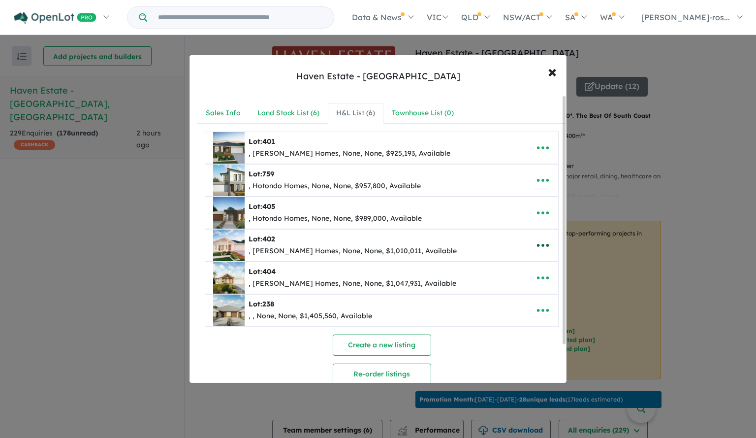
click at [537, 245] on icon "button" at bounding box center [542, 245] width 15 height 15
click at [522, 263] on link "Edit" at bounding box center [521, 269] width 73 height 23
select select "**"
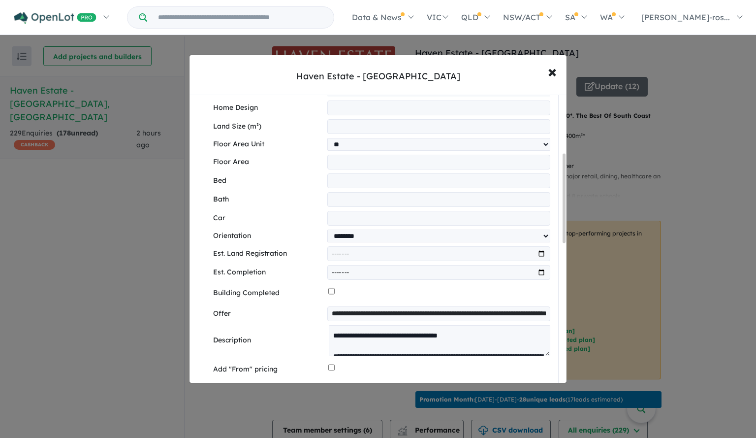
scroll to position [49, 0]
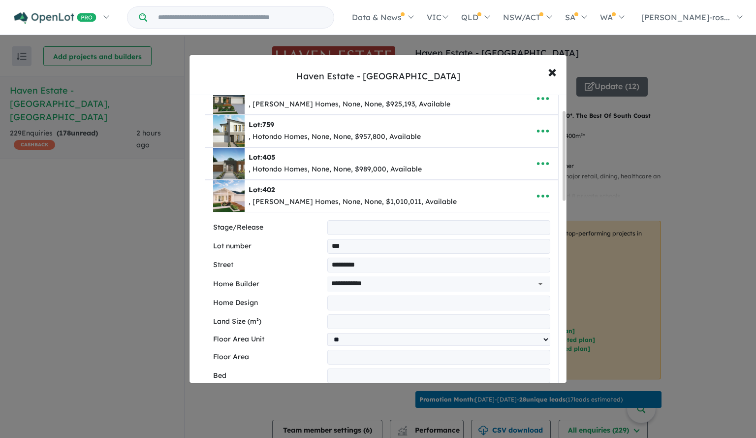
click at [367, 165] on div ", Hotondo Homes, None, None, $989,000, Available" at bounding box center [335, 169] width 173 height 12
click at [539, 159] on icon "button" at bounding box center [542, 163] width 15 height 15
click at [529, 181] on link "Edit" at bounding box center [521, 188] width 73 height 23
select select "**"
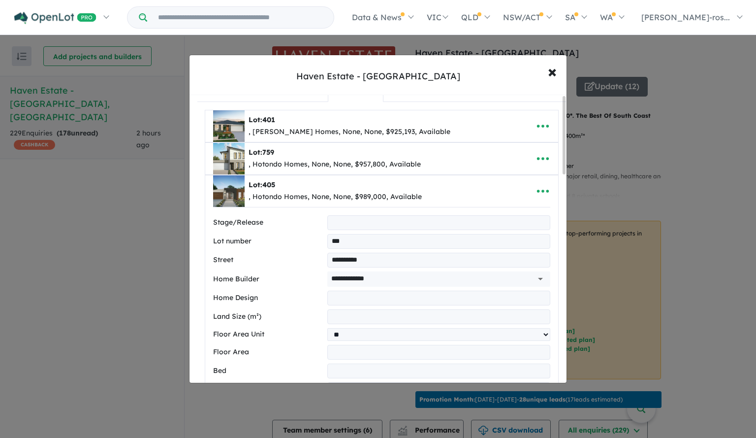
scroll to position [0, 0]
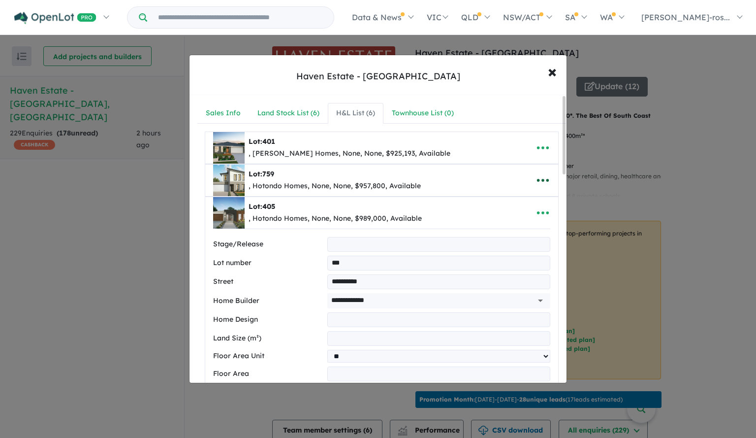
click at [542, 178] on icon "button" at bounding box center [542, 180] width 15 height 15
click at [520, 201] on link "Edit" at bounding box center [521, 204] width 73 height 23
select select "**"
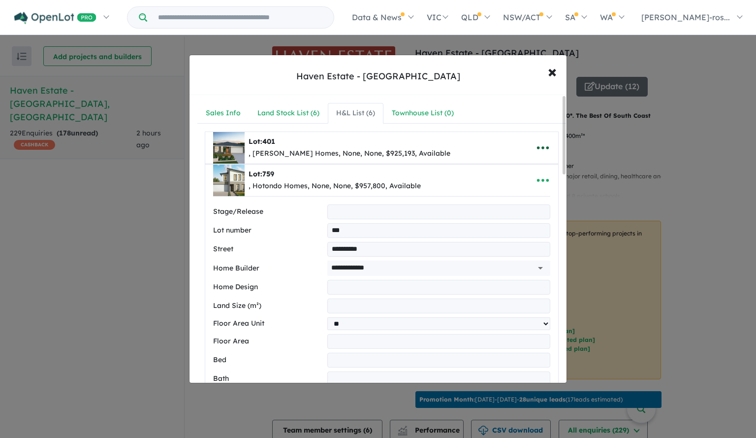
click at [536, 144] on icon "button" at bounding box center [542, 147] width 15 height 15
click at [499, 165] on link "Edit" at bounding box center [521, 172] width 73 height 23
select select "**"
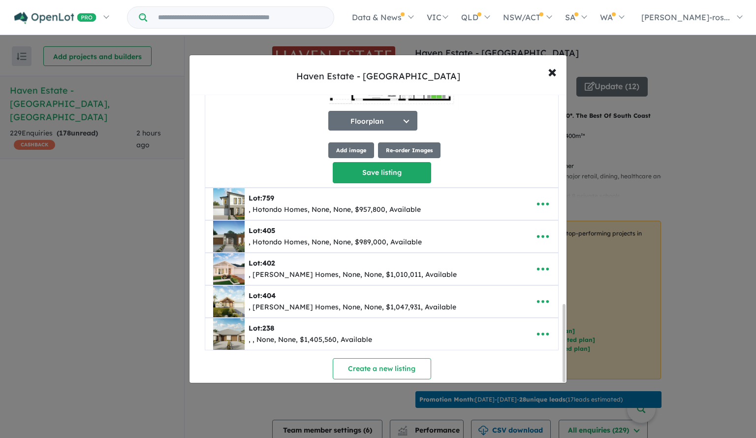
scroll to position [776, 0]
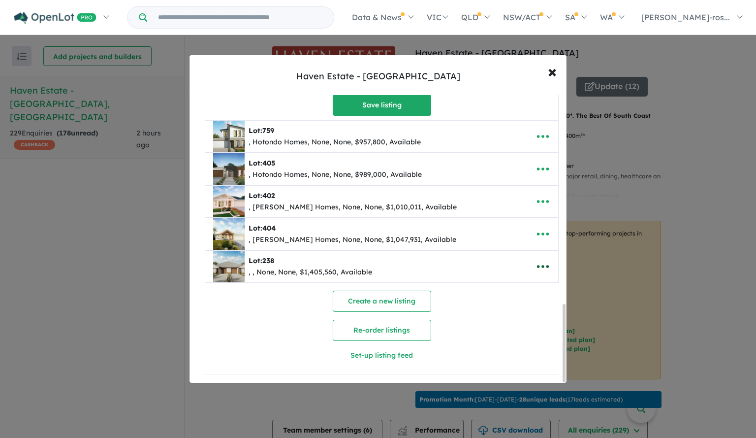
click at [532, 257] on button "button" at bounding box center [543, 266] width 31 height 23
click at [520, 283] on link "Edit" at bounding box center [521, 291] width 73 height 23
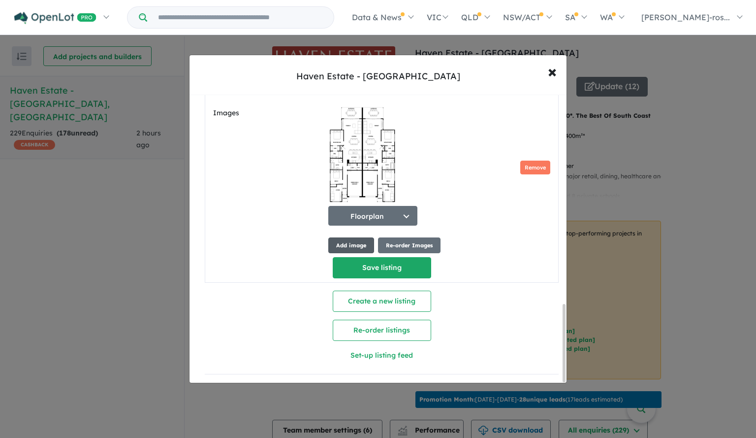
click at [336, 242] on button "Add image" at bounding box center [351, 245] width 46 height 16
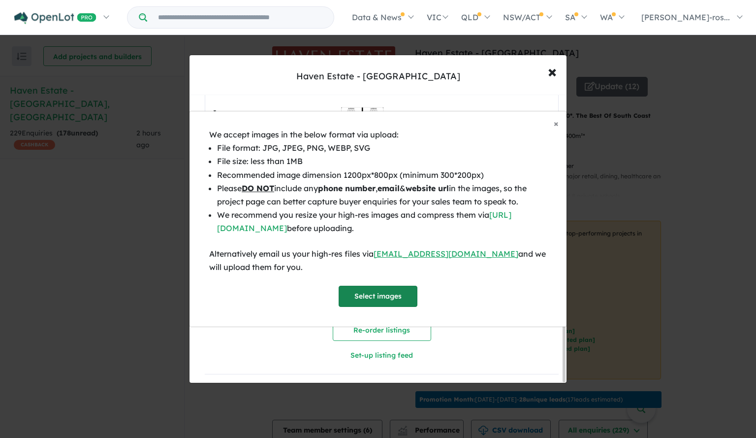
click at [372, 299] on button "Select images" at bounding box center [378, 295] width 79 height 21
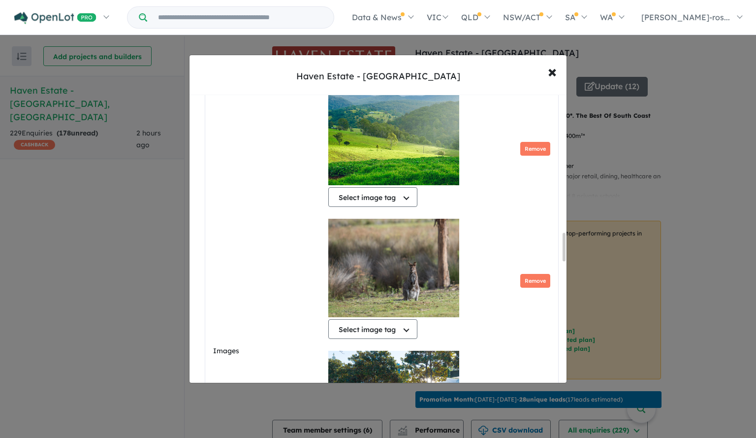
scroll to position [1166, 0]
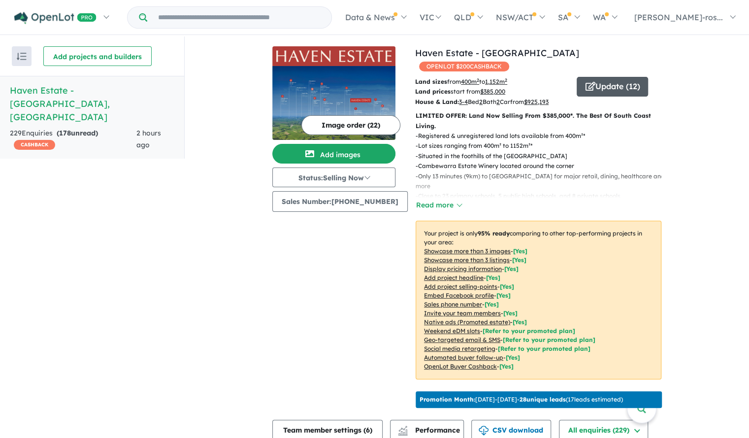
click at [632, 77] on button "Update ( 12 )" at bounding box center [611, 87] width 71 height 20
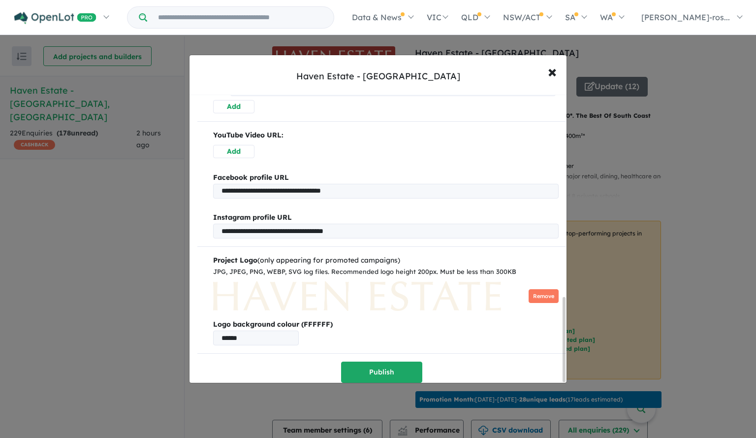
scroll to position [690, 0]
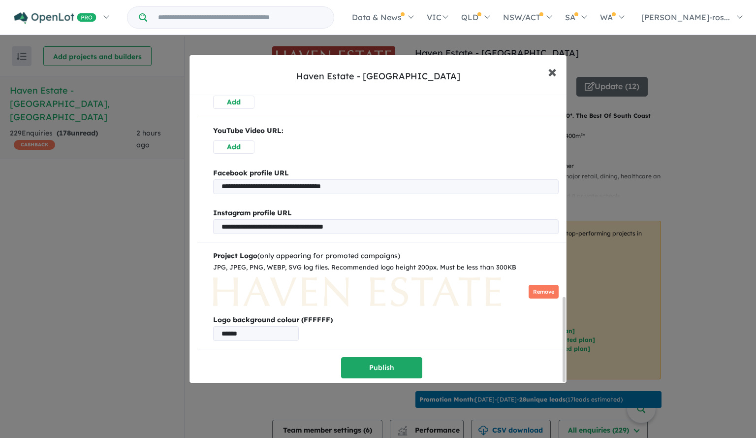
click at [550, 74] on span "×" at bounding box center [552, 71] width 9 height 21
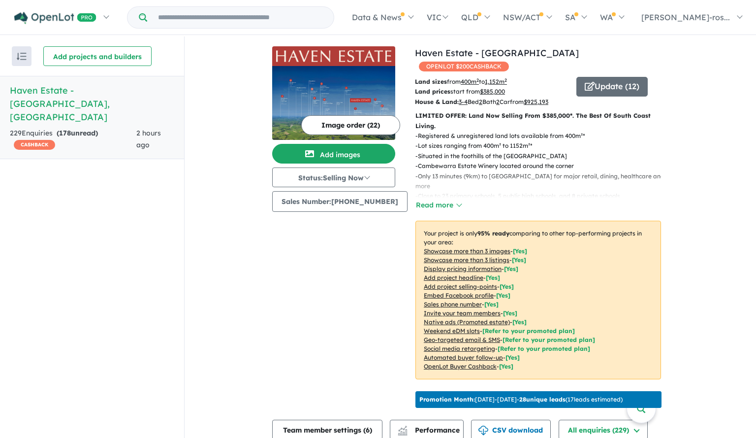
scroll to position [0, 0]
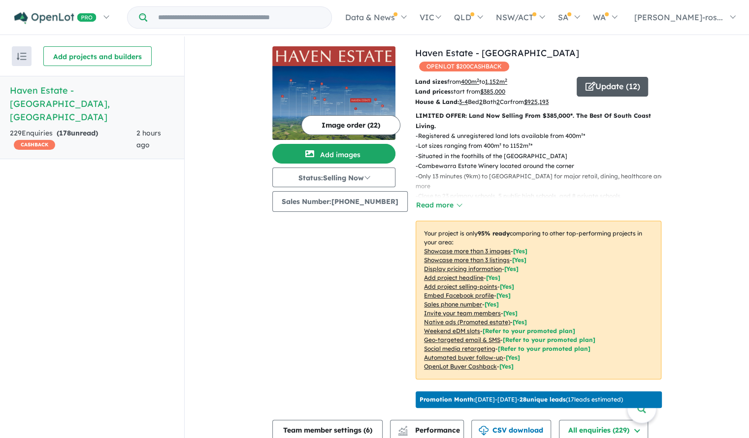
click at [597, 77] on button "Update ( 12 )" at bounding box center [611, 87] width 71 height 20
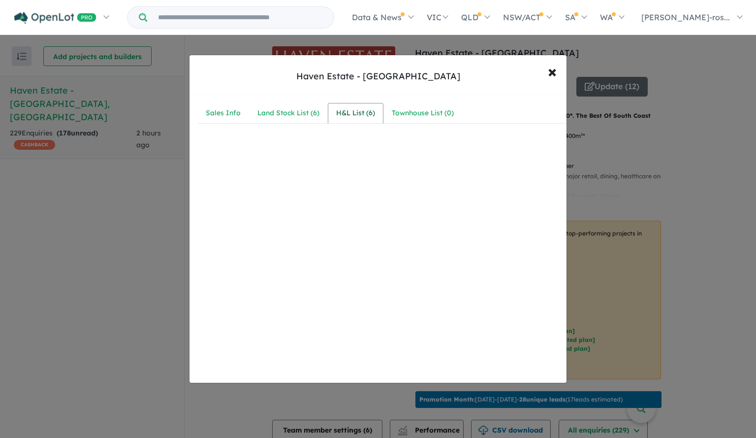
click at [340, 116] on div "H&L List ( 6 )" at bounding box center [355, 113] width 39 height 12
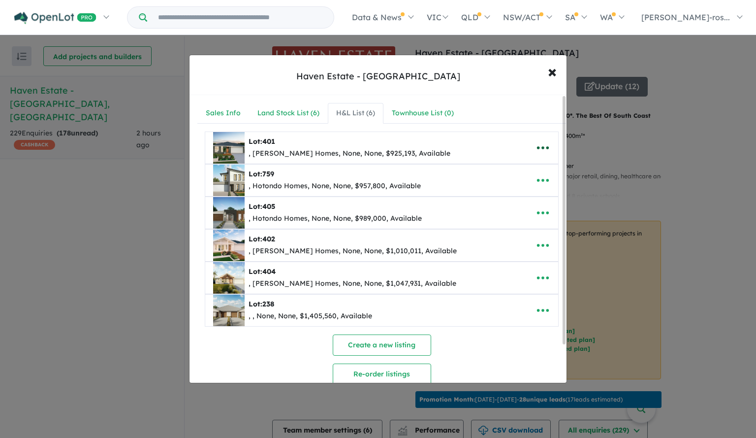
click at [541, 144] on icon "button" at bounding box center [542, 147] width 15 height 15
click at [501, 174] on link "Edit" at bounding box center [521, 172] width 73 height 23
select select "**"
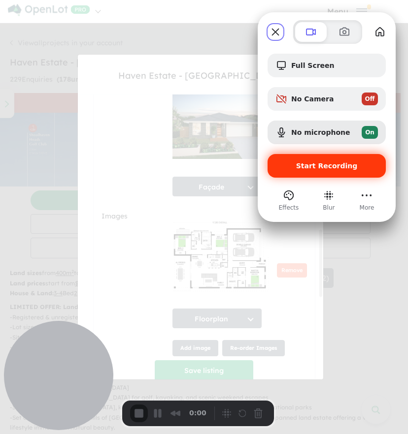
click at [323, 167] on span "Start Recording" at bounding box center [327, 166] width 62 height 8
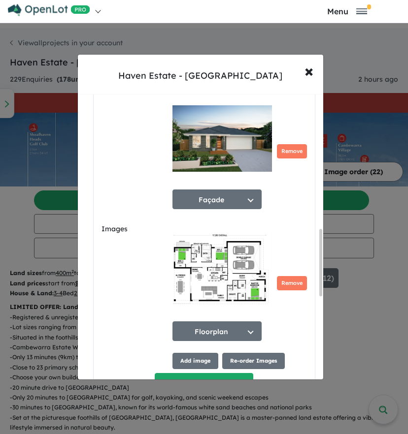
scroll to position [640, 0]
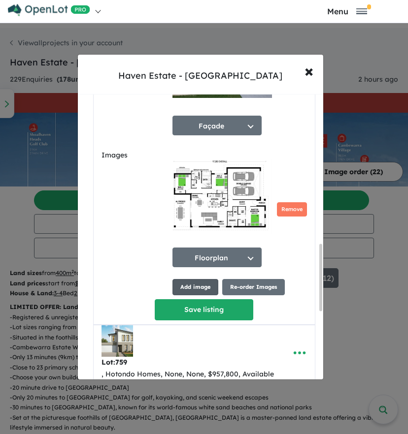
click at [195, 279] on button "Add image" at bounding box center [195, 287] width 46 height 16
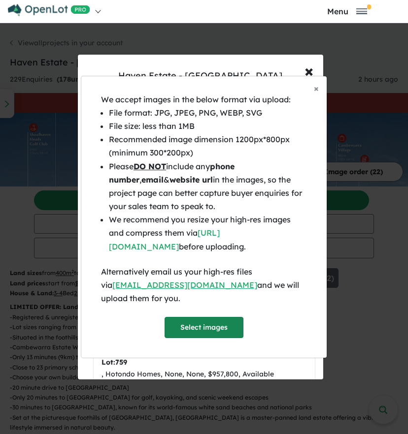
click at [214, 334] on button "Select images" at bounding box center [203, 327] width 79 height 21
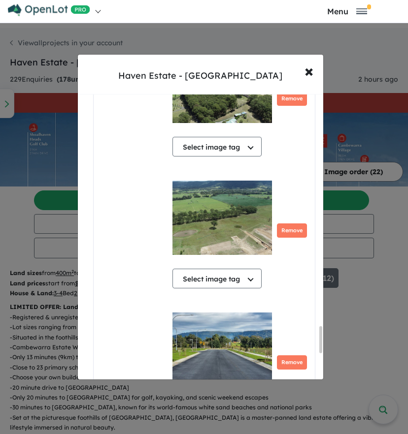
scroll to position [2516, 0]
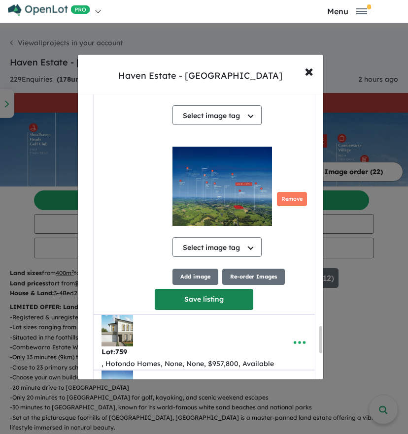
click at [196, 289] on button "Save listing" at bounding box center [204, 299] width 98 height 21
select select "**"
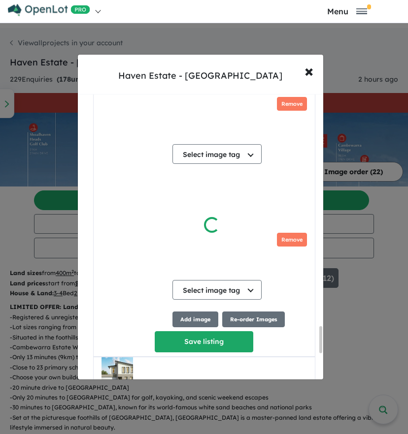
type input "**********"
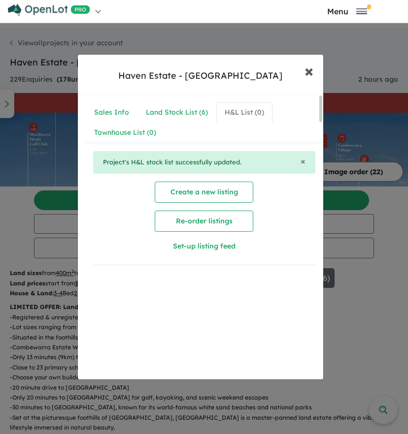
click at [307, 67] on span "×" at bounding box center [308, 70] width 9 height 21
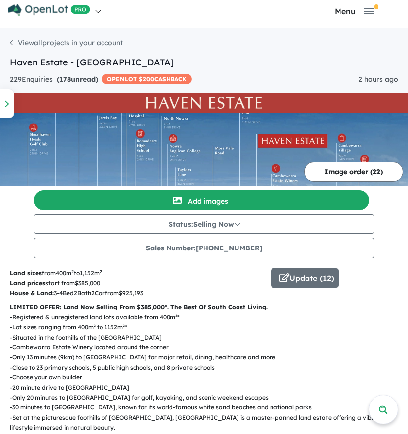
click at [332, 434] on div "Heads up, you’ll confirm what to share in a new tab We will bring you back here…" at bounding box center [204, 434] width 408 height 0
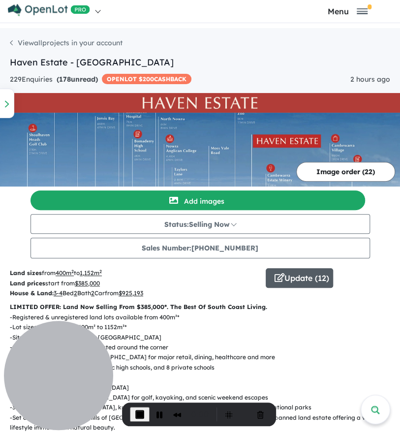
click at [290, 282] on button "Update ( 12 )" at bounding box center [299, 278] width 67 height 20
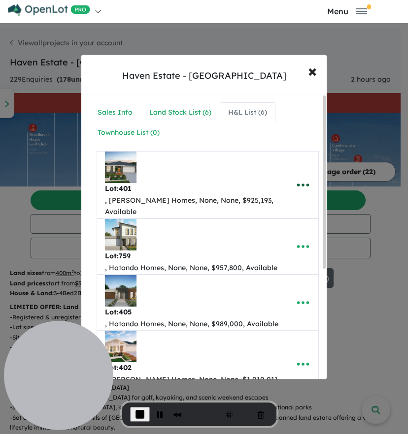
click at [298, 179] on icon "button" at bounding box center [302, 185] width 15 height 15
click at [278, 198] on link "Edit" at bounding box center [281, 209] width 73 height 23
select select "**"
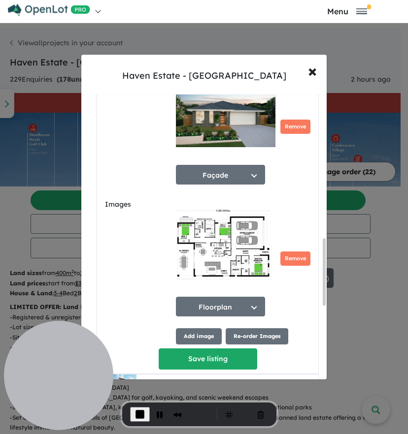
scroll to position [689, 0]
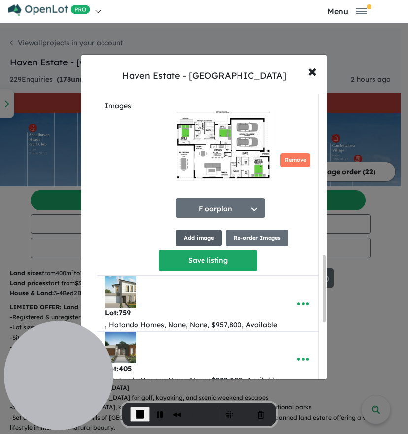
click at [207, 230] on button "Add image" at bounding box center [199, 238] width 46 height 16
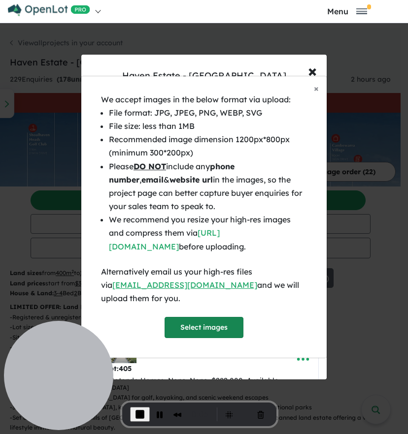
click at [220, 326] on button "Select images" at bounding box center [203, 327] width 79 height 21
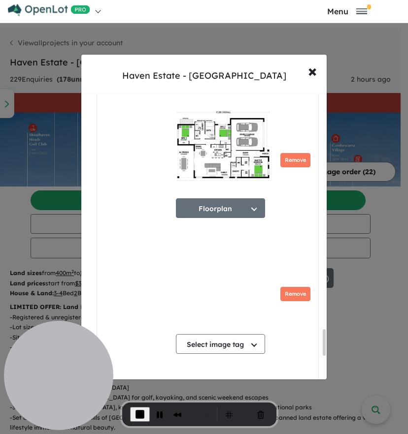
scroll to position [2573, 0]
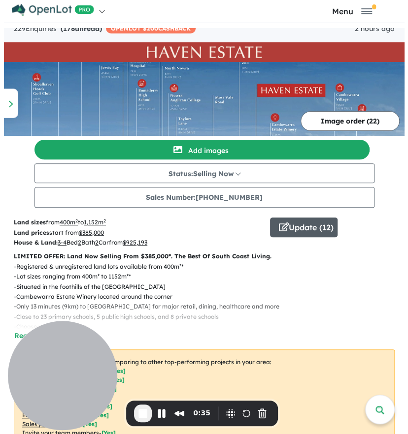
scroll to position [19, 0]
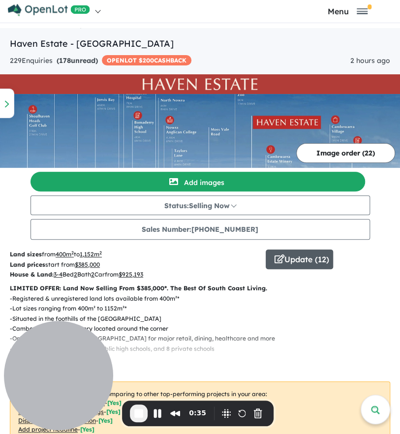
click at [315, 257] on button "Update ( 12 )" at bounding box center [299, 260] width 67 height 20
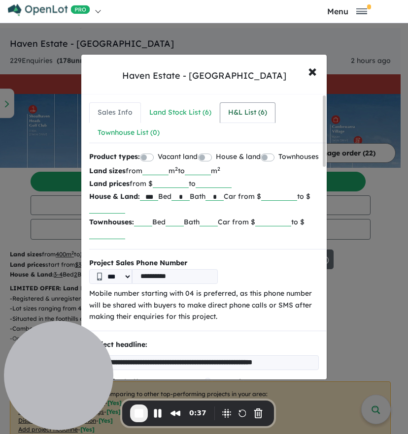
click at [230, 109] on div "H&L List ( 6 )" at bounding box center [247, 113] width 39 height 12
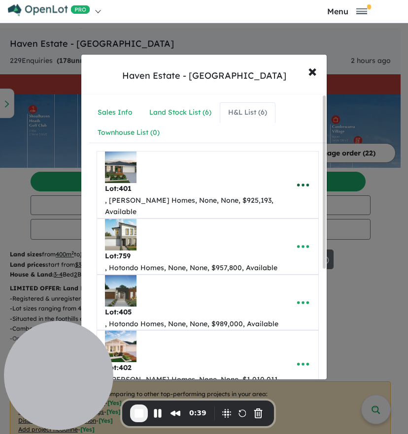
click at [296, 179] on icon "button" at bounding box center [302, 185] width 15 height 15
click at [289, 199] on link "Edit" at bounding box center [281, 209] width 73 height 23
select select "**"
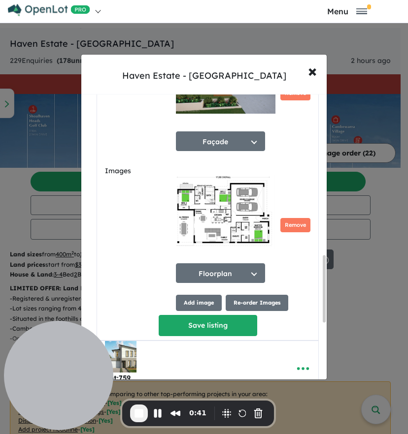
scroll to position [689, 0]
